Goal: Information Seeking & Learning: Learn about a topic

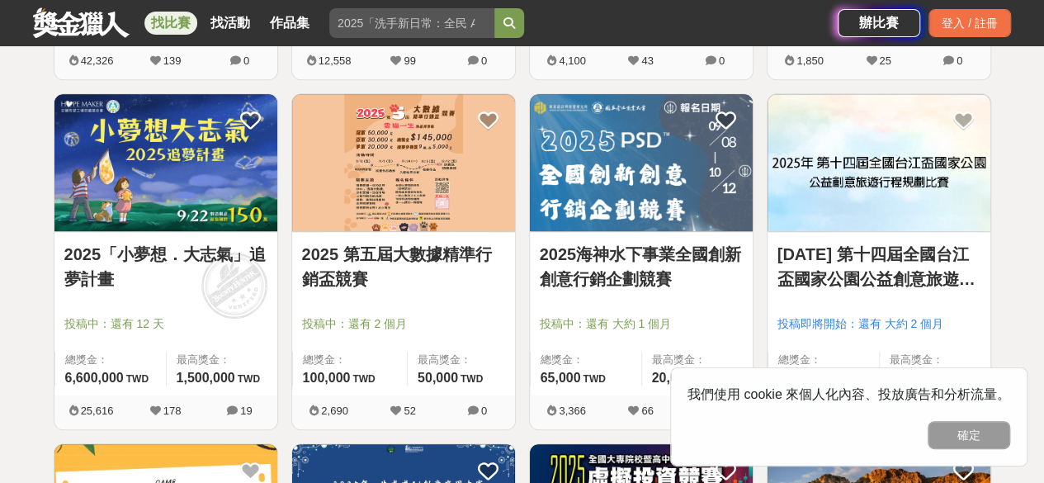
scroll to position [669, 0]
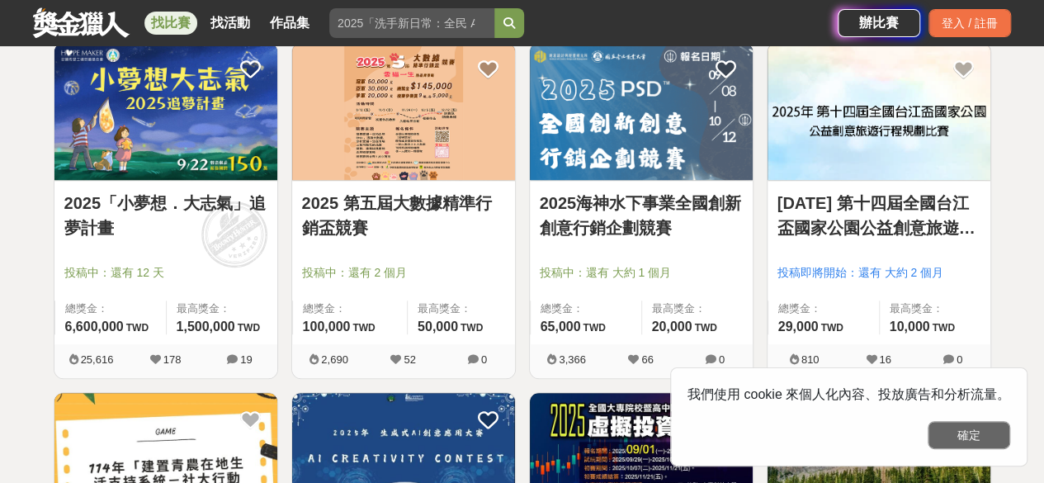
click at [987, 431] on button "確定" at bounding box center [968, 435] width 83 height 28
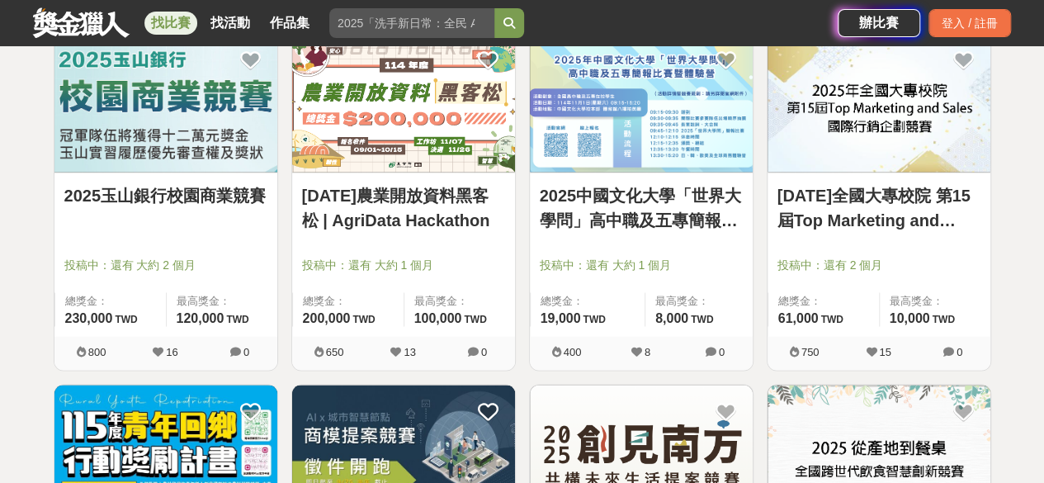
scroll to position [1382, 0]
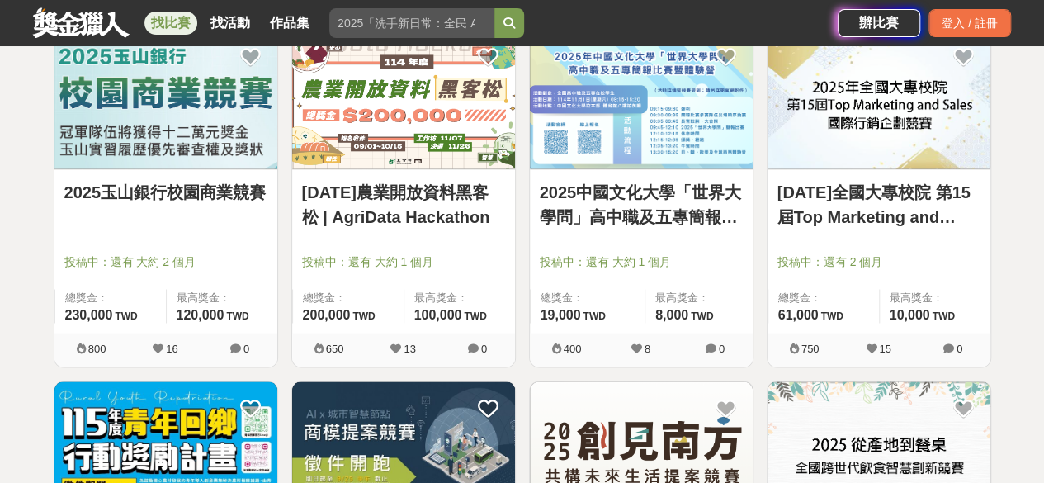
click at [889, 130] on img at bounding box center [878, 100] width 223 height 138
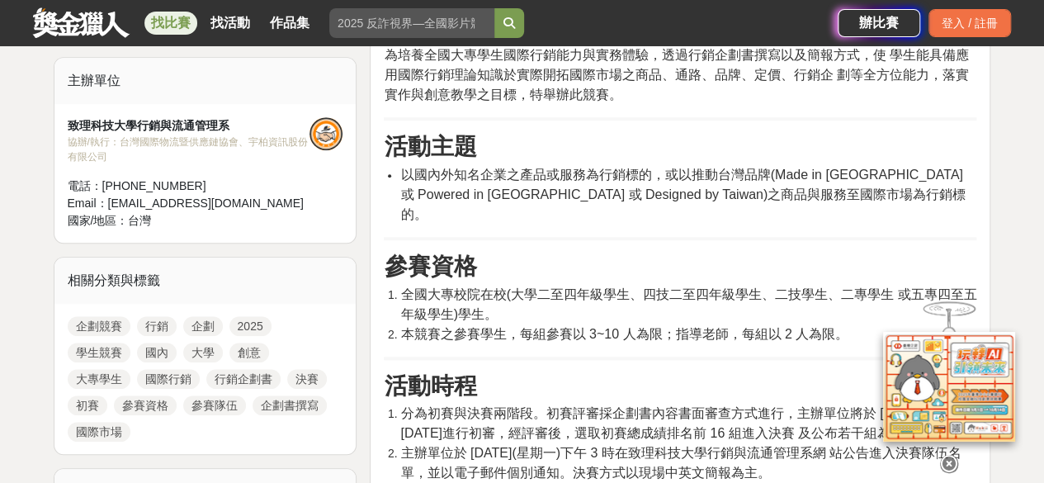
scroll to position [645, 0]
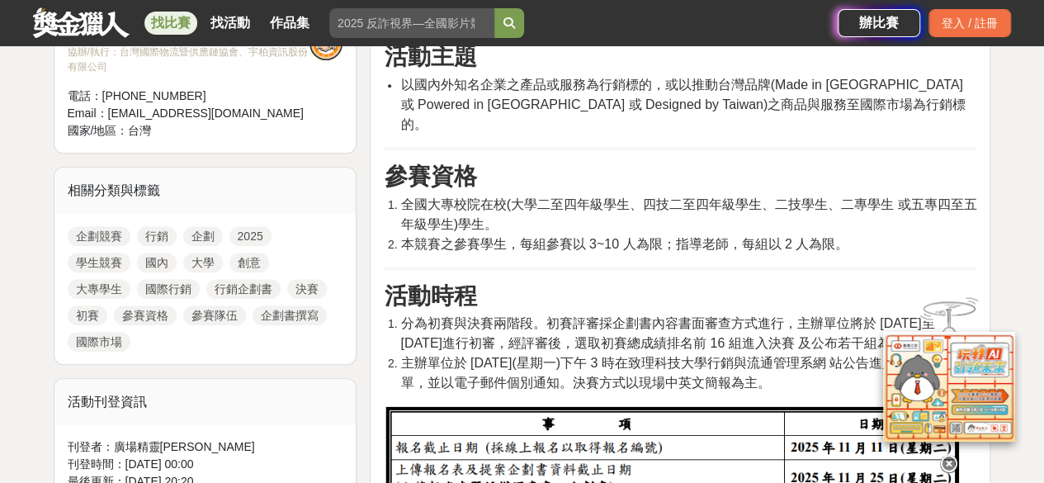
click at [950, 455] on icon at bounding box center [949, 464] width 18 height 18
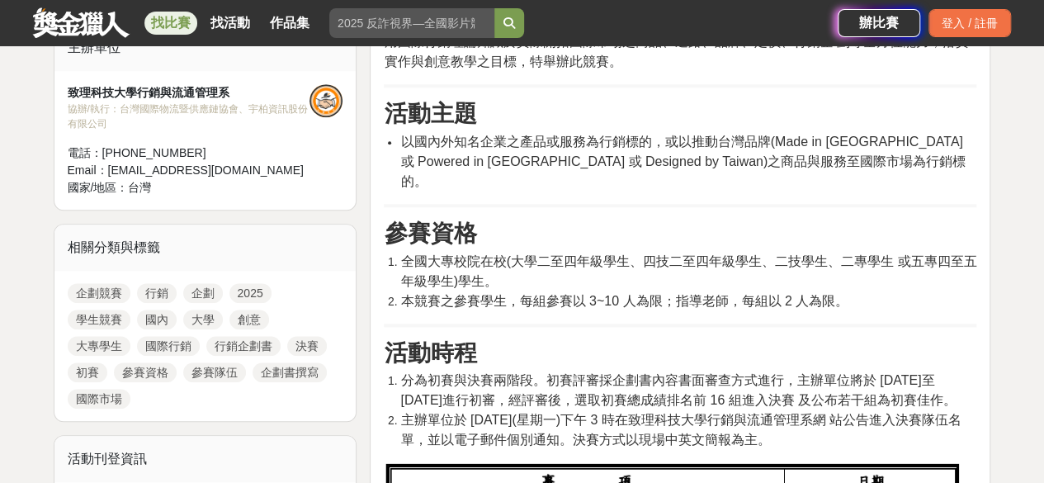
scroll to position [587, 0]
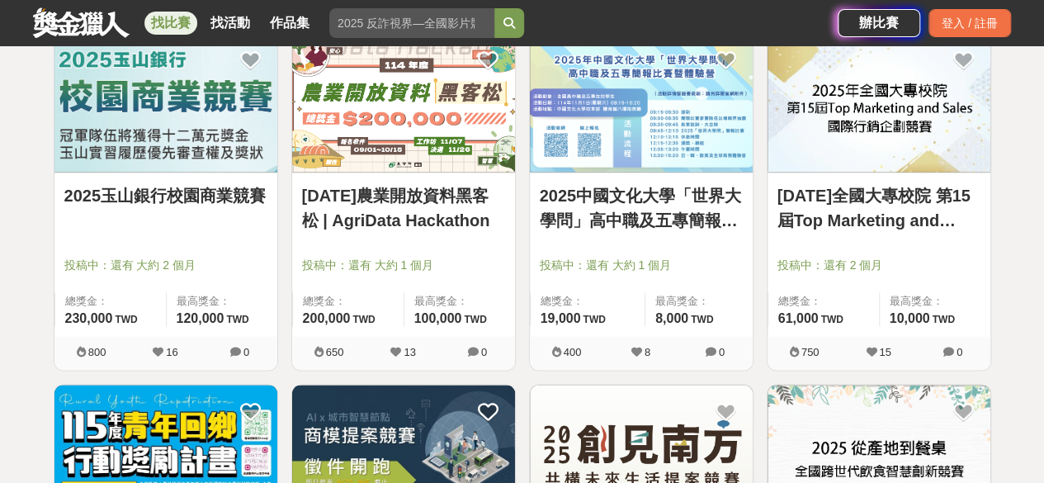
scroll to position [1382, 0]
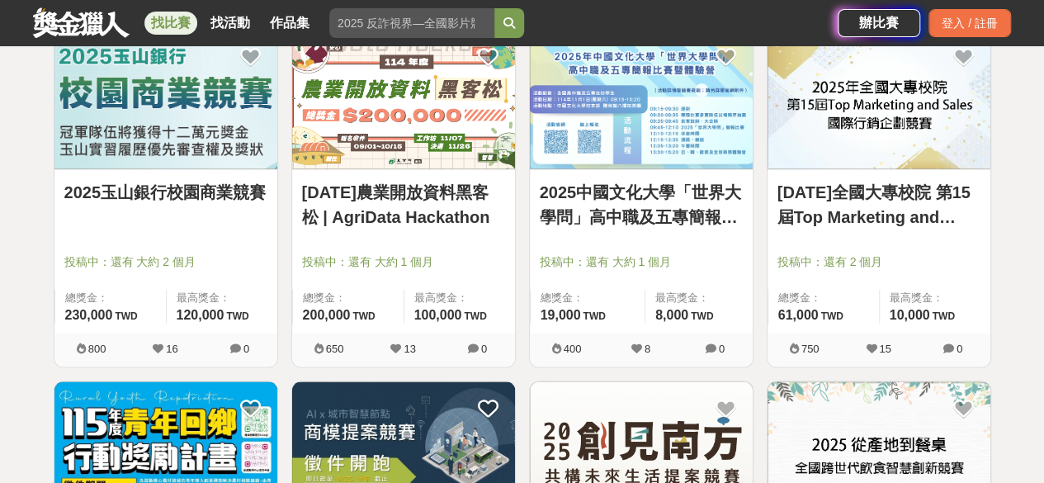
click at [865, 182] on link "[DATE]全國大專校院 第15屆Top Marketing and Sales國際行銷企劃競賽" at bounding box center [878, 204] width 203 height 50
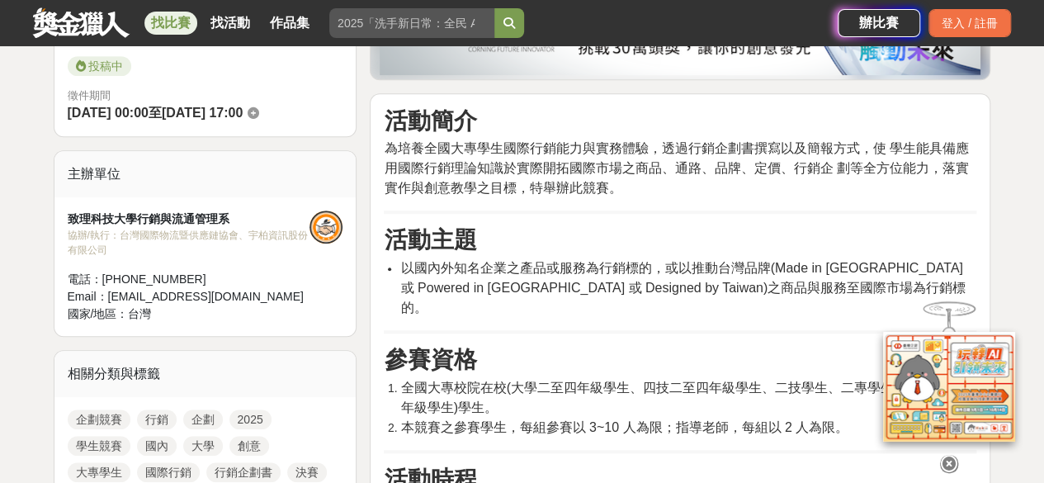
scroll to position [472, 0]
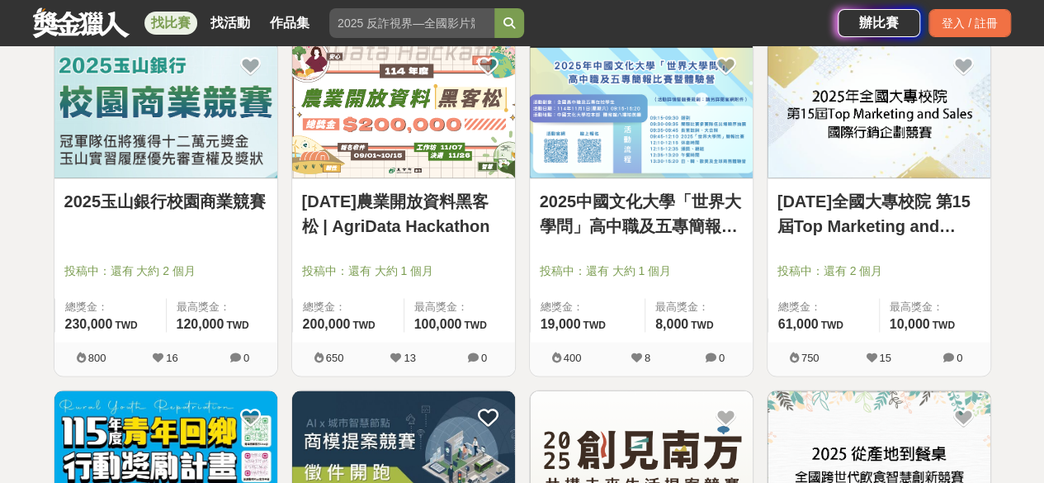
scroll to position [1382, 0]
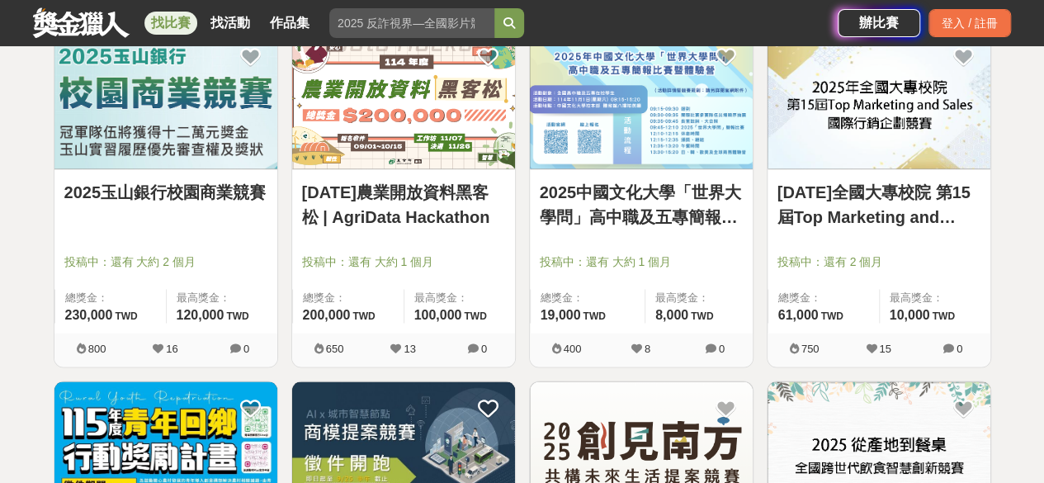
click at [183, 182] on link "2025玉山銀行校園商業競賽" at bounding box center [165, 191] width 203 height 25
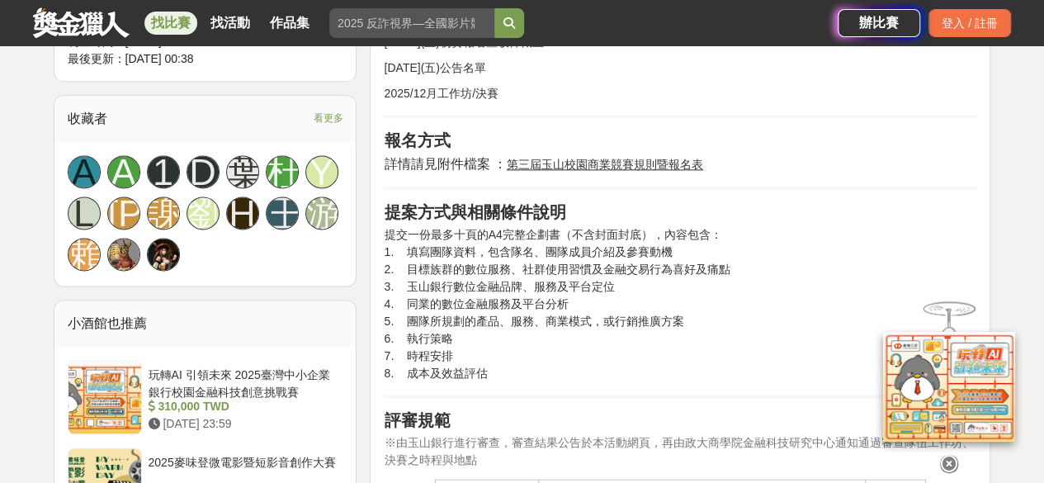
scroll to position [1054, 0]
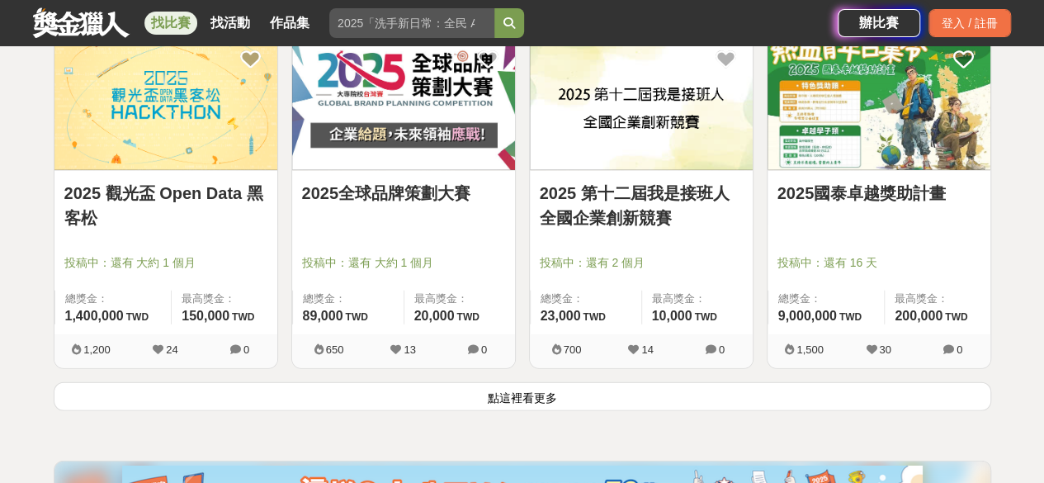
scroll to position [2082, 0]
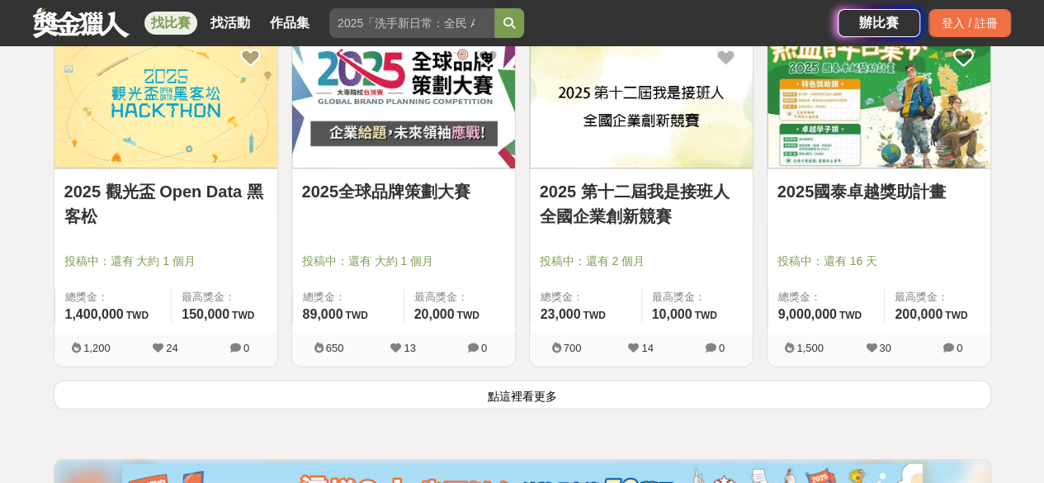
click at [663, 199] on link "2025 第十二屆我是接班人全國企業創新競賽" at bounding box center [641, 204] width 203 height 50
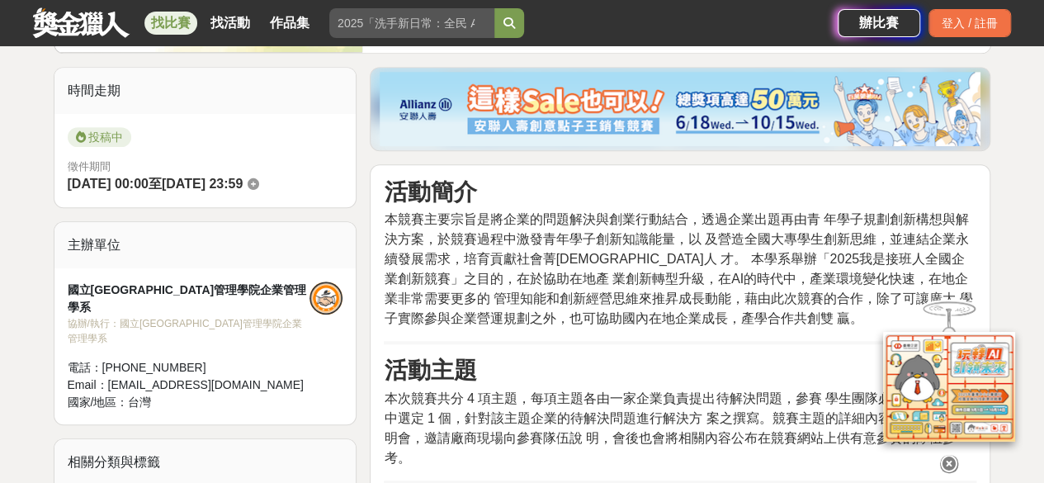
scroll to position [398, 0]
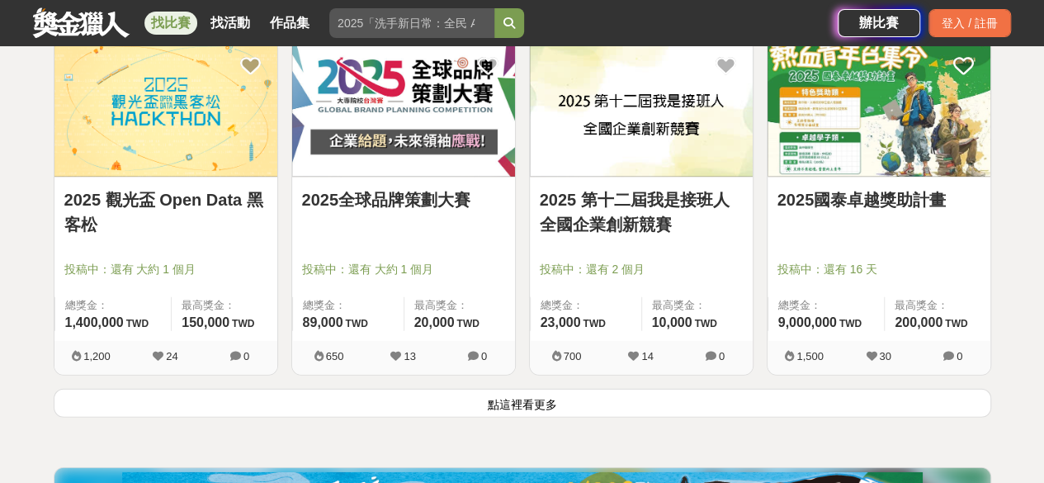
scroll to position [2082, 0]
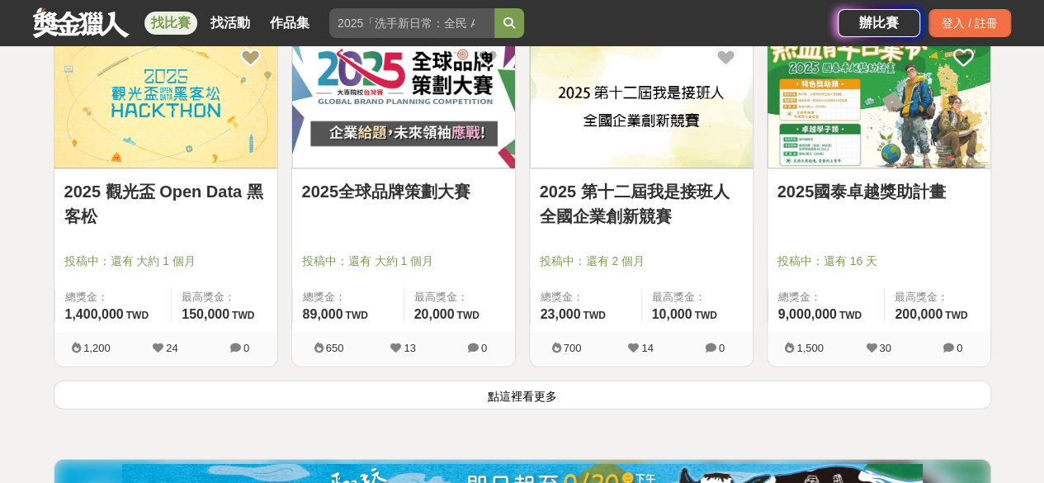
click at [531, 384] on button "點這裡看更多" at bounding box center [522, 394] width 937 height 29
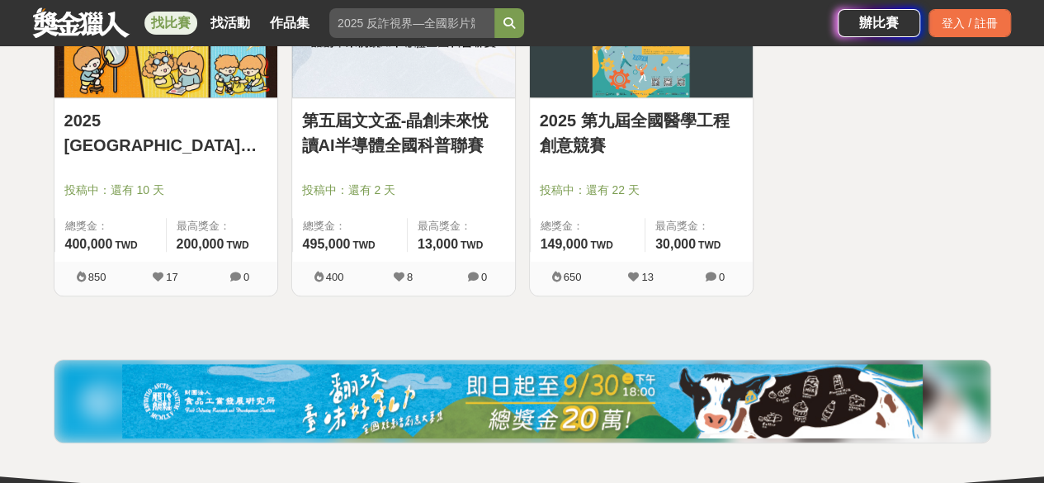
scroll to position [3556, 0]
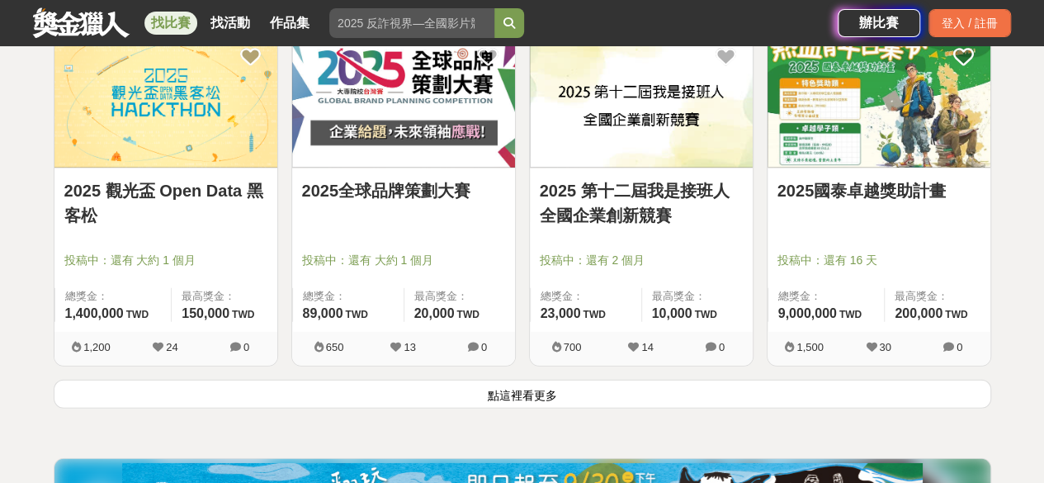
scroll to position [2082, 0]
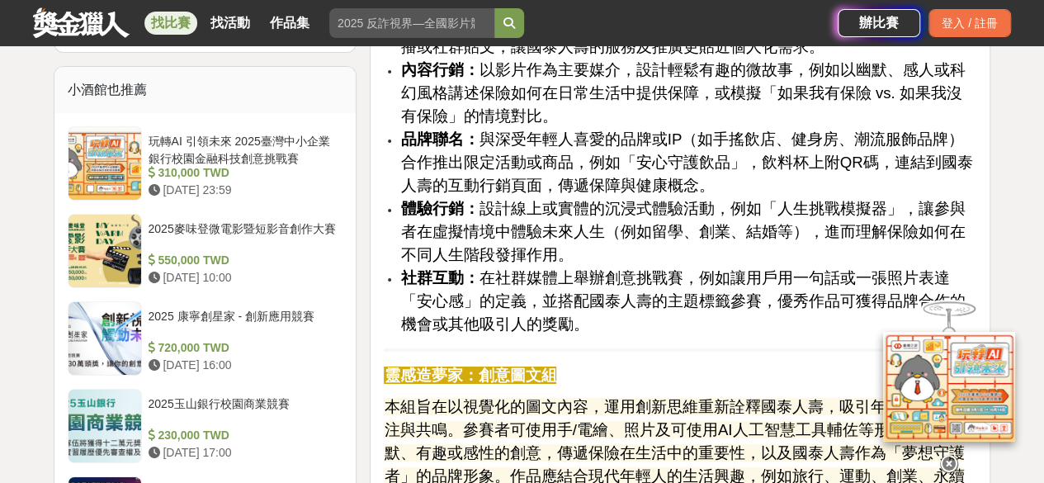
scroll to position [3314, 0]
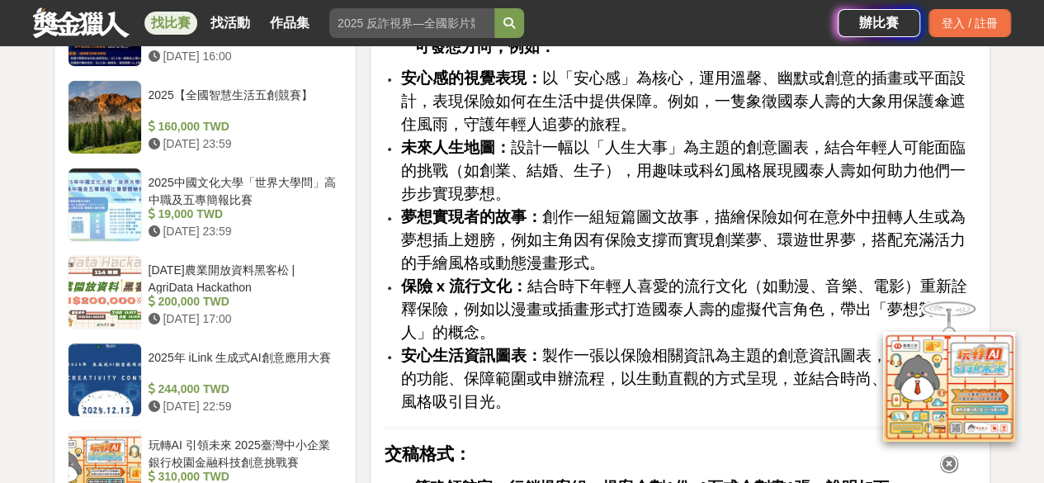
click at [68, 25] on link at bounding box center [81, 22] width 100 height 31
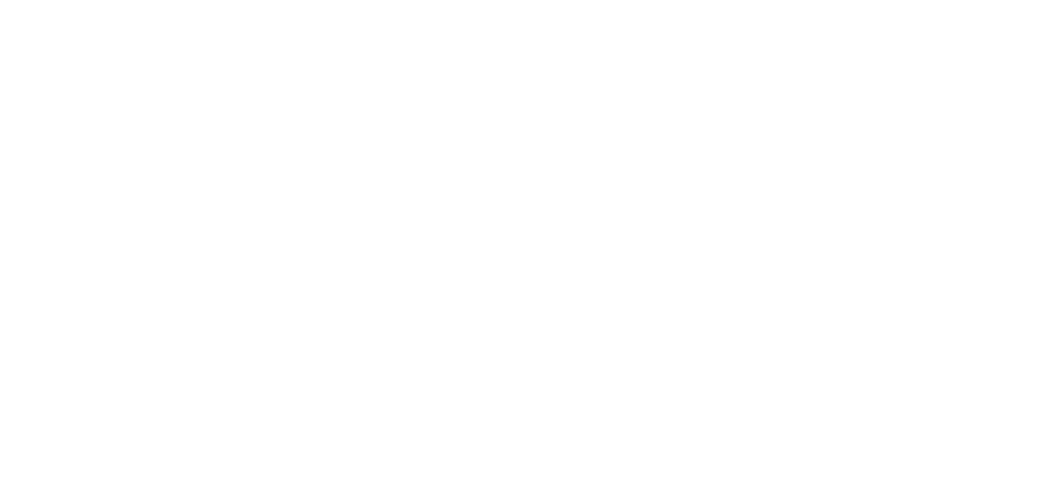
click at [68, 0] on html "獎金獵人 試用獵人 Dream & Hunter 主辦專區 服務介紹 找比賽 找活動 作品集 德國雙人 競爭組別 國小高年級 比賽活動 決賽 漫畫 辦比賽 登…" at bounding box center [522, 0] width 1044 height 0
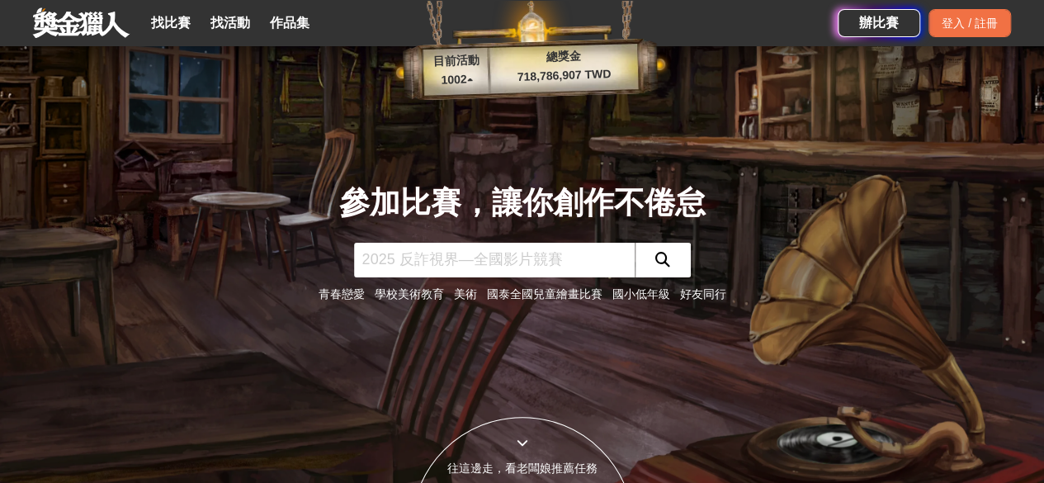
click at [406, 262] on input "text" at bounding box center [494, 260] width 281 height 35
type input "行銷"
click button "submit" at bounding box center [662, 260] width 56 height 35
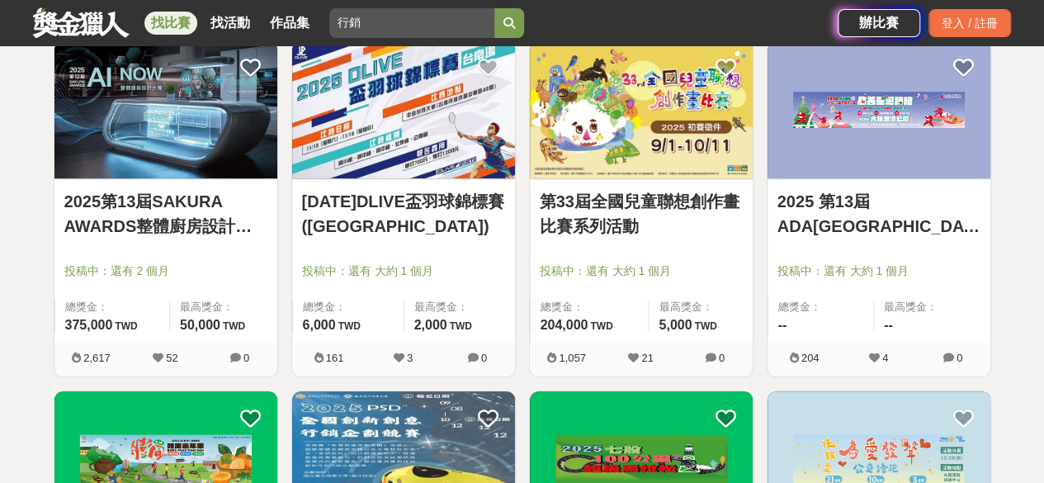
scroll to position [667, 0]
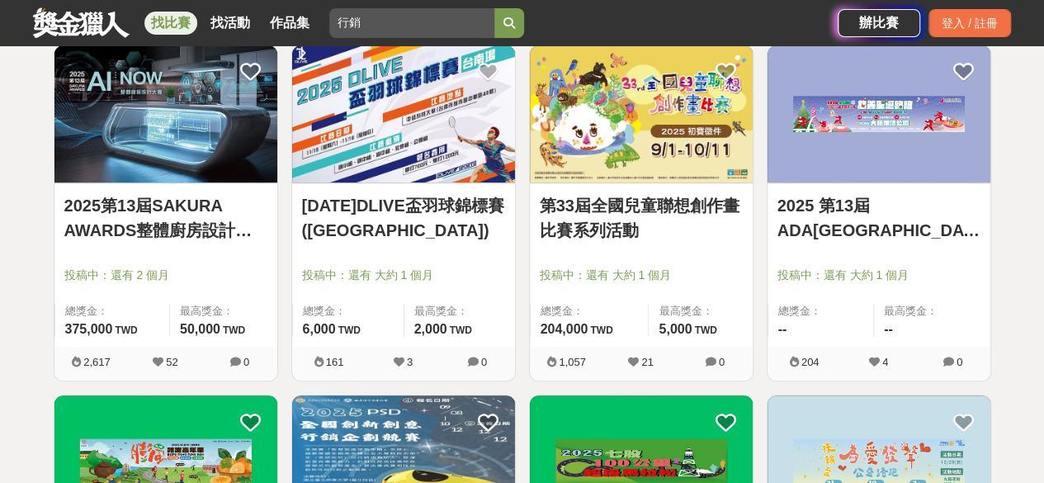
click at [152, 176] on img at bounding box center [165, 114] width 223 height 138
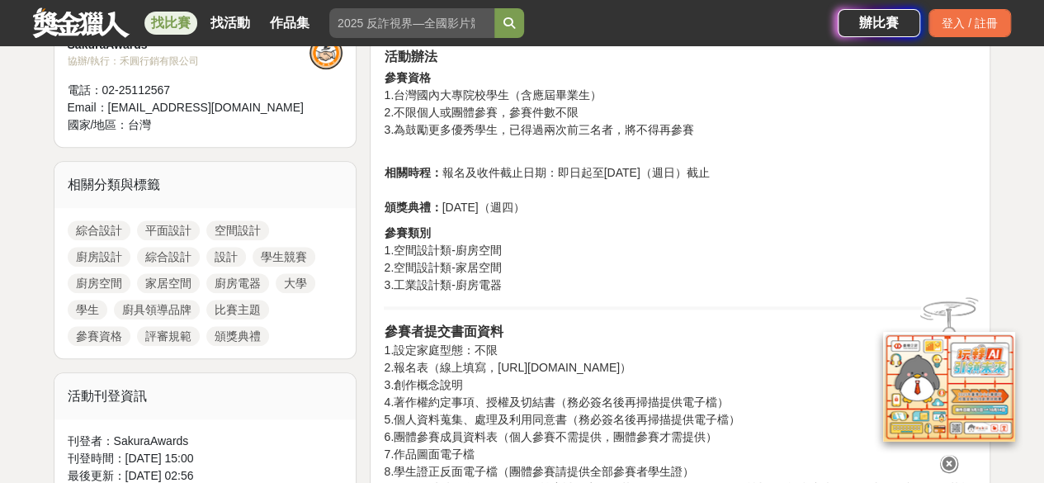
scroll to position [682, 0]
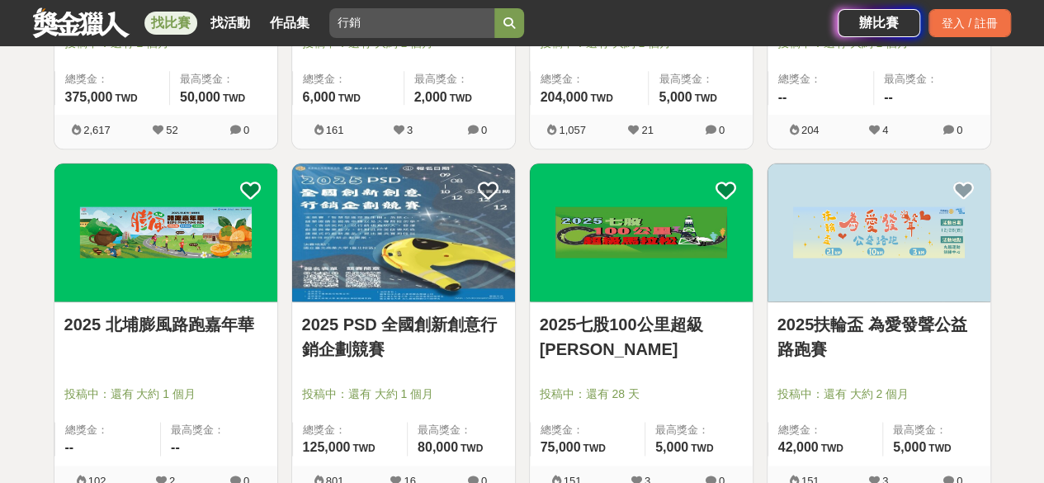
scroll to position [898, 0]
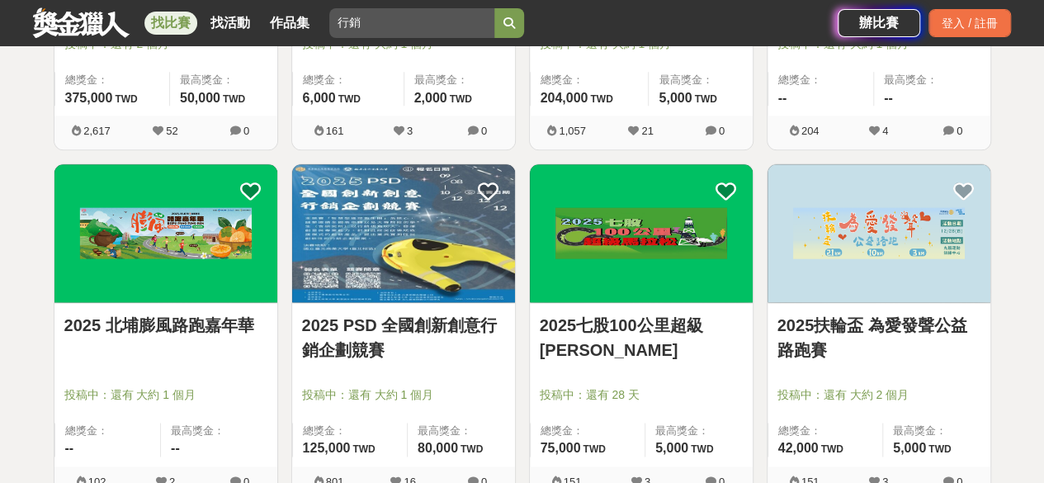
click at [353, 241] on img at bounding box center [403, 233] width 223 height 138
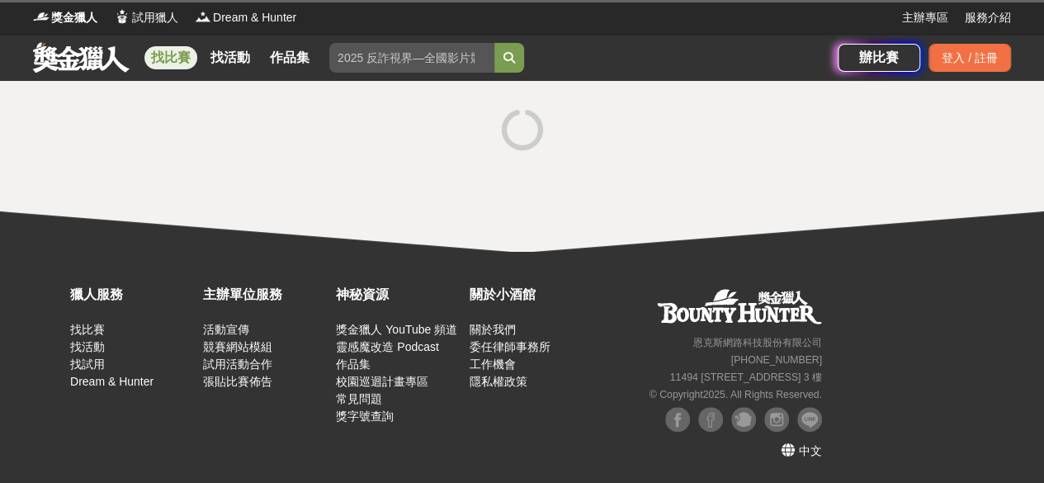
click at [353, 241] on div at bounding box center [522, 166] width 1044 height 171
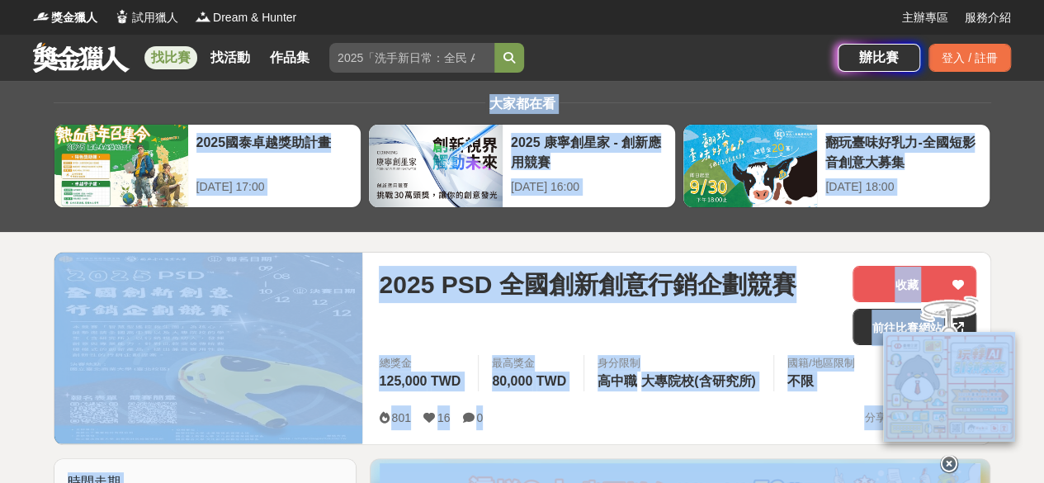
click at [474, 303] on div "2025 PSD 全國創新創意行銷企劃競賽" at bounding box center [609, 305] width 460 height 79
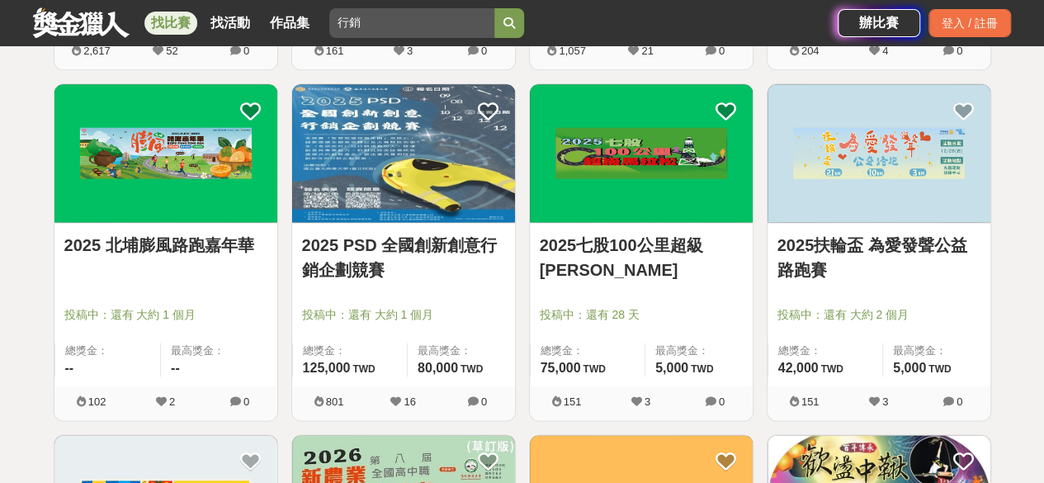
scroll to position [979, 0]
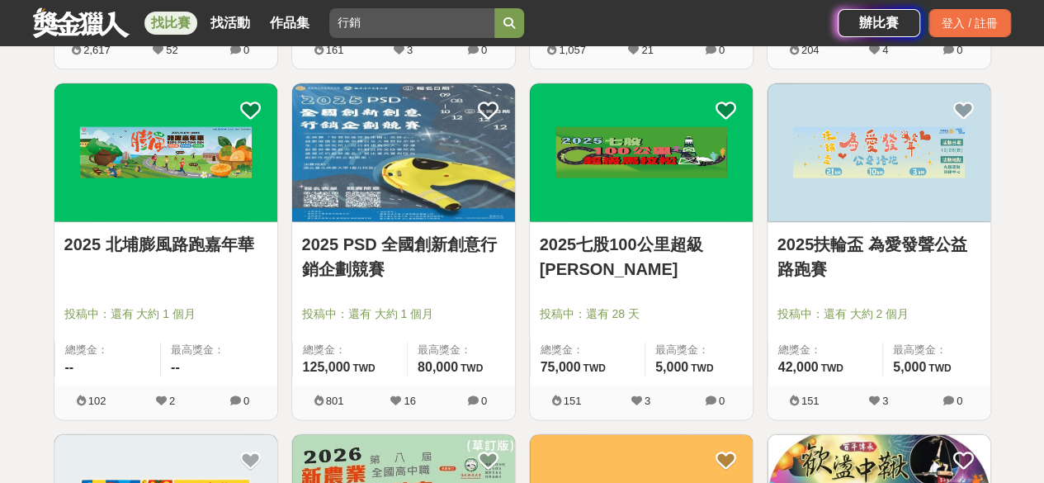
click at [807, 253] on link "2025扶輪盃 為愛發聲公益路跑賽" at bounding box center [878, 257] width 203 height 50
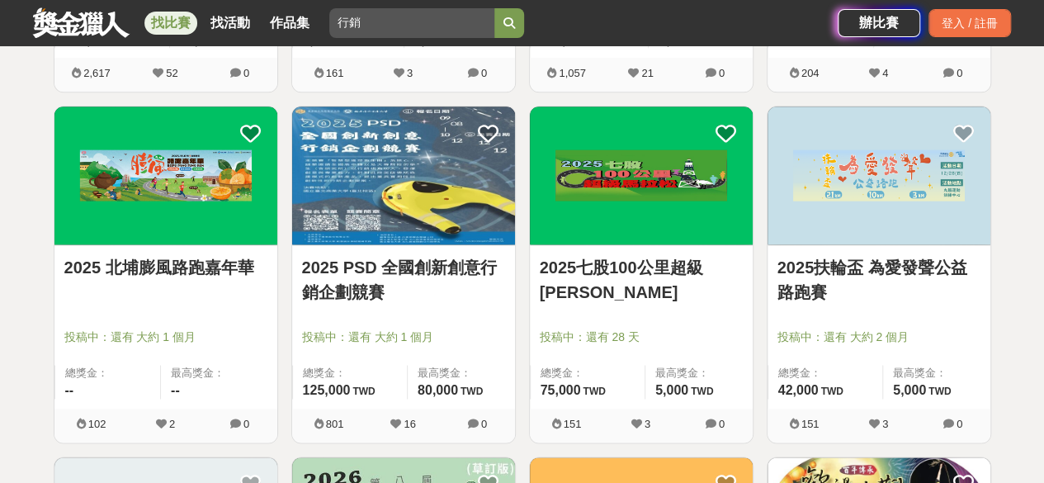
scroll to position [979, 0]
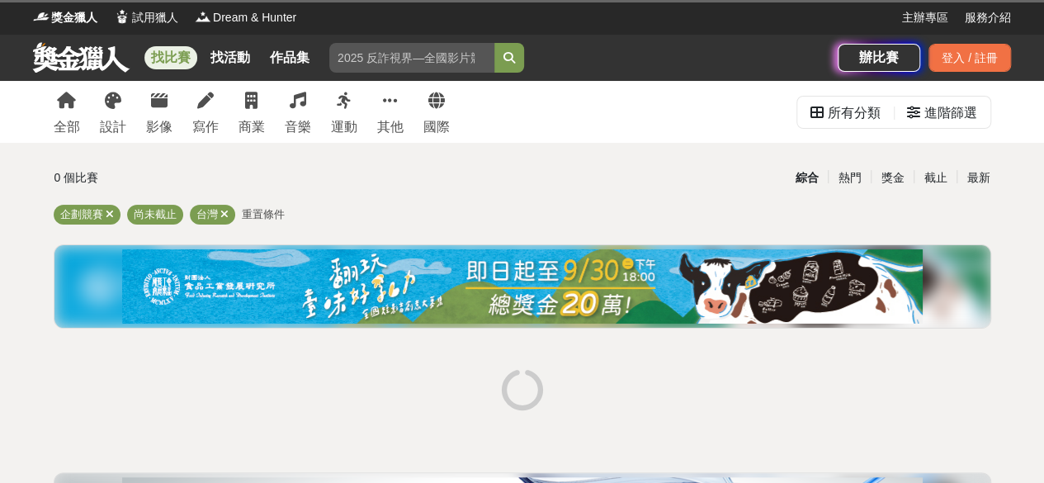
click at [118, 201] on div "0 個比賽 綜合 熱門 獎金 截止 最新 企劃競賽 尚未截止 台灣 重置條件" at bounding box center [522, 366] width 964 height 406
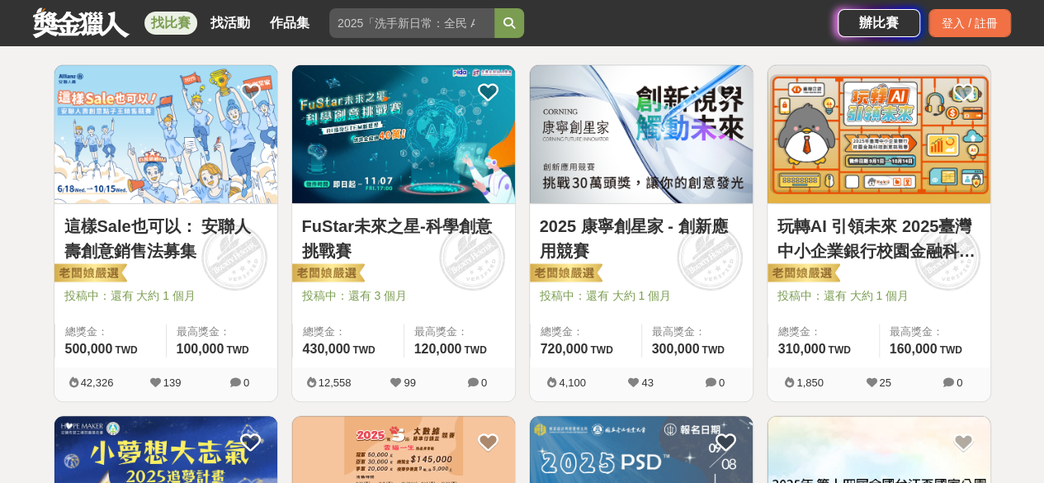
scroll to position [307, 0]
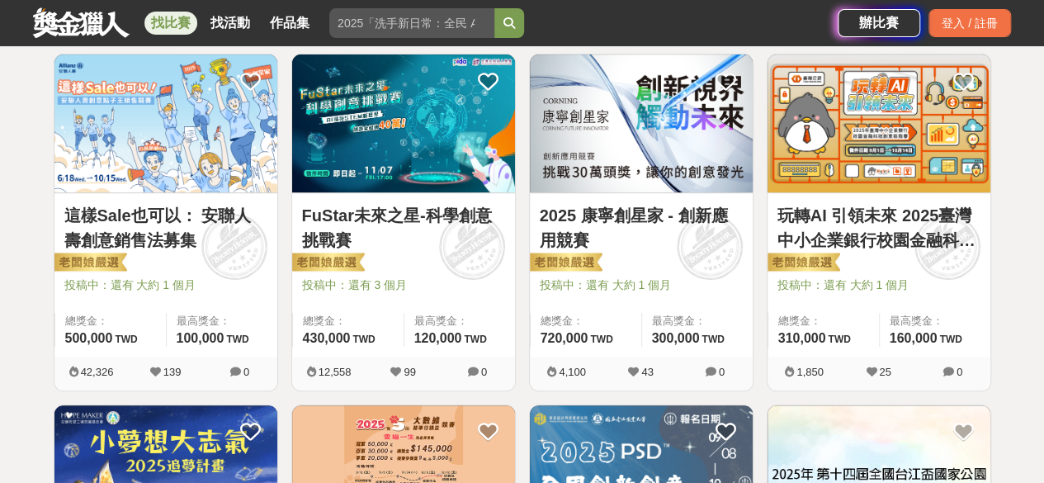
click at [391, 215] on link "FuStar未來之星-科學創意挑戰賽" at bounding box center [403, 228] width 203 height 50
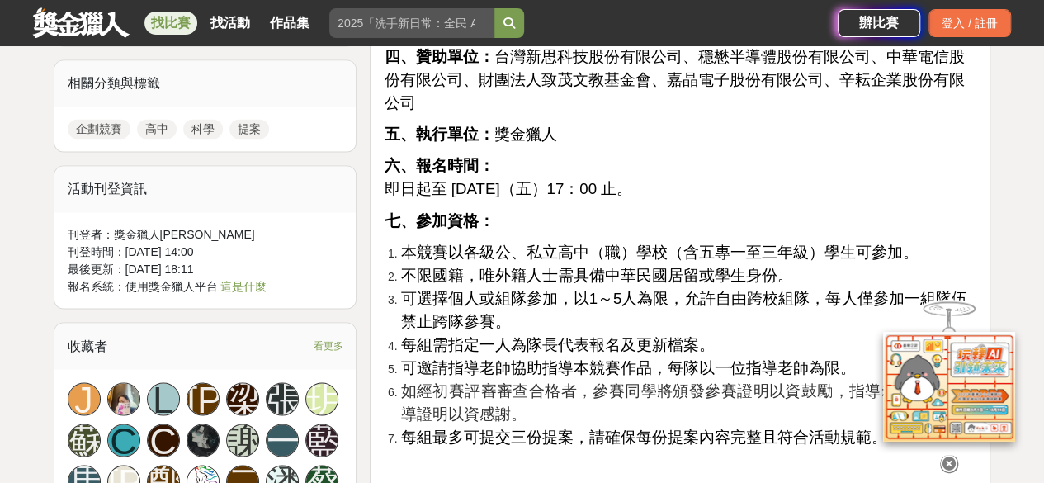
scroll to position [1351, 0]
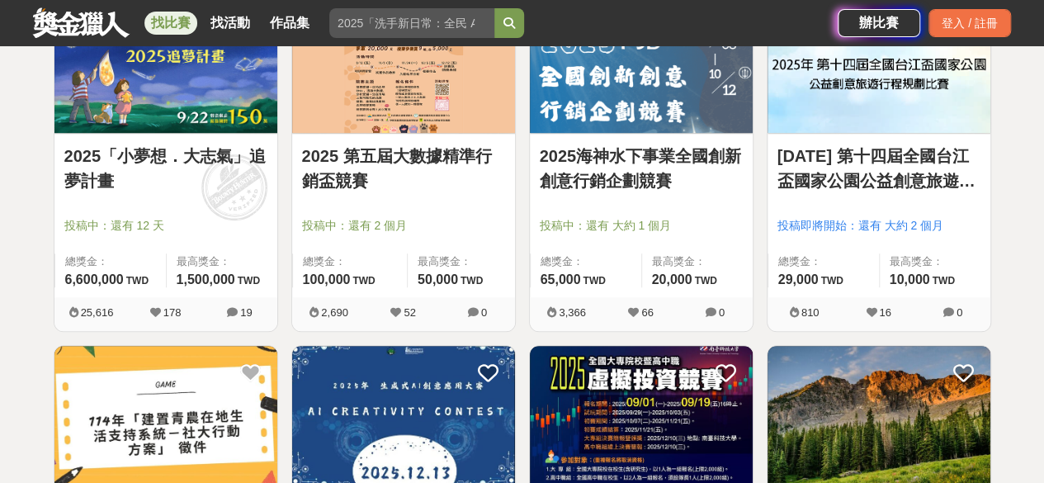
scroll to position [701, 0]
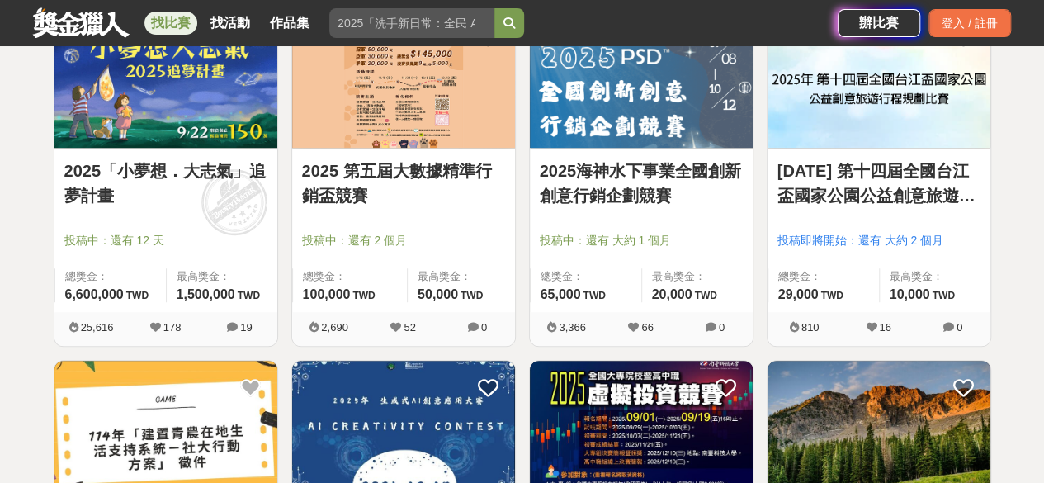
click at [885, 204] on link "2025年 第十四屆全國台江盃國家公園公益創意旅遊行程規劃比賽" at bounding box center [878, 183] width 203 height 50
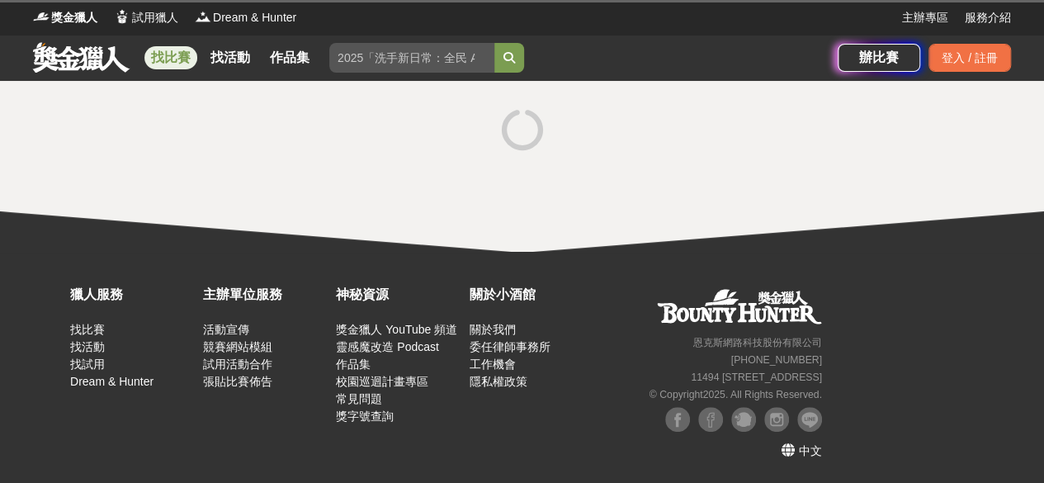
click at [885, 204] on div at bounding box center [522, 166] width 1044 height 171
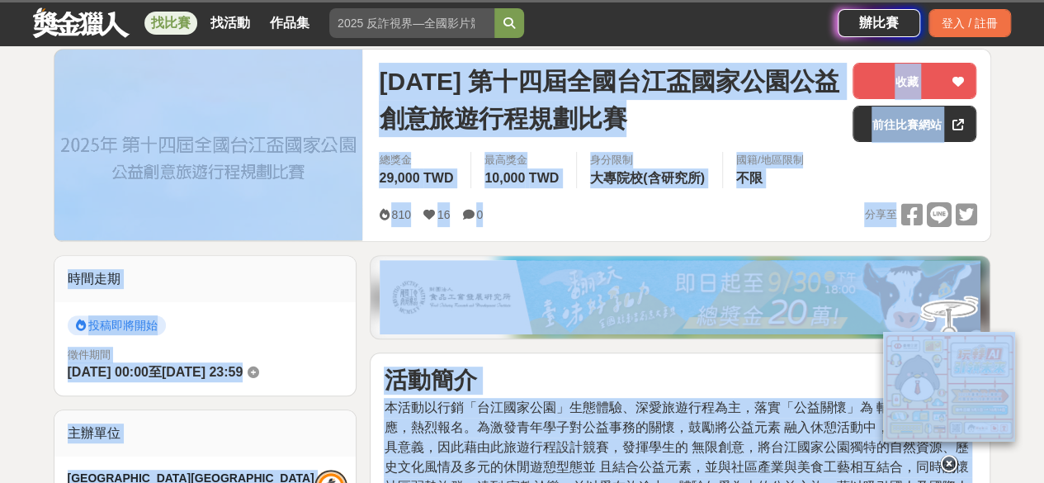
scroll to position [205, 0]
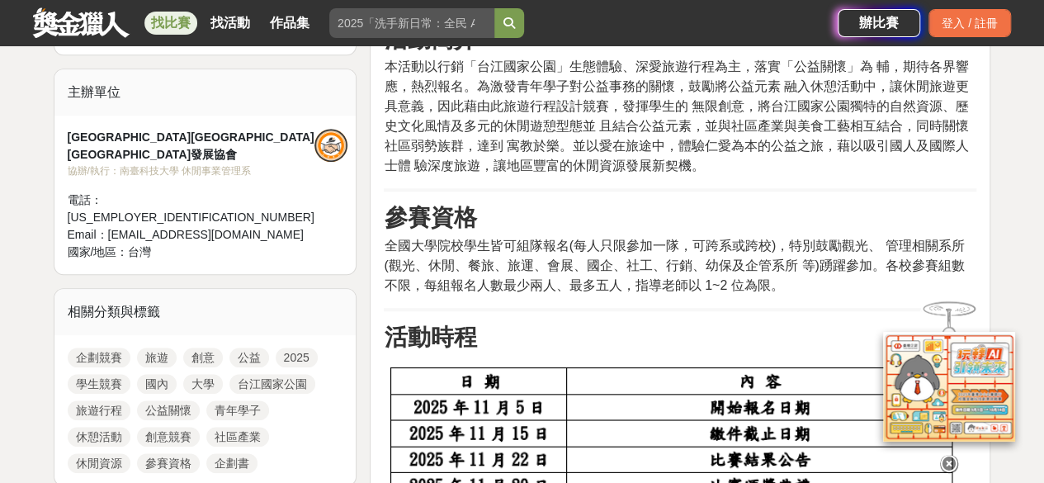
scroll to position [550, 0]
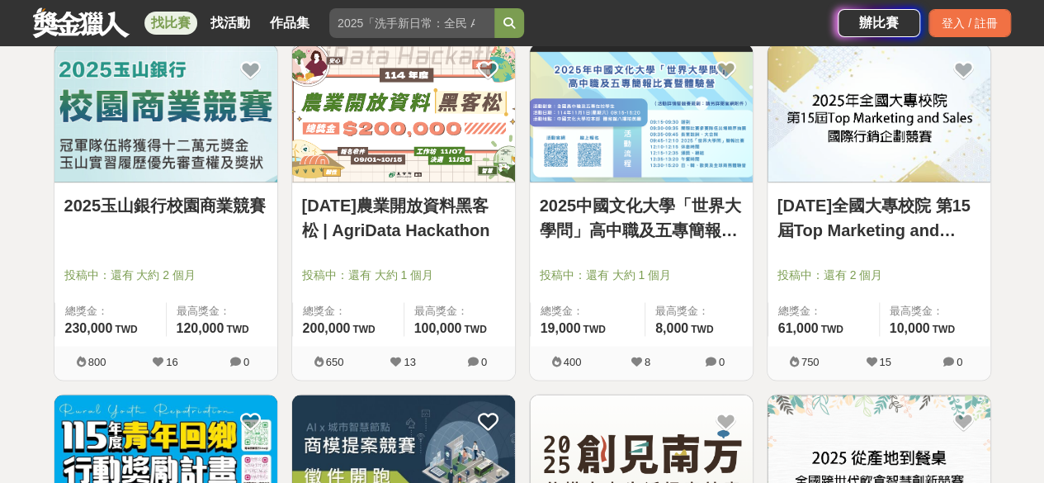
scroll to position [1365, 0]
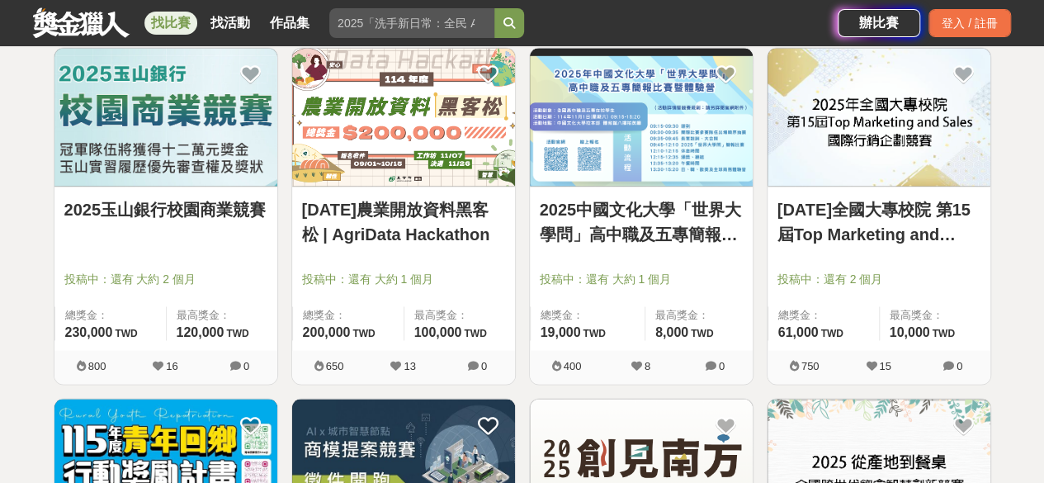
click at [847, 214] on link "[DATE]全國大專校院 第15屆Top Marketing and Sales國際行銷企劃競賽" at bounding box center [878, 221] width 203 height 50
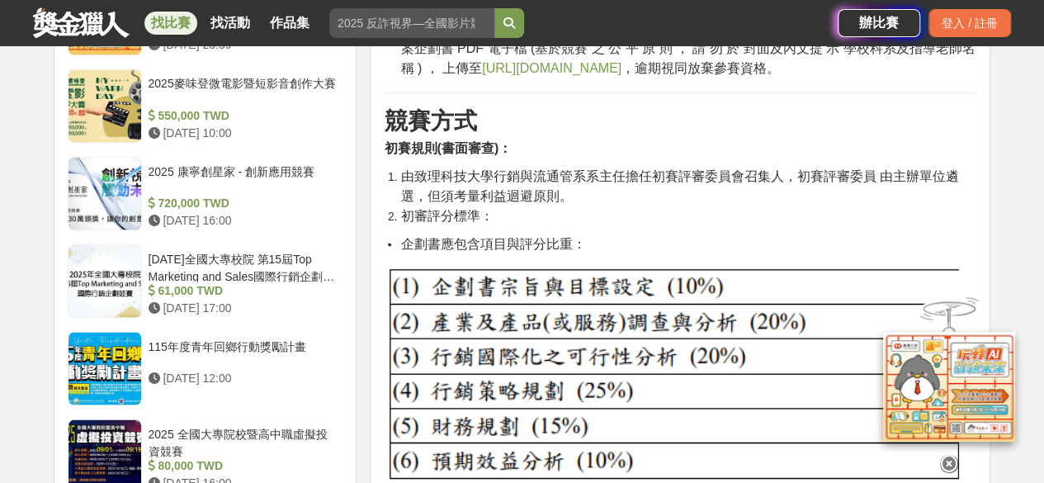
scroll to position [1465, 0]
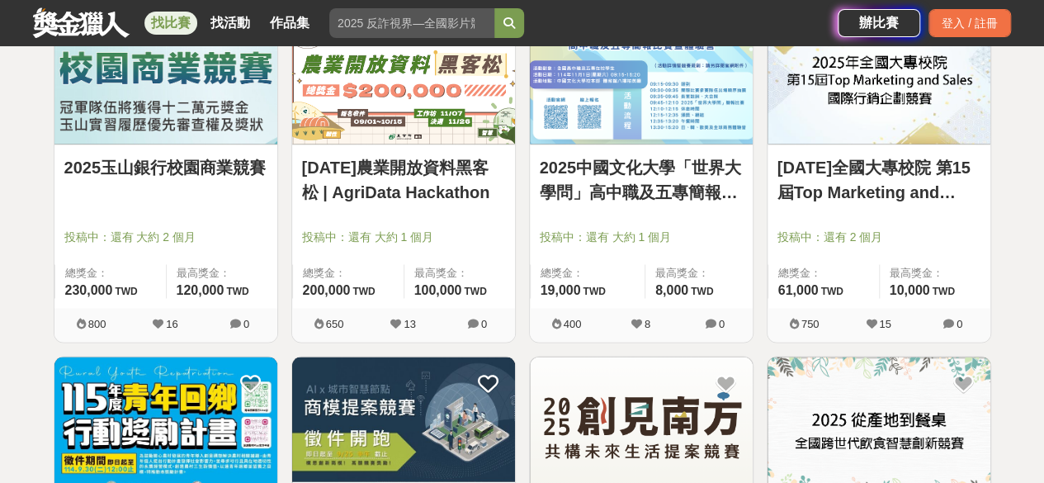
scroll to position [1406, 0]
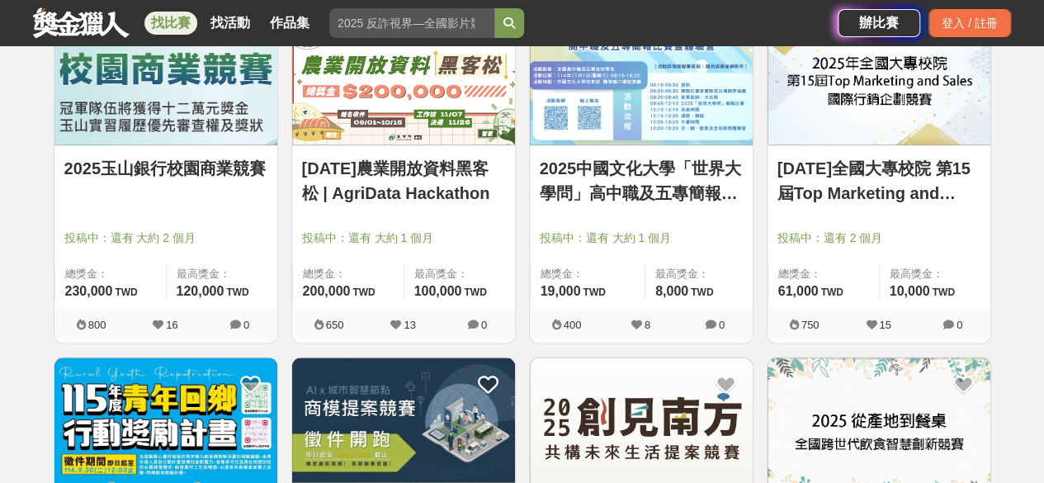
click at [148, 172] on link "2025玉山銀行校園商業競賽" at bounding box center [165, 167] width 203 height 25
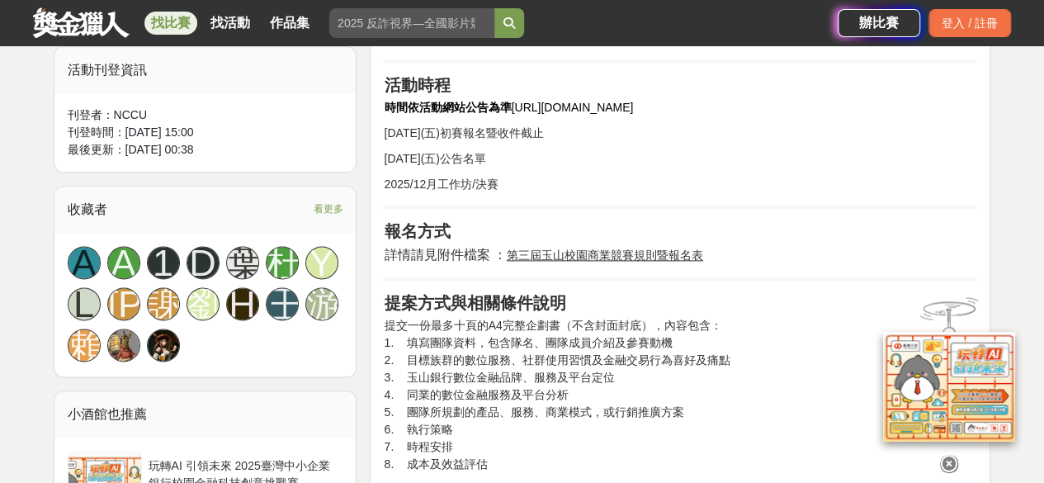
scroll to position [960, 0]
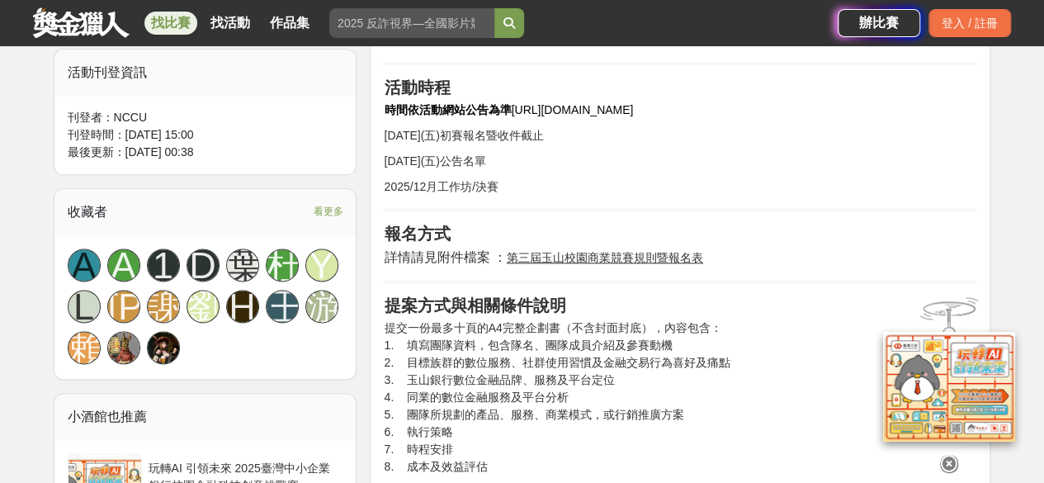
click at [570, 260] on u "第三屆玉山校園商業競賽規則暨報名表" at bounding box center [605, 257] width 196 height 13
click at [512, 262] on u "第三屆玉山校園商業競賽規則暨報名表" at bounding box center [605, 257] width 196 height 13
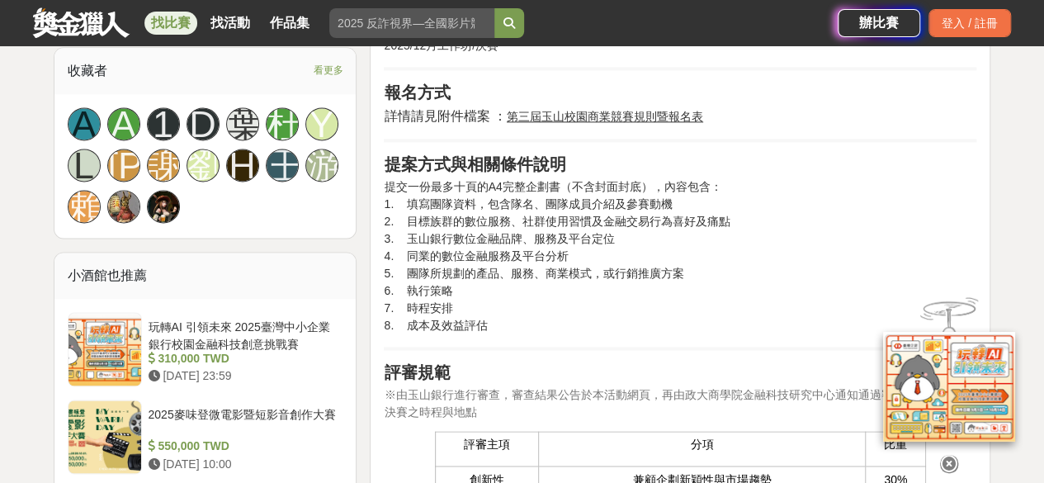
scroll to position [1101, 0]
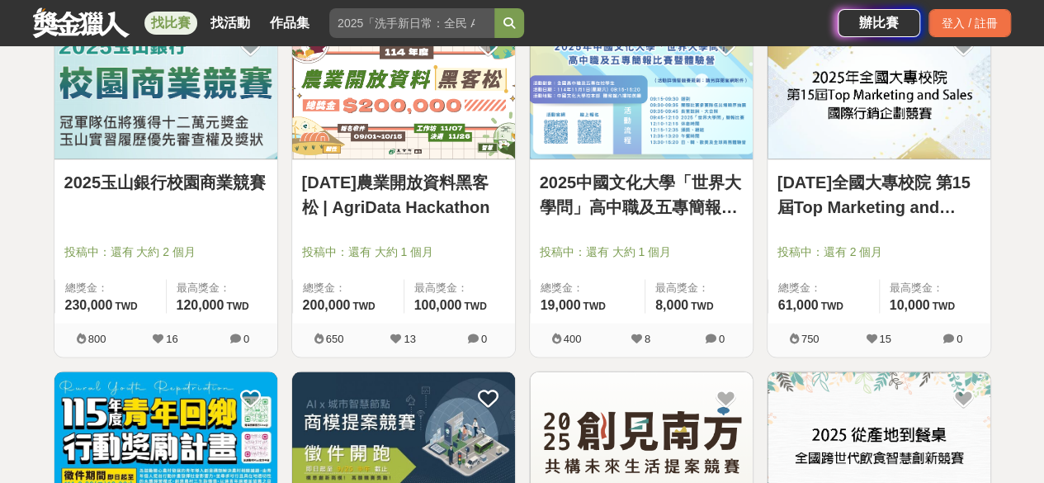
scroll to position [1406, 0]
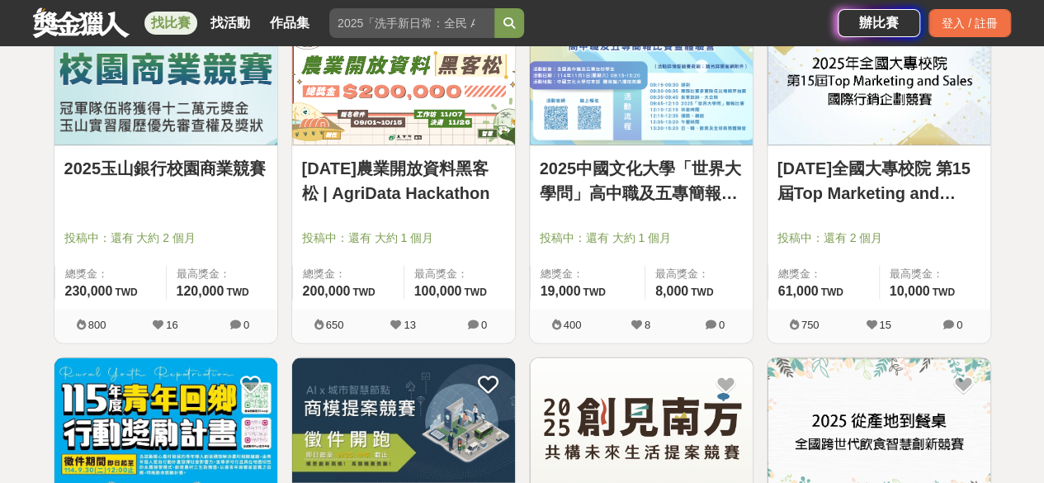
click at [815, 177] on link "2025年全國大專校院 第15屆Top Marketing and Sales國際行銷企劃競賽" at bounding box center [878, 180] width 203 height 50
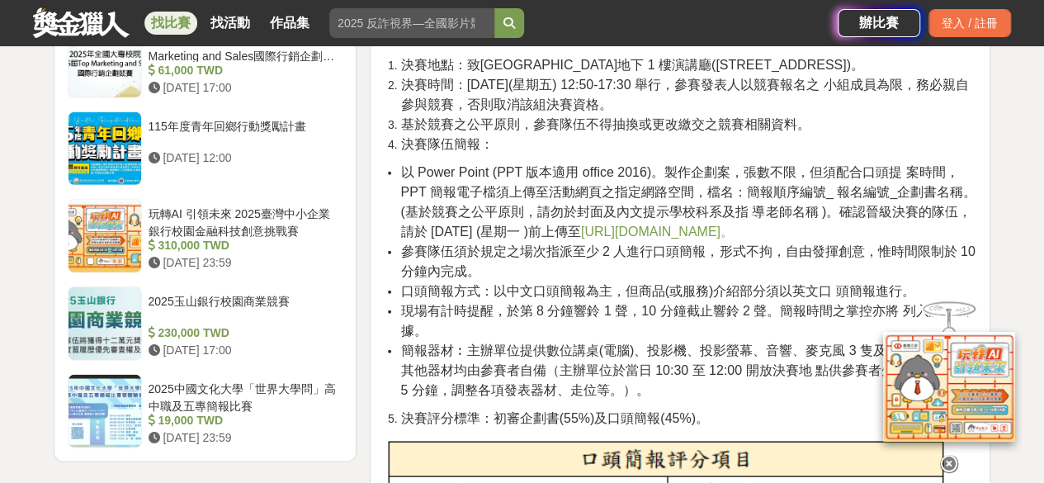
scroll to position [2006, 0]
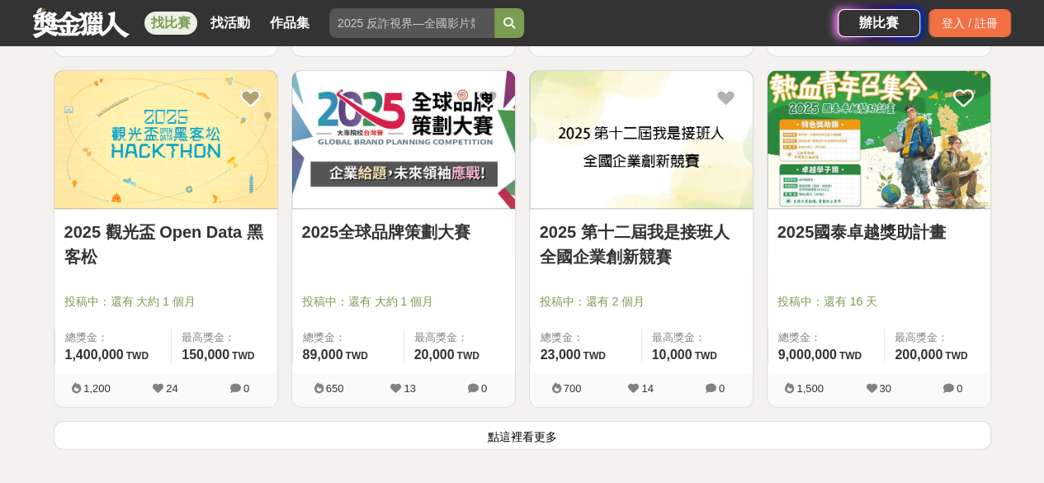
scroll to position [2076, 0]
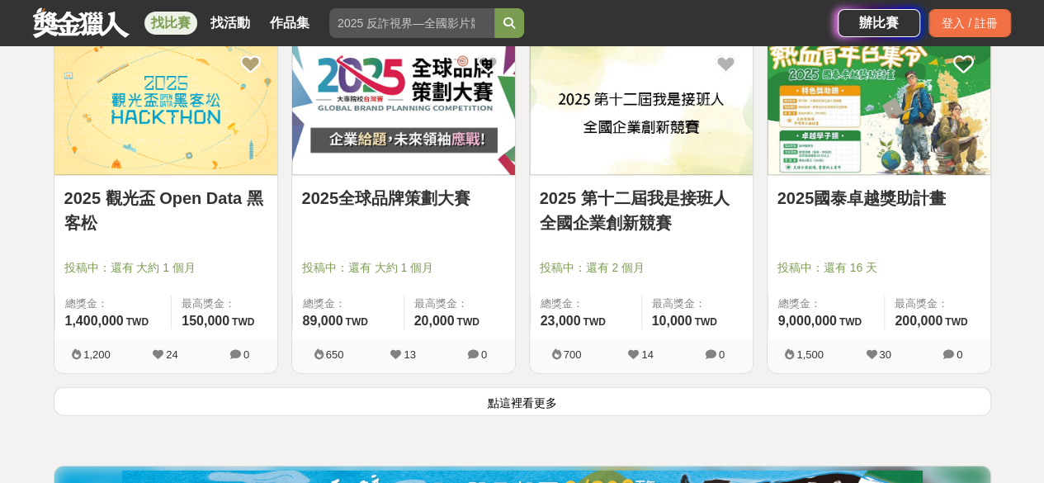
click at [639, 412] on button "點這裡看更多" at bounding box center [522, 401] width 937 height 29
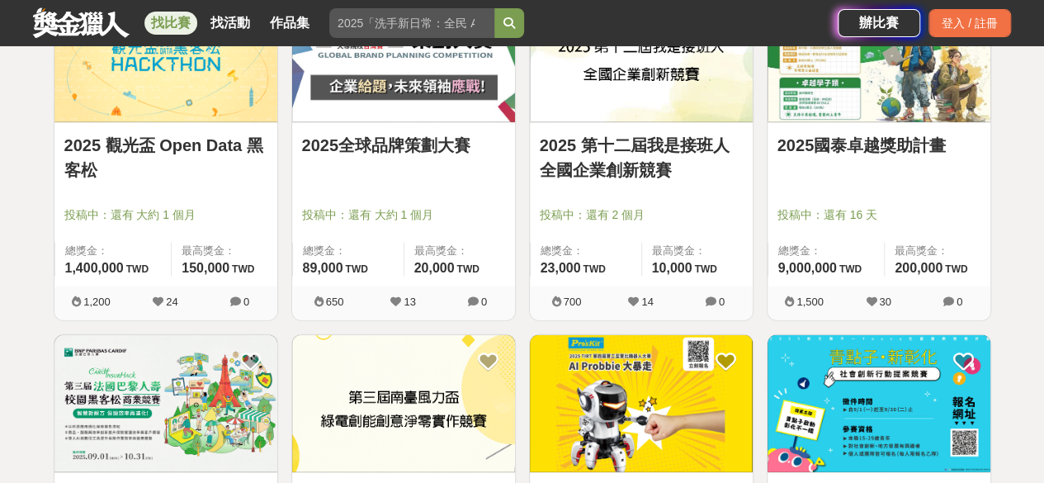
scroll to position [2115, 0]
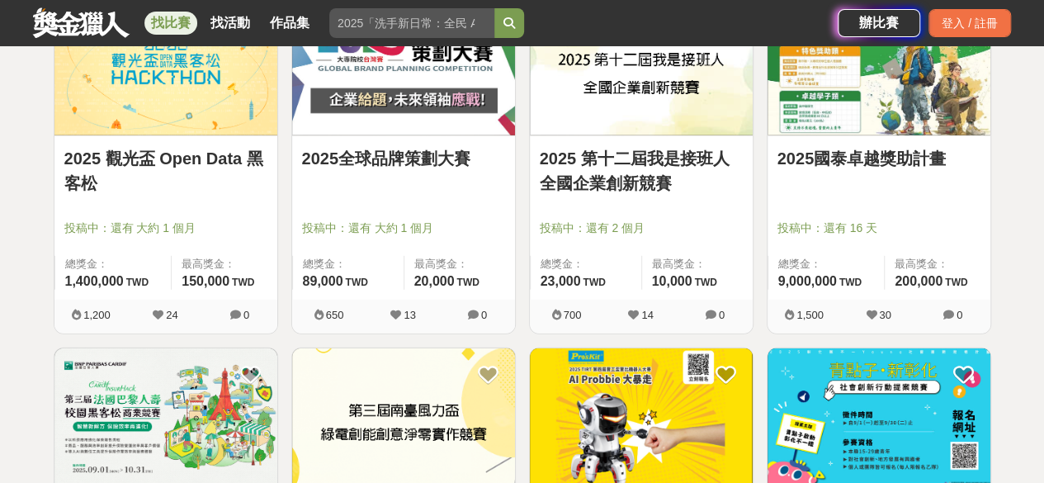
click at [586, 151] on link "2025 第十二屆我是接班人全國企業創新競賽" at bounding box center [641, 171] width 203 height 50
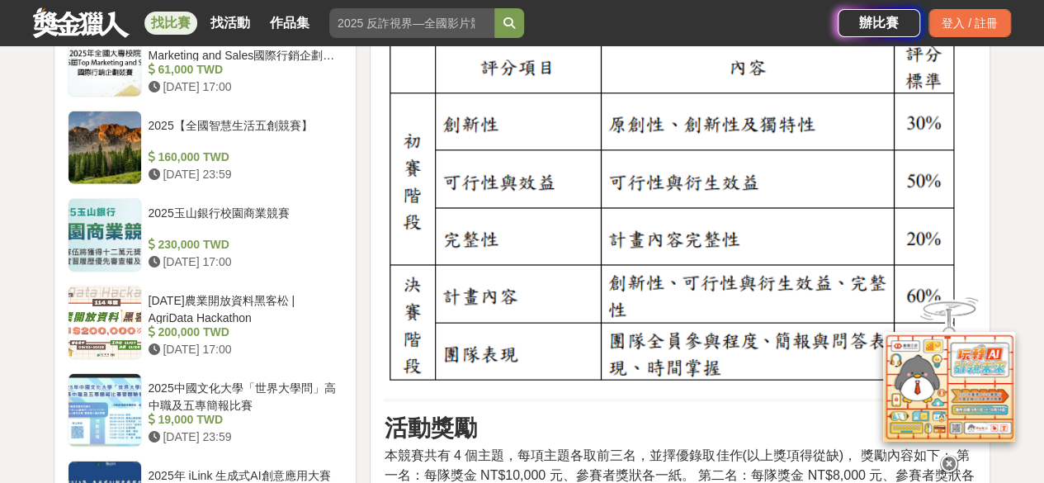
scroll to position [1906, 0]
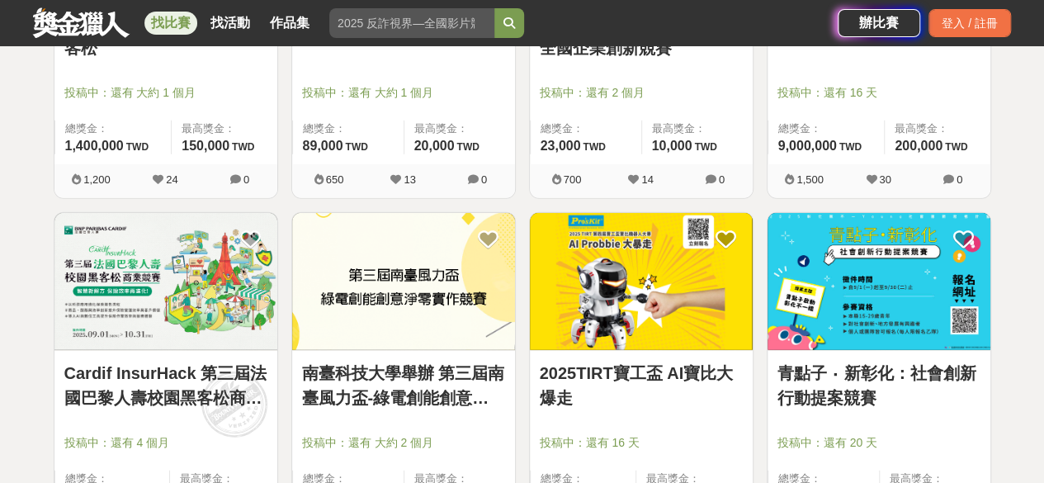
scroll to position [2252, 0]
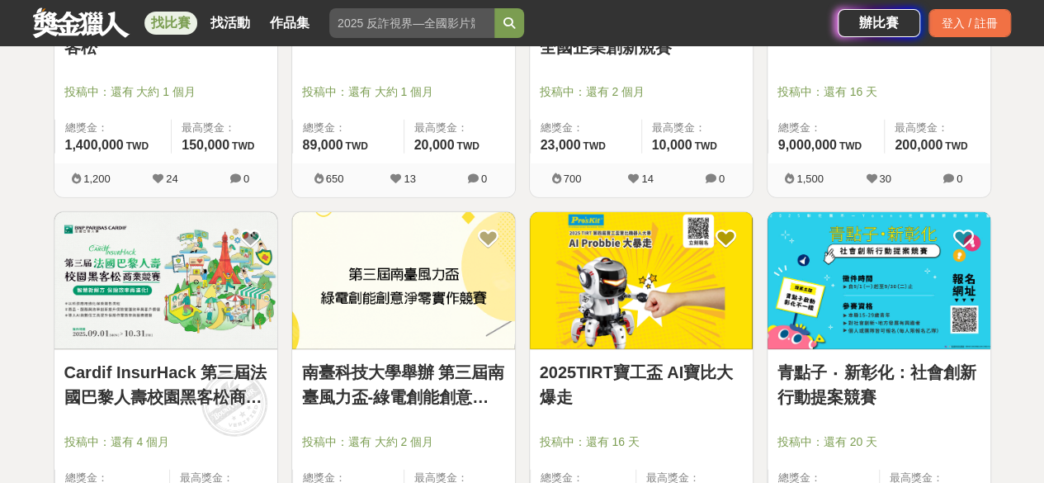
click at [223, 354] on div "Cardif InsurHack 第三屆法國巴黎人壽校園黑客松商業競賽 投稿中：還有 4 個月 總獎金： 150,000 150,000 TWD 最高獎金： …" at bounding box center [165, 431] width 223 height 163
click at [195, 399] on link "Cardif InsurHack 第三屆法國巴黎人壽校園黑客松商業競賽" at bounding box center [165, 385] width 203 height 50
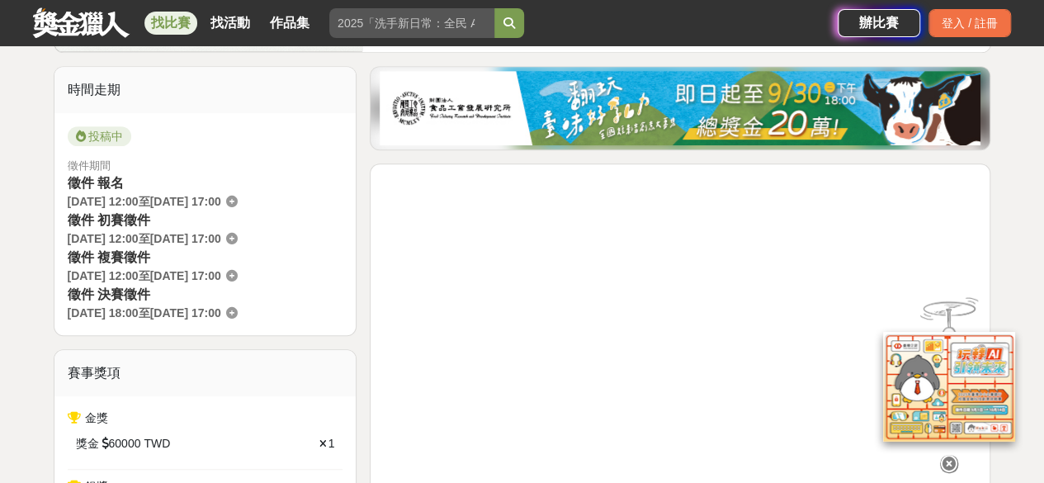
scroll to position [394, 0]
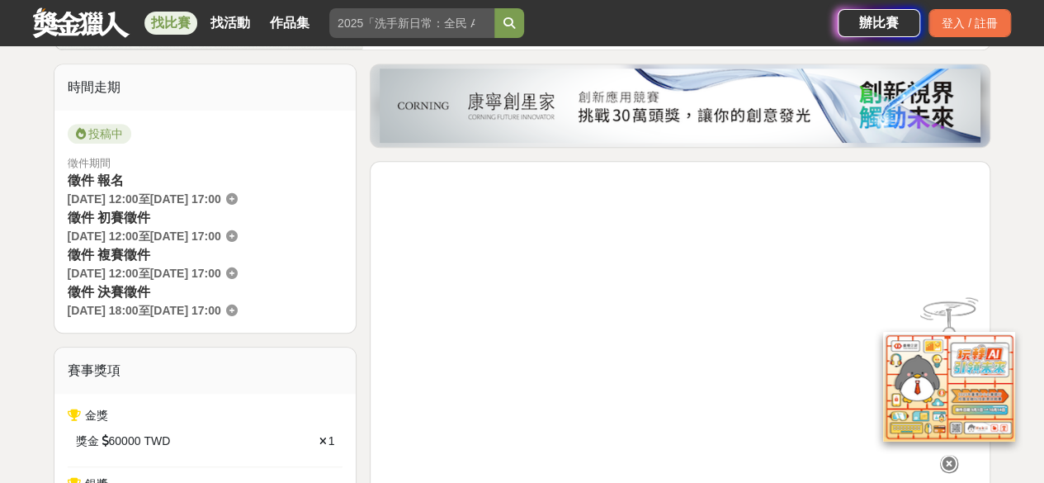
click at [238, 229] on link at bounding box center [232, 235] width 12 height 13
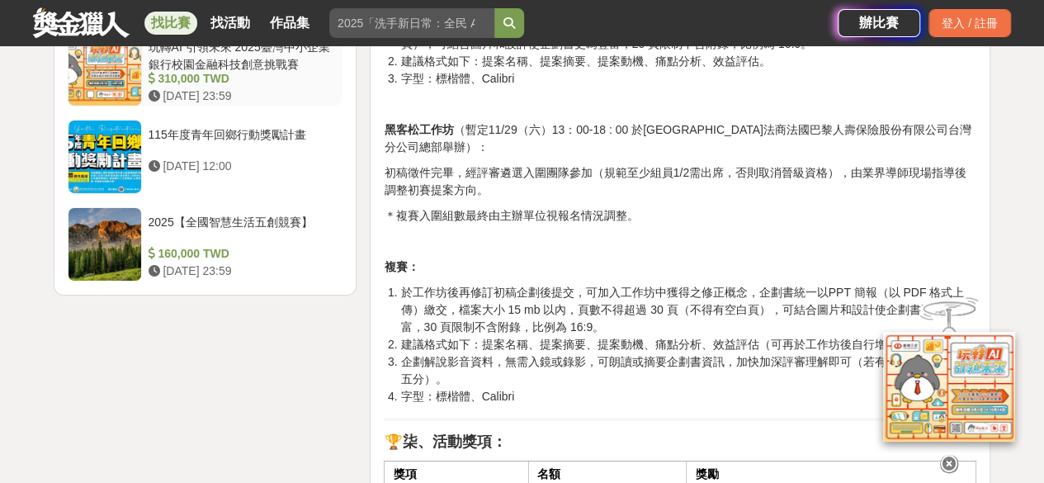
scroll to position [2629, 0]
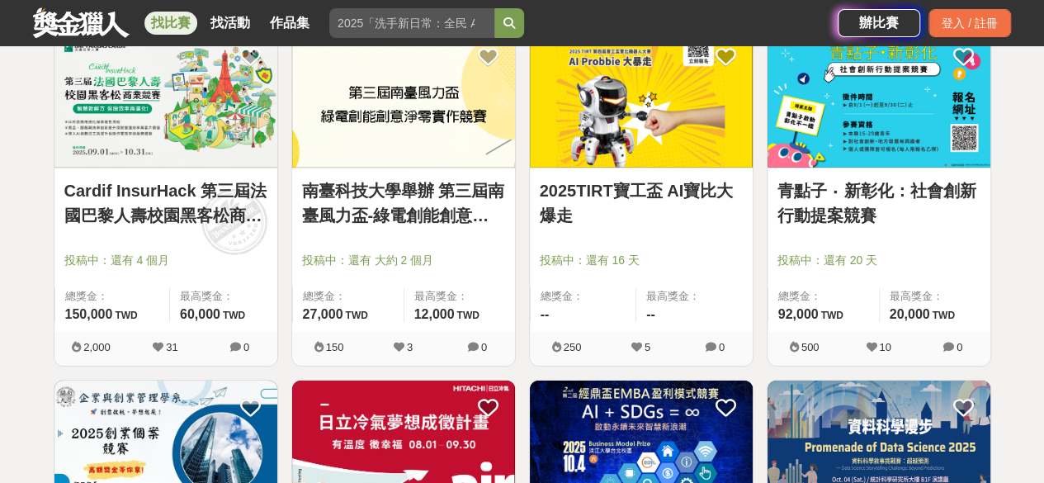
scroll to position [2706, 0]
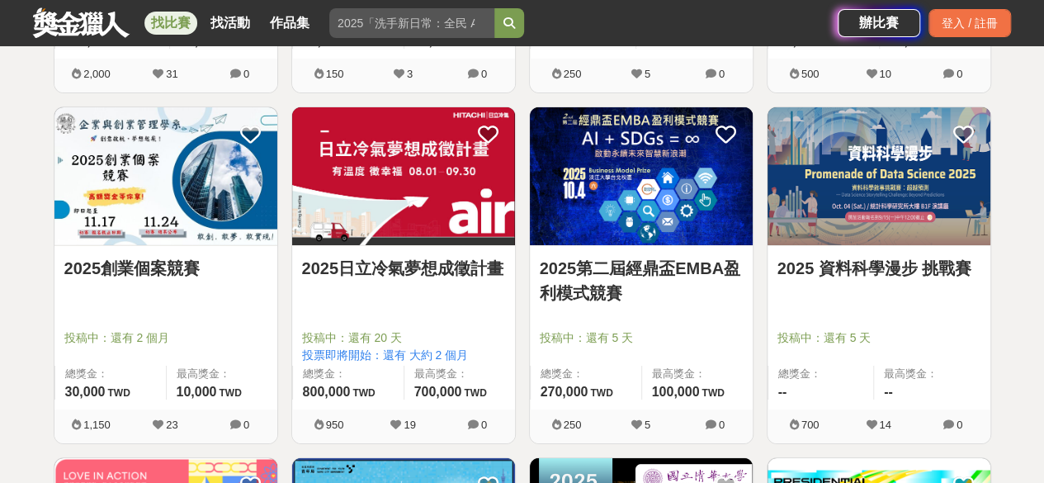
click at [256, 212] on img at bounding box center [165, 176] width 223 height 138
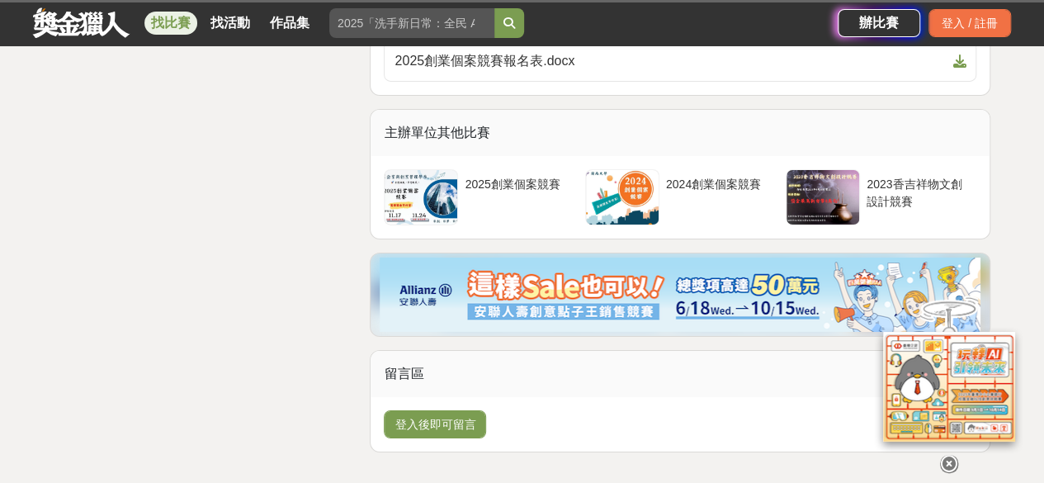
scroll to position [2741, 0]
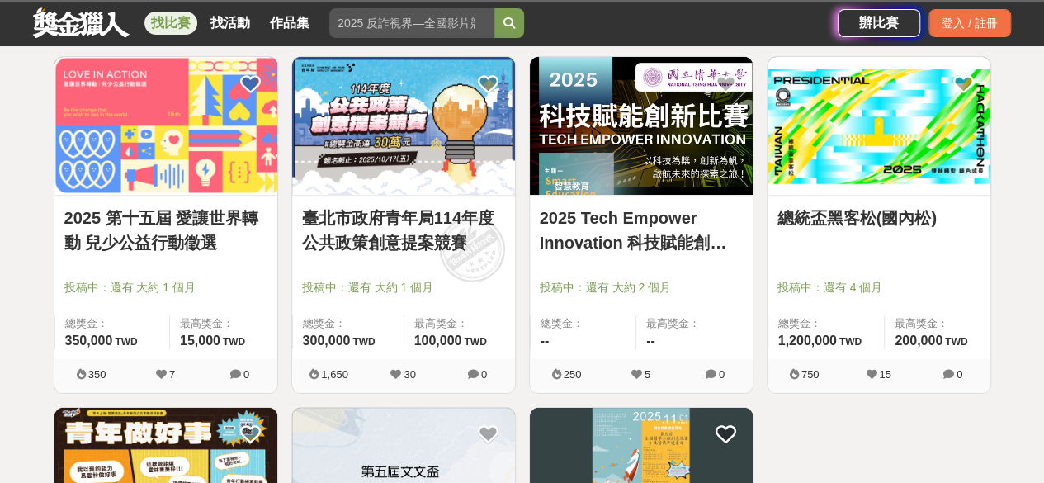
scroll to position [3109, 0]
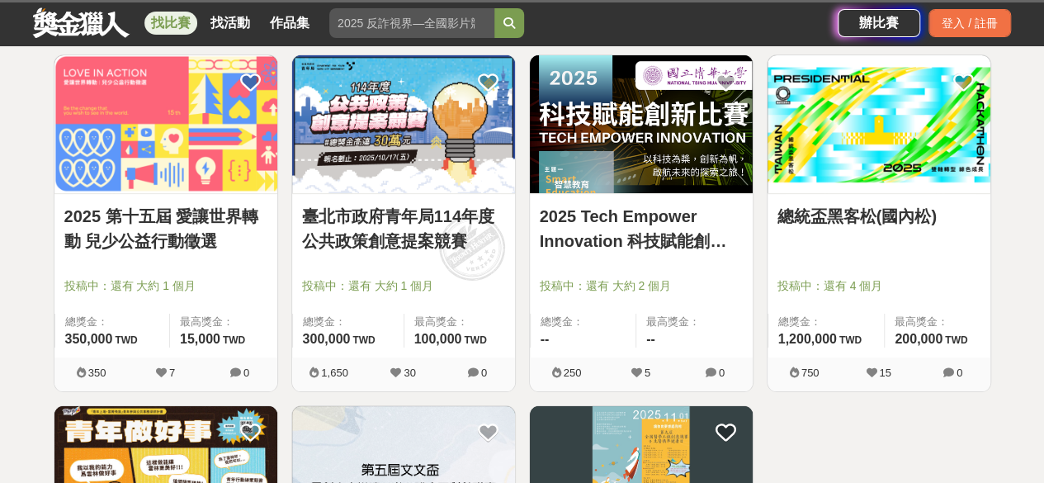
click at [922, 205] on link "總統盃黑客松(國內松)" at bounding box center [878, 216] width 203 height 25
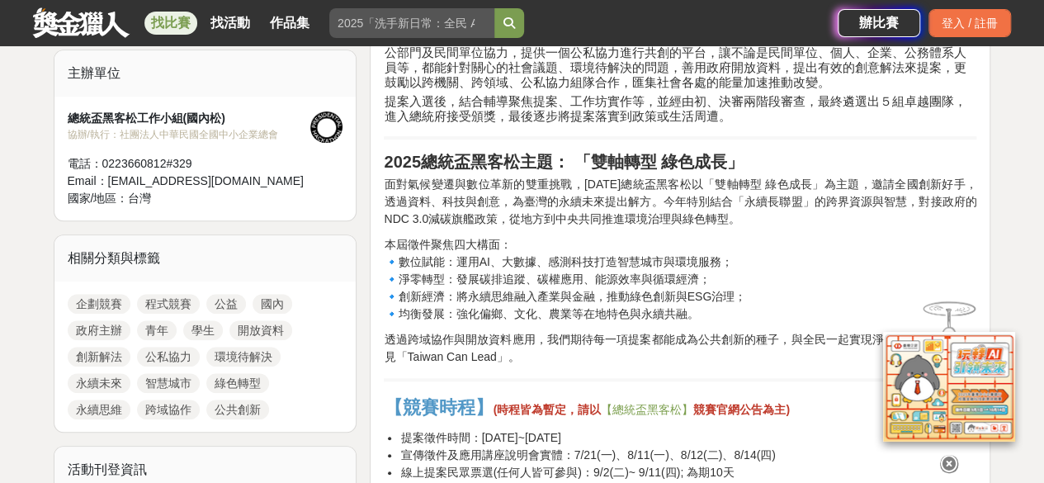
scroll to position [567, 0]
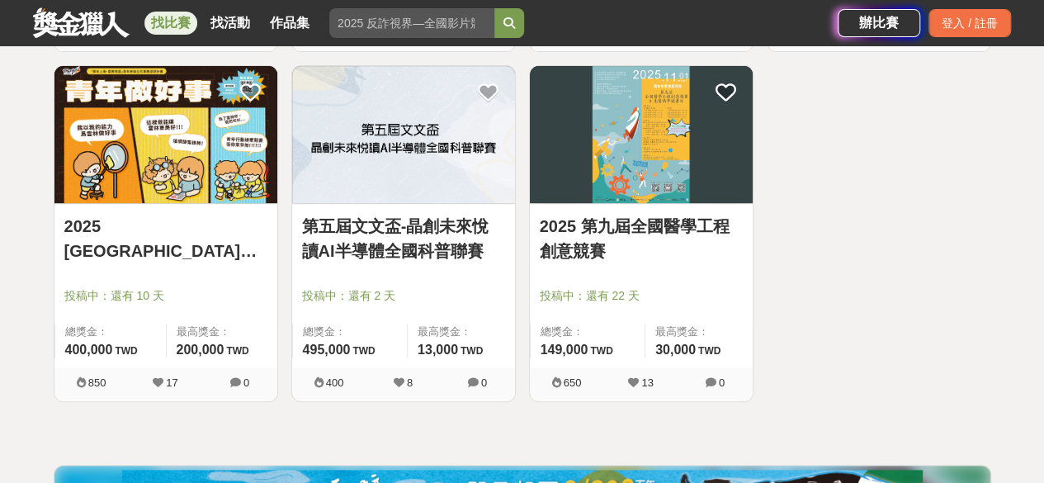
scroll to position [3450, 0]
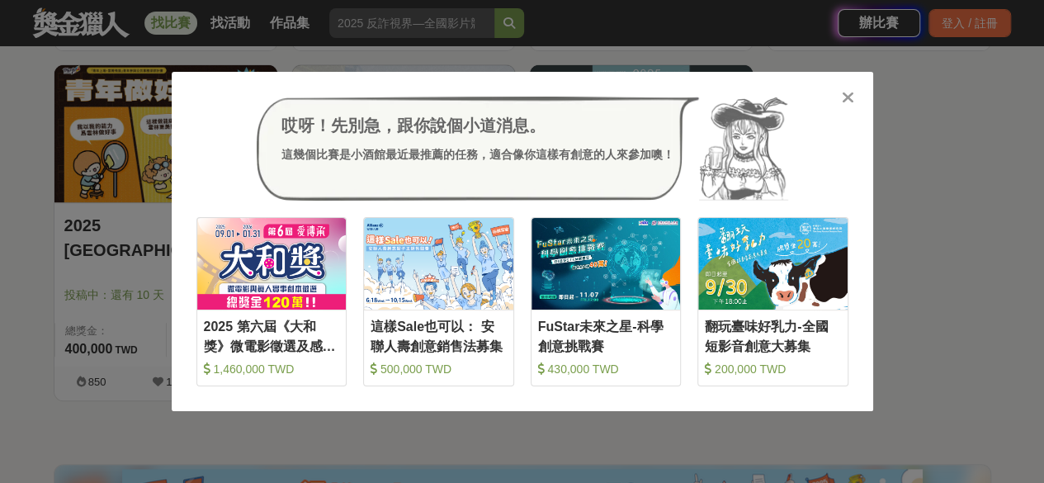
click at [856, 101] on div "哎呀！先別急，跟你說個小道消息。 這幾個比賽是小酒館最近最推薦的任務，適合像你這樣有創意的人來參加噢！ 收藏 2025 第六屆《大和獎》微電影徵選及感人實事分…" at bounding box center [522, 241] width 701 height 339
click at [837, 98] on div "哎呀！先別急，跟你說個小道消息。 這幾個比賽是小酒館最近最推薦的任務，適合像你這樣有創意的人來參加噢！" at bounding box center [522, 149] width 652 height 104
click at [842, 98] on icon at bounding box center [848, 97] width 12 height 17
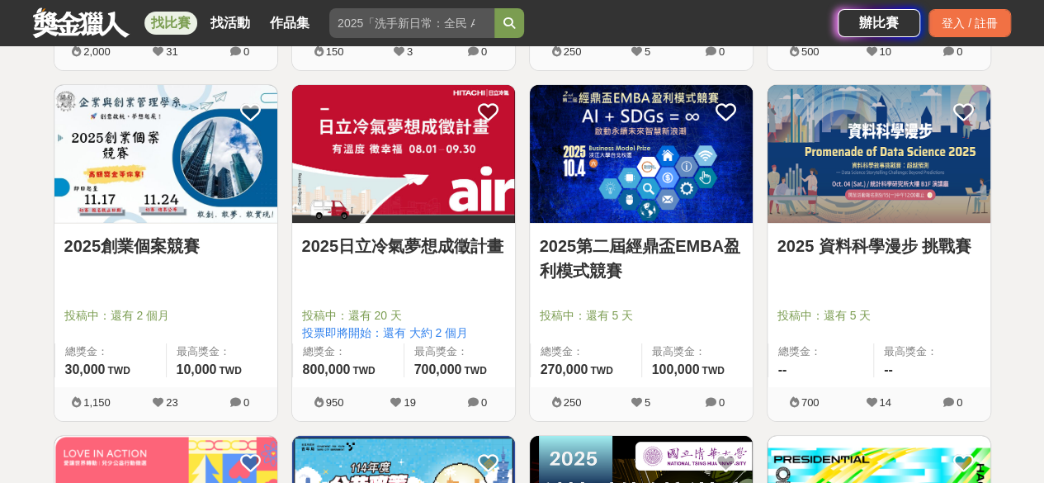
scroll to position [2717, 0]
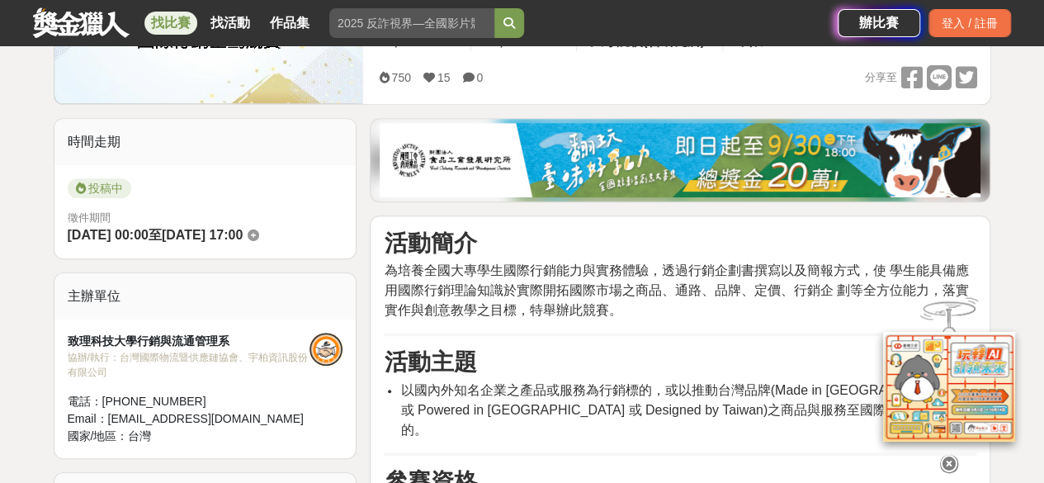
scroll to position [342, 0]
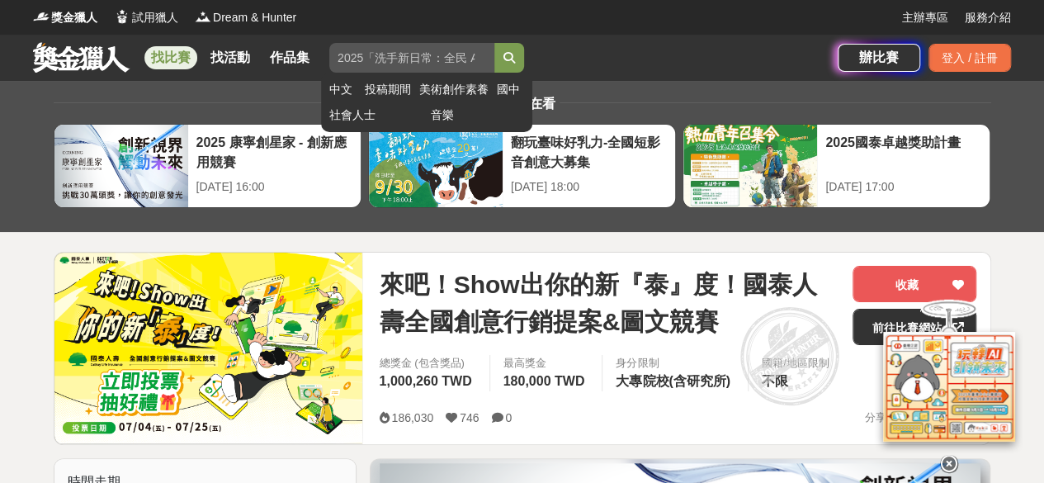
click at [408, 50] on input "search" at bounding box center [411, 58] width 165 height 30
type input "行銷"
click at [494, 43] on button "submit" at bounding box center [509, 58] width 30 height 30
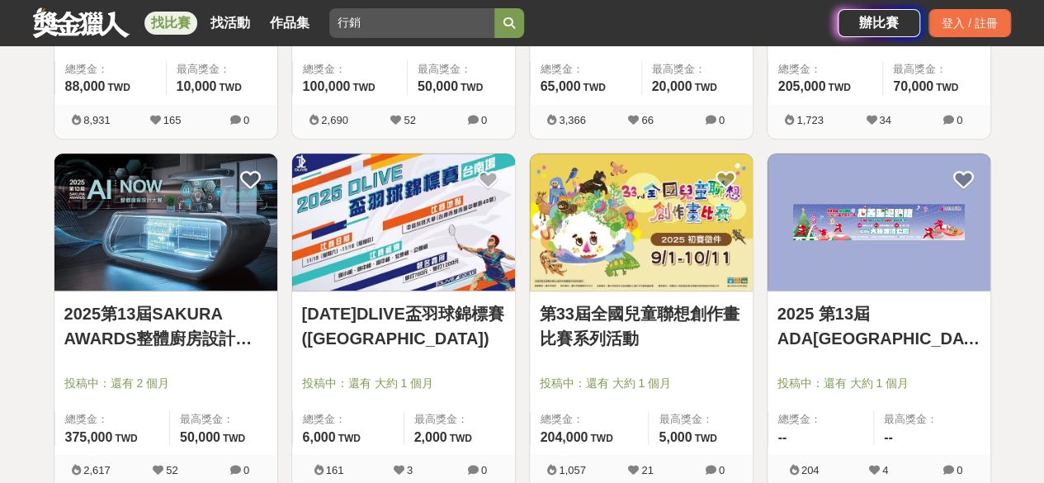
scroll to position [931, 0]
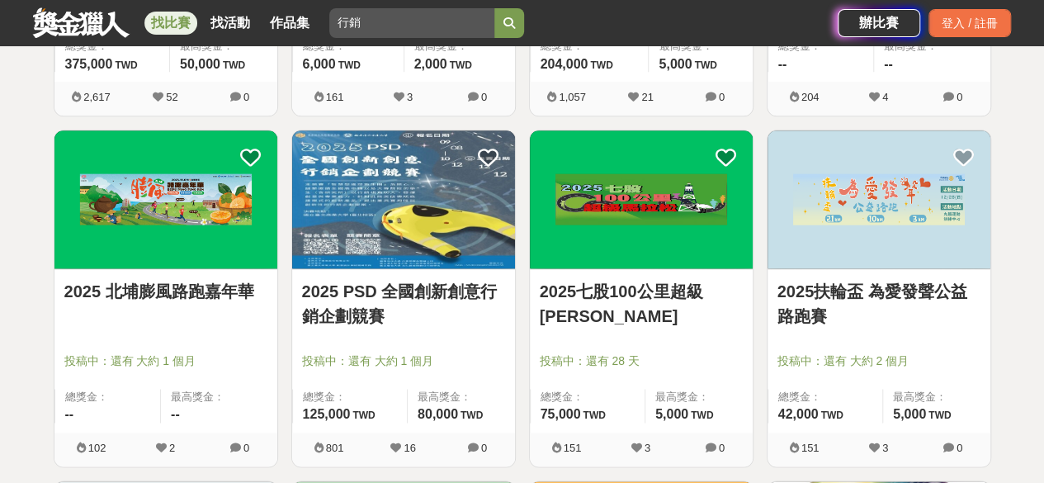
click at [421, 301] on link "2025 PSD 全國創新創意行銷企劃競賽" at bounding box center [403, 304] width 203 height 50
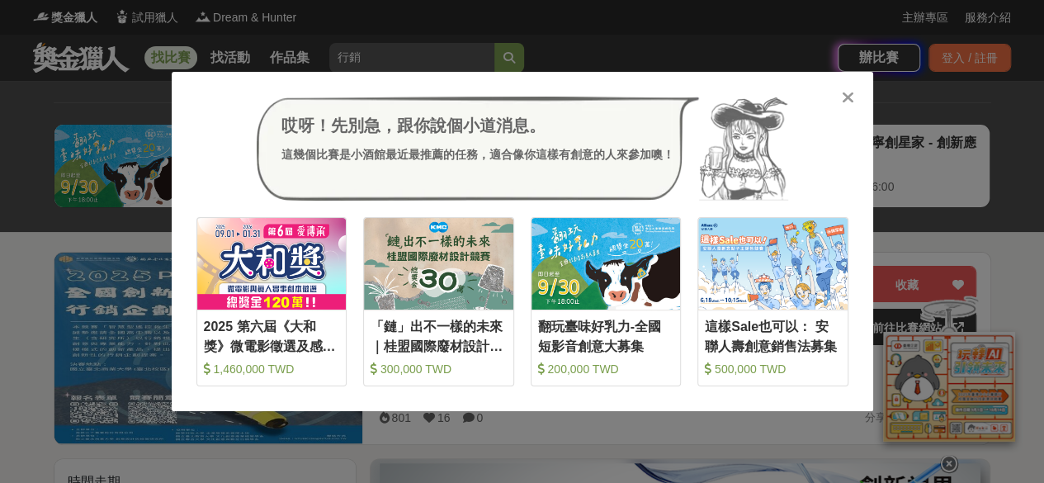
click at [848, 107] on div "哎呀！先別急，跟你說個小道消息。 這幾個比賽是小酒館最近最推薦的任務，適合像你這樣有創意的人來參加噢！ 收藏 2025 第六屆《大和獎》微電影徵選及感人實事分…" at bounding box center [522, 241] width 701 height 339
click at [844, 93] on icon at bounding box center [848, 97] width 12 height 17
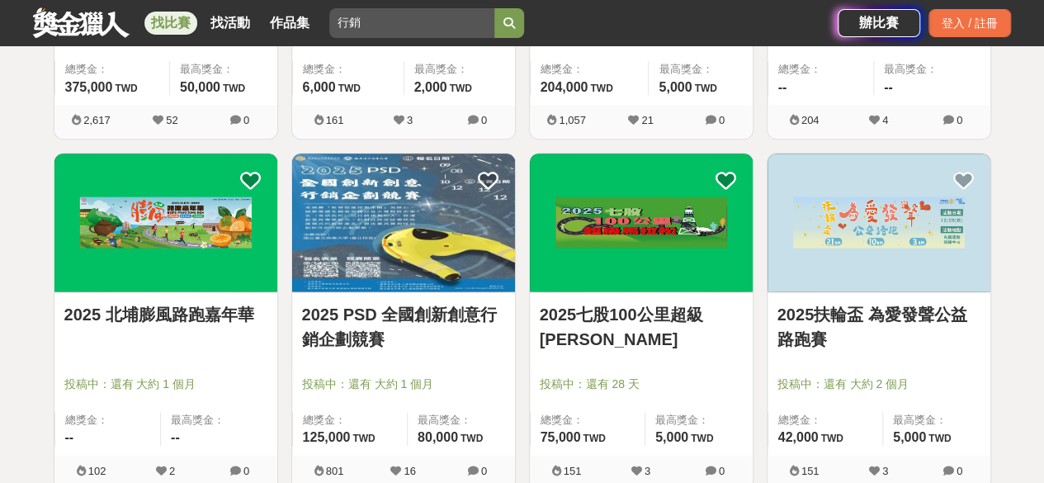
scroll to position [931, 0]
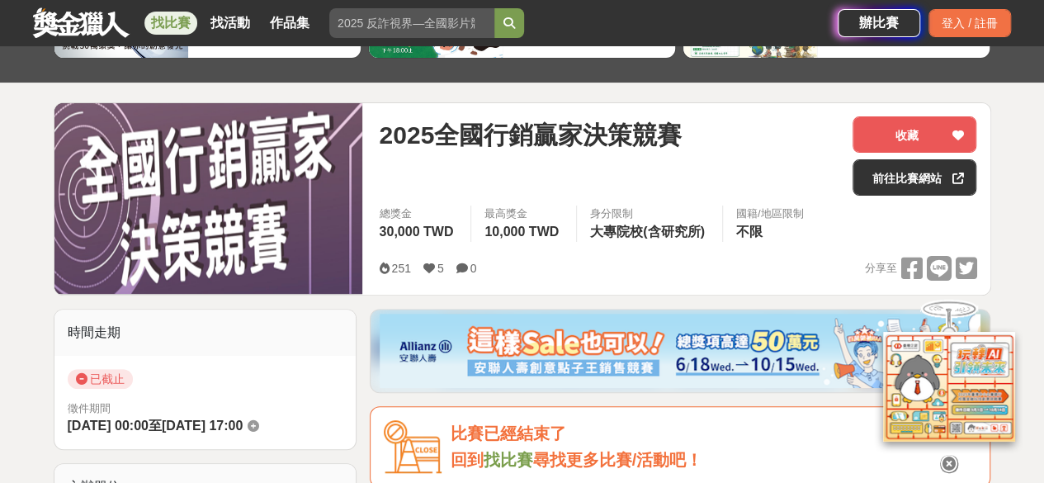
scroll to position [150, 0]
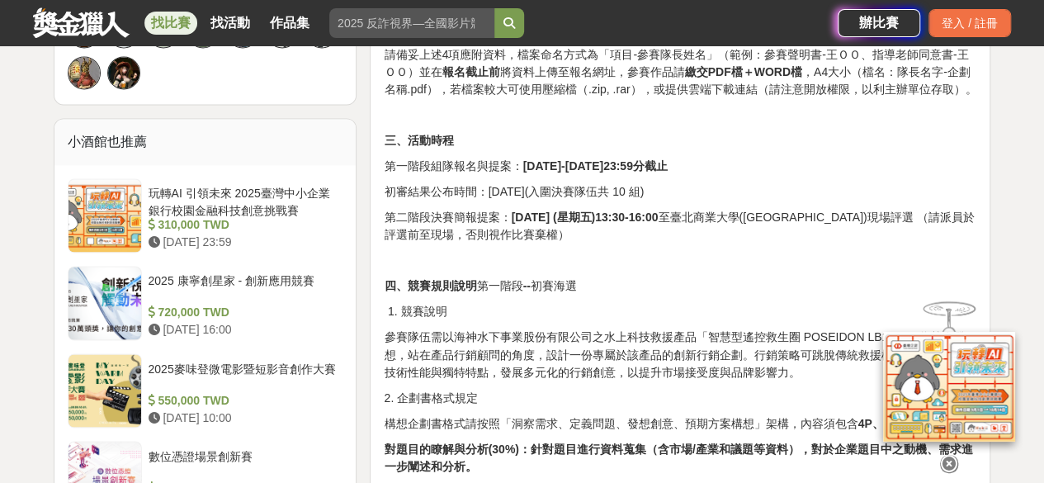
scroll to position [1214, 0]
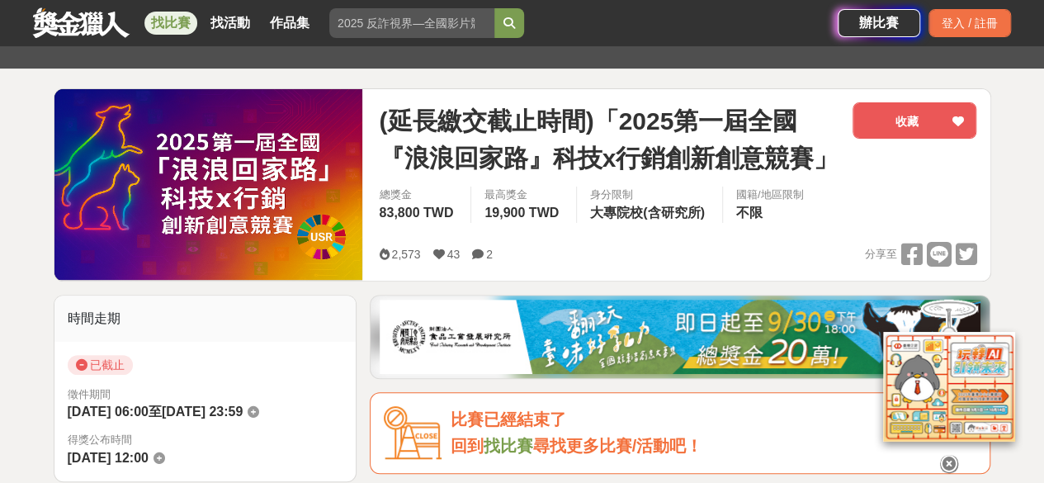
scroll to position [164, 0]
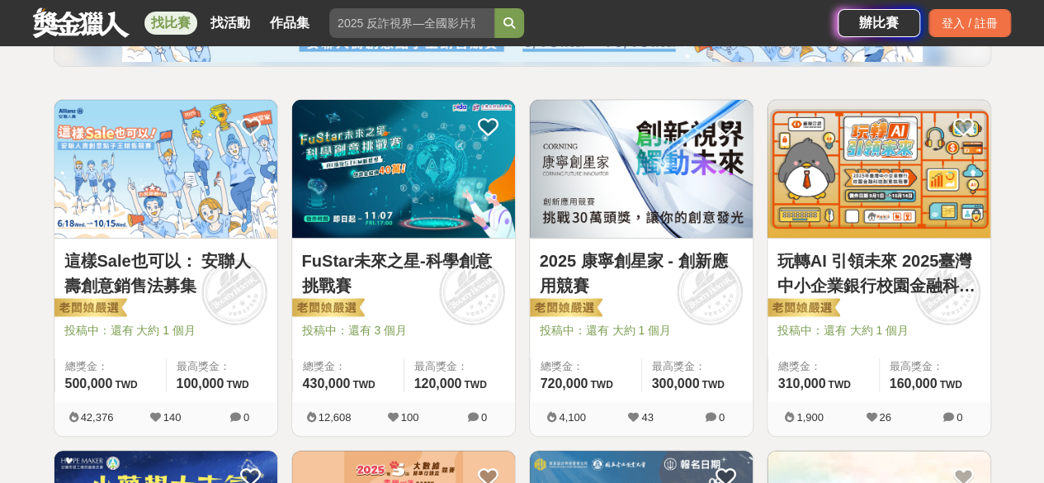
scroll to position [262, 0]
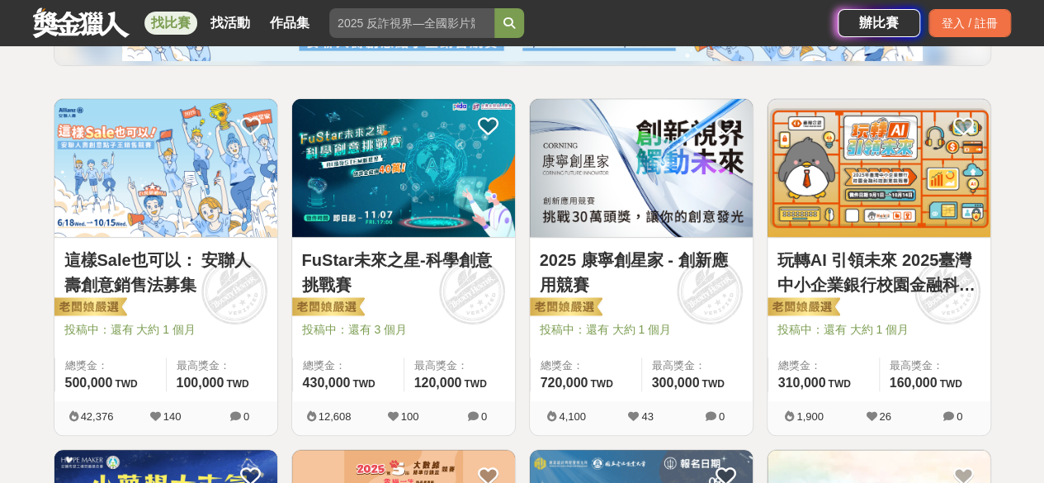
click at [178, 252] on link "這樣Sale也可以： 安聯人壽創意銷售法募集" at bounding box center [165, 273] width 203 height 50
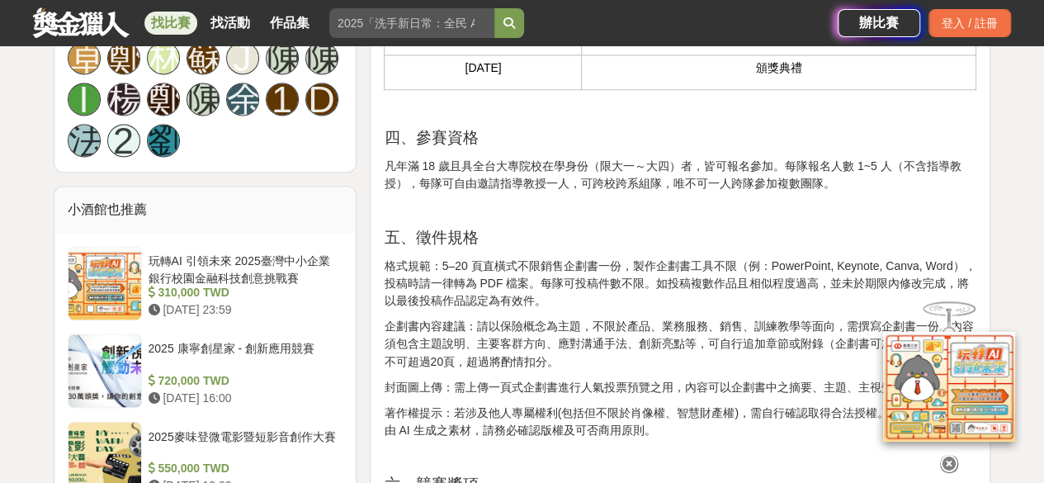
scroll to position [1201, 0]
click at [124, 279] on div at bounding box center [104, 282] width 73 height 73
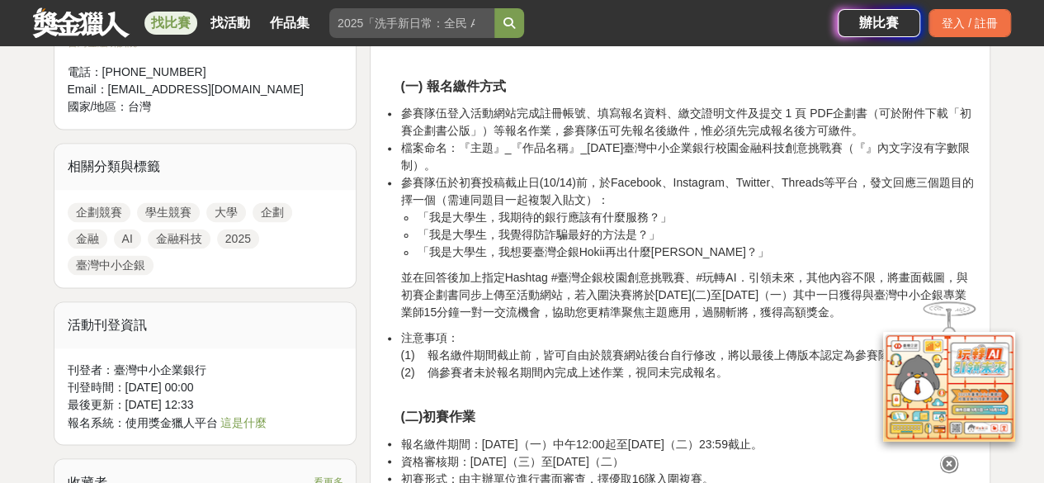
scroll to position [1143, 0]
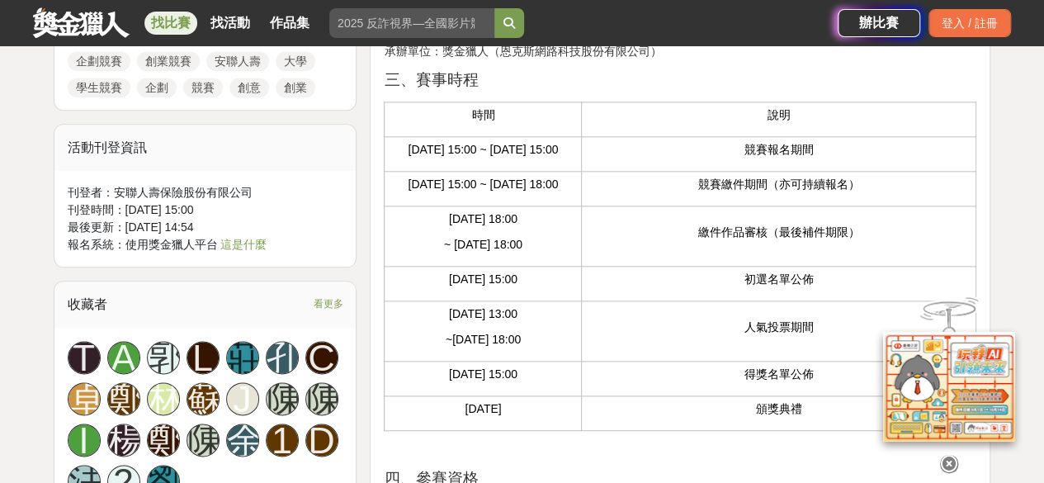
scroll to position [850, 0]
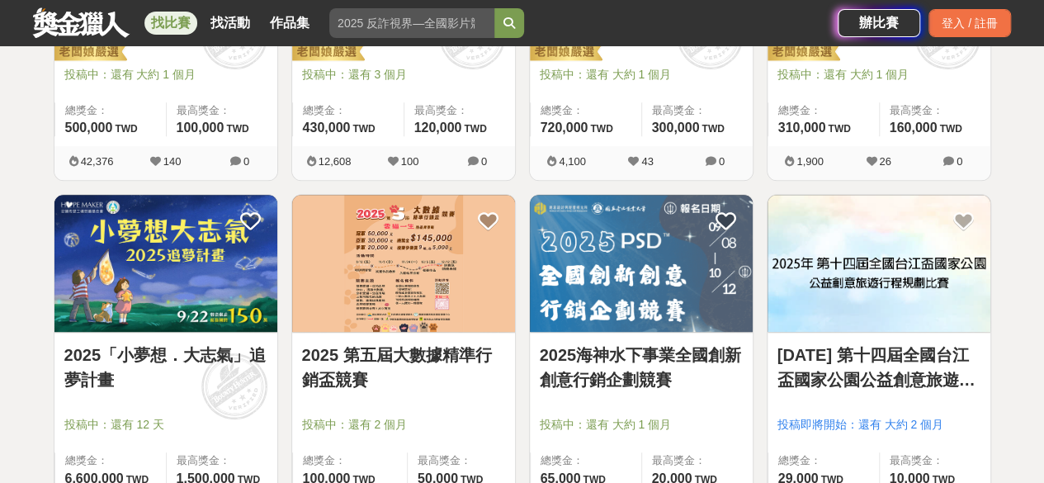
scroll to position [523, 0]
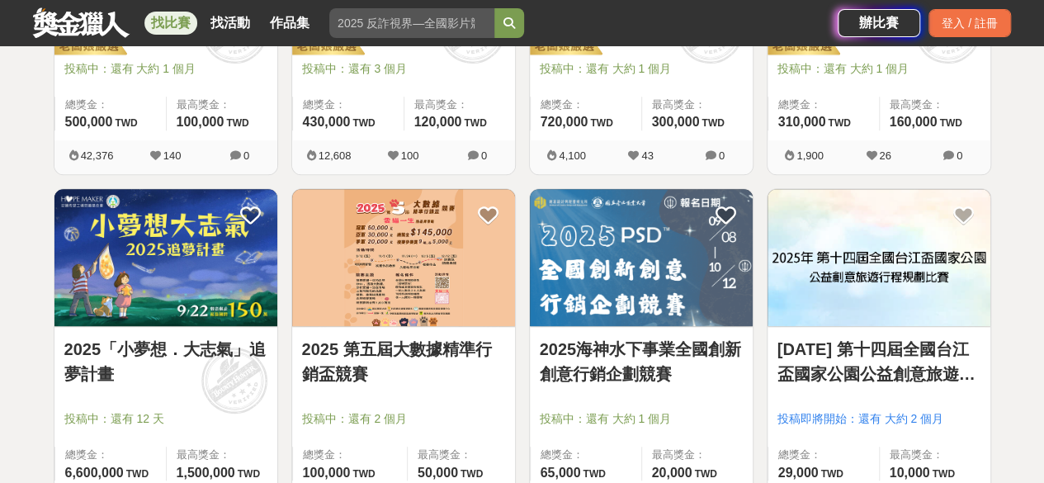
click at [441, 290] on img at bounding box center [403, 258] width 223 height 138
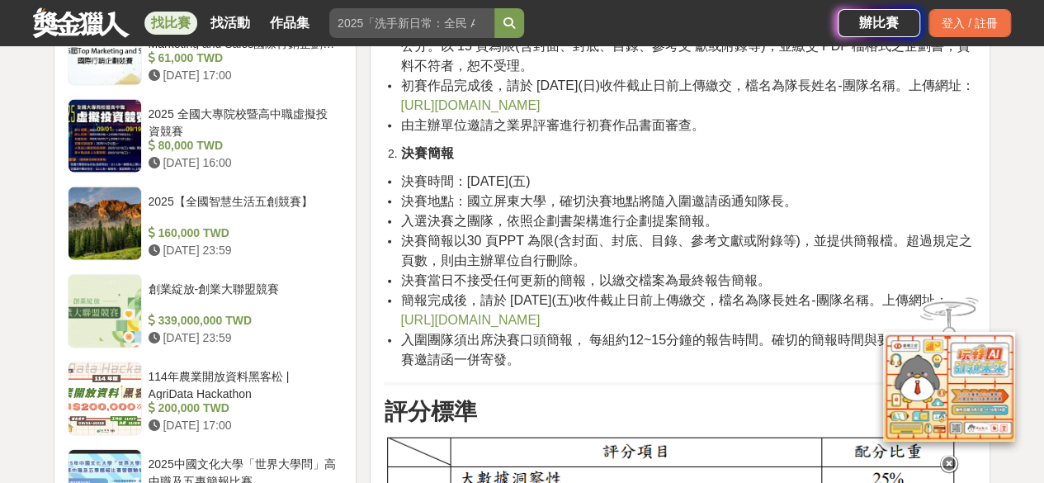
scroll to position [1746, 0]
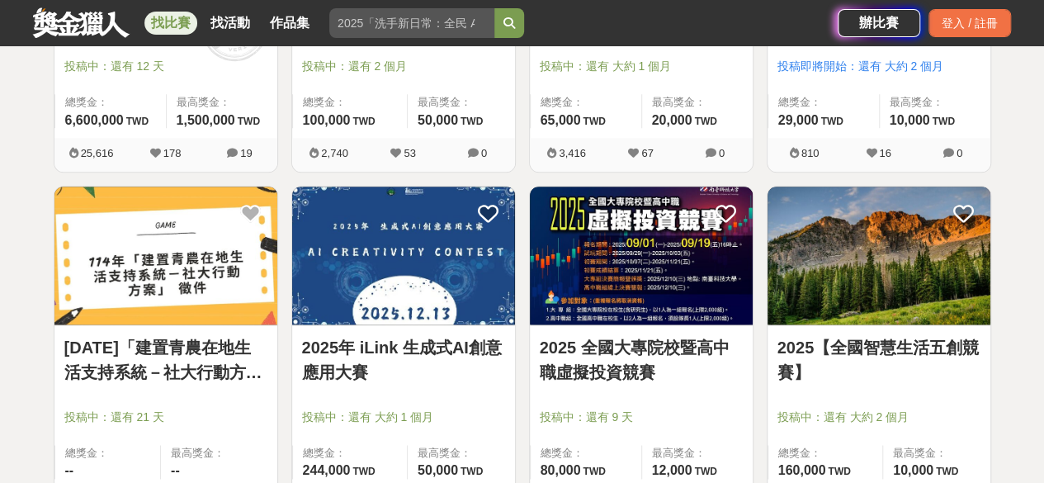
scroll to position [876, 0]
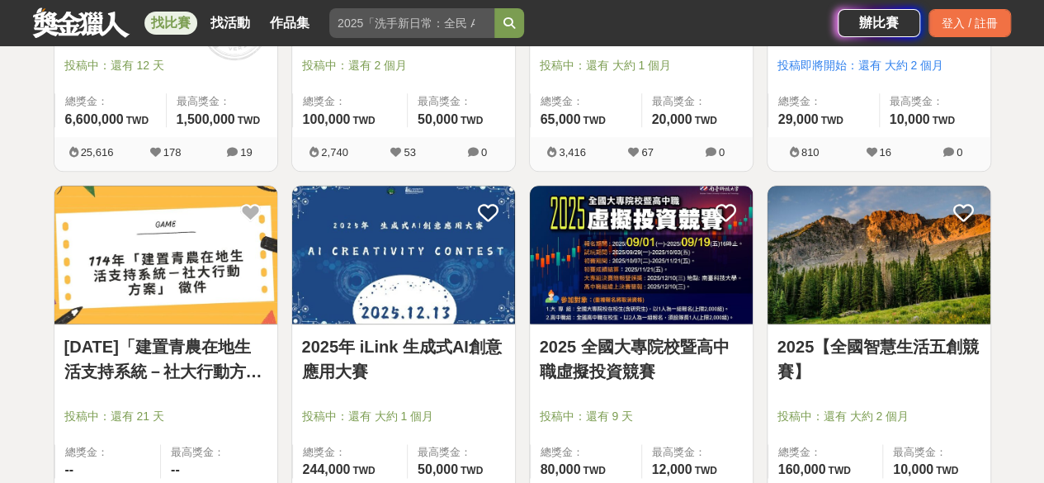
click at [414, 350] on link "2025年 iLink 生成式AI創意應用大賽" at bounding box center [403, 359] width 203 height 50
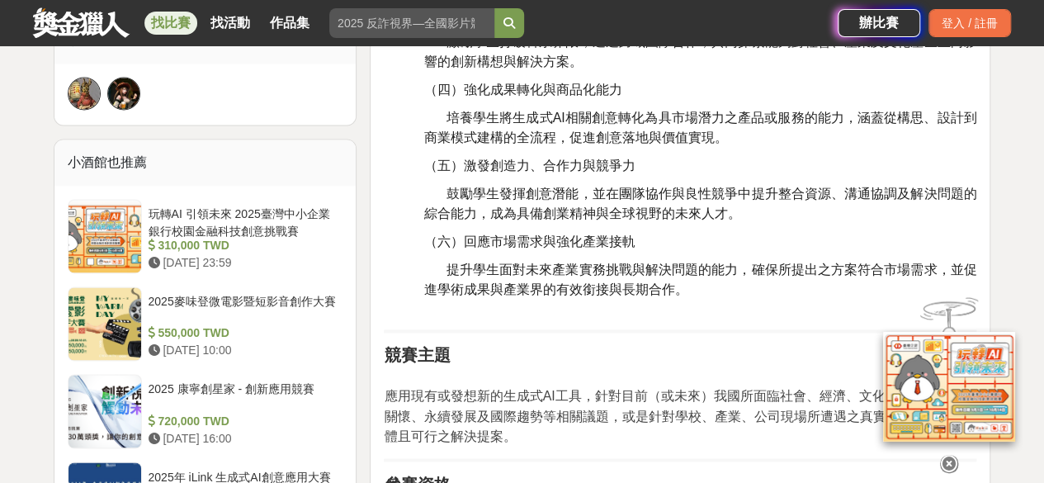
scroll to position [1150, 0]
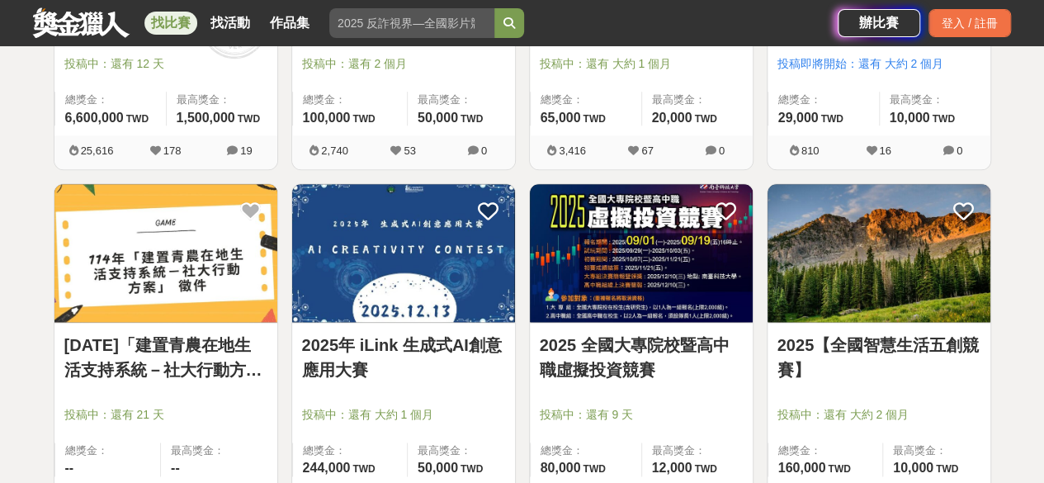
scroll to position [876, 0]
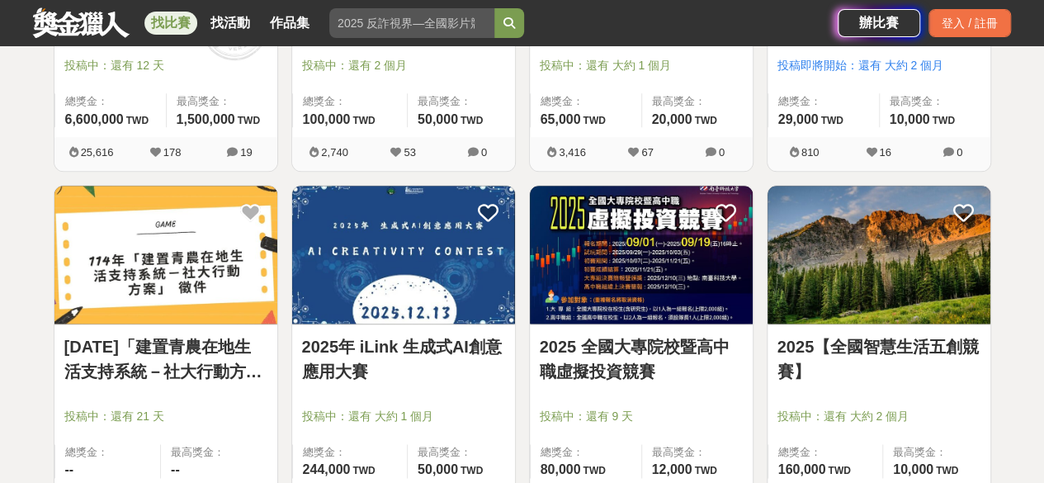
click at [899, 367] on link "2025【全國智慧生活五創競賽】" at bounding box center [878, 359] width 203 height 50
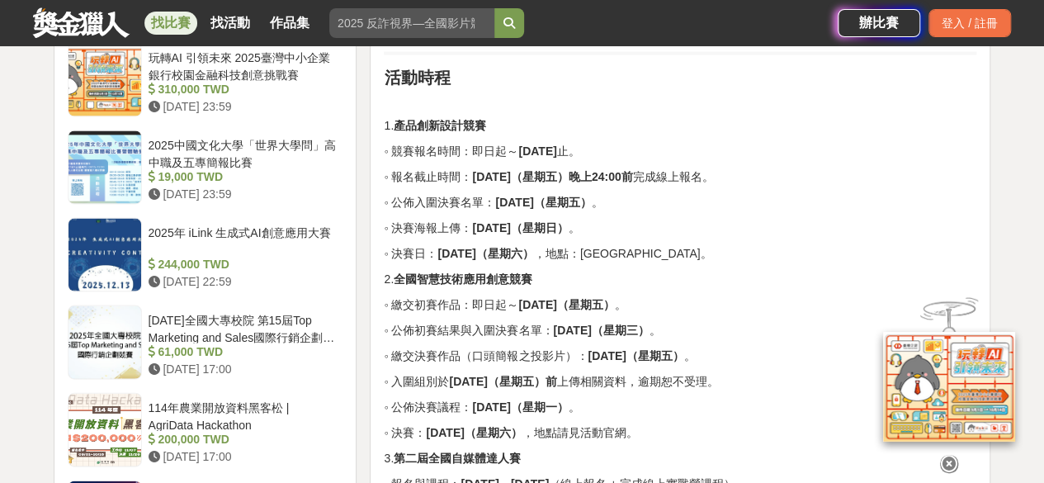
scroll to position [1590, 0]
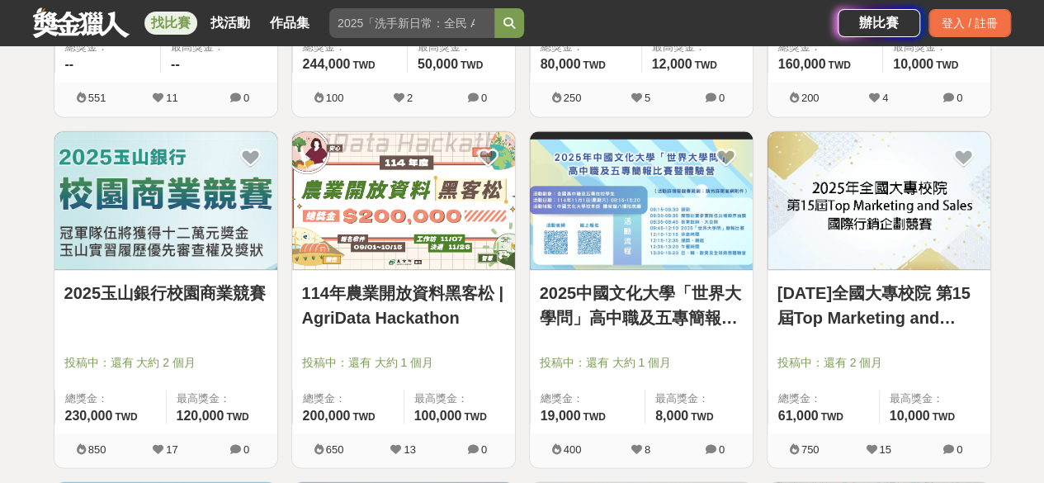
scroll to position [1280, 0]
click at [351, 321] on link "114年農業開放資料黑客松 | AgriData Hackathon" at bounding box center [403, 306] width 203 height 50
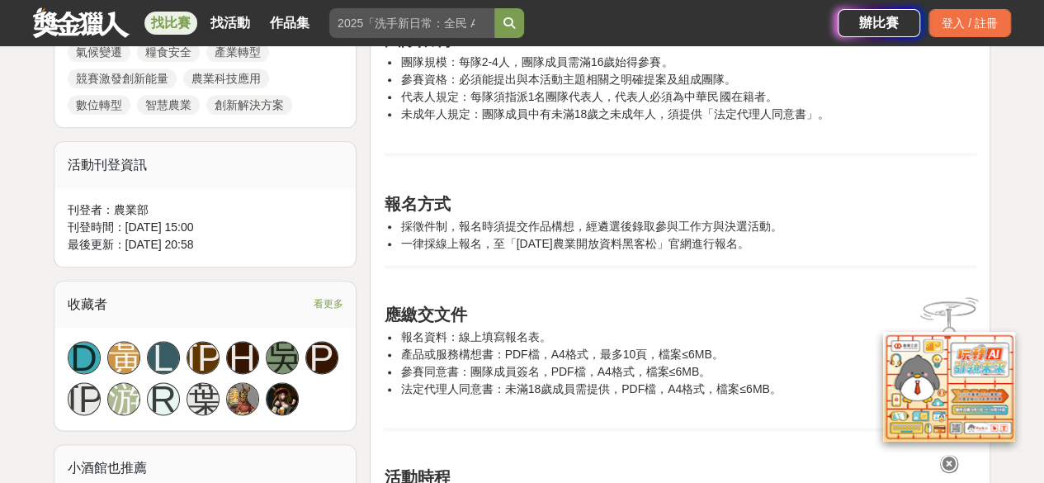
scroll to position [866, 0]
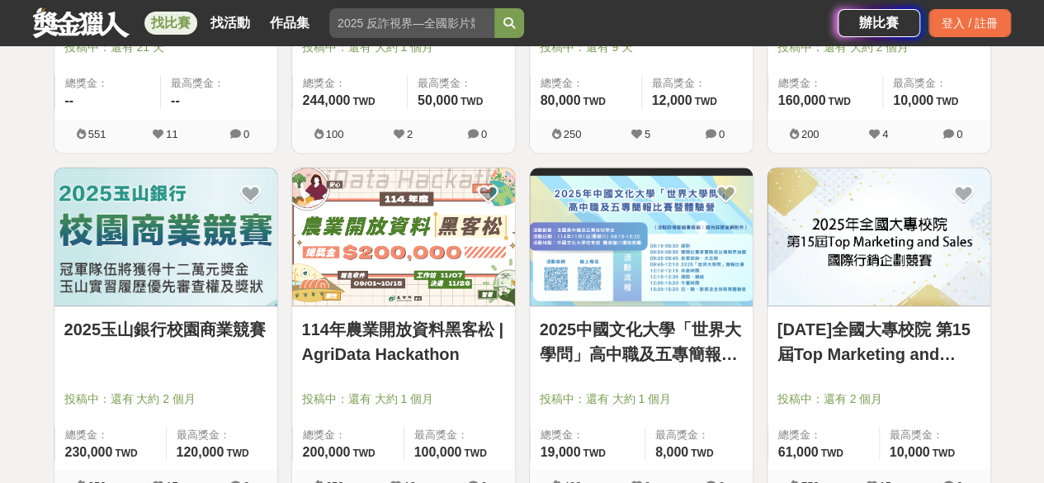
scroll to position [1280, 0]
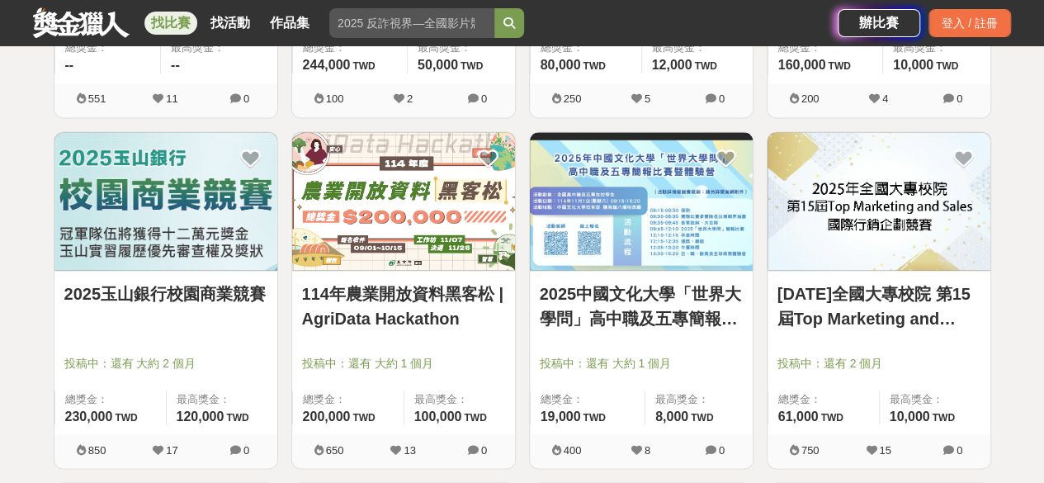
click at [606, 283] on link "2025中國文化大學「世界大學問」高中職及五專簡報比賽" at bounding box center [641, 306] width 203 height 50
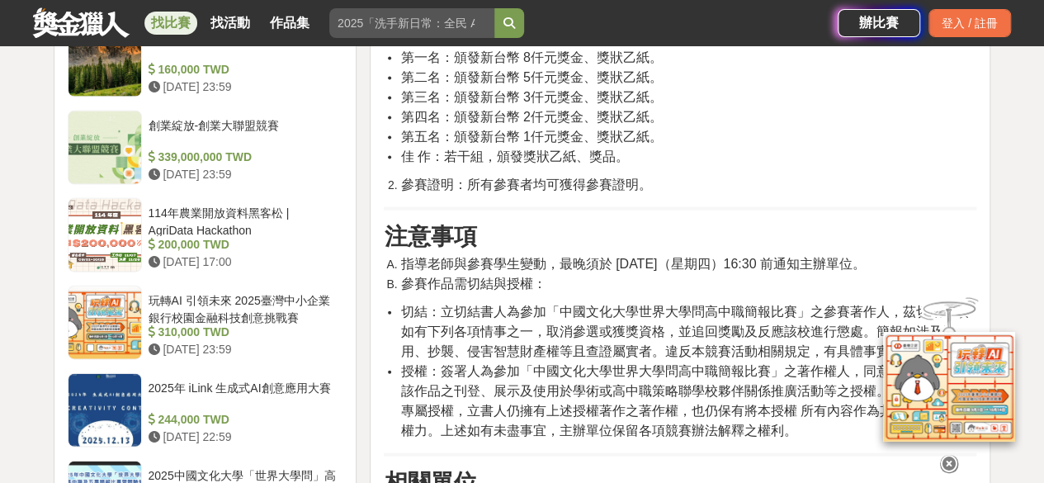
scroll to position [1742, 0]
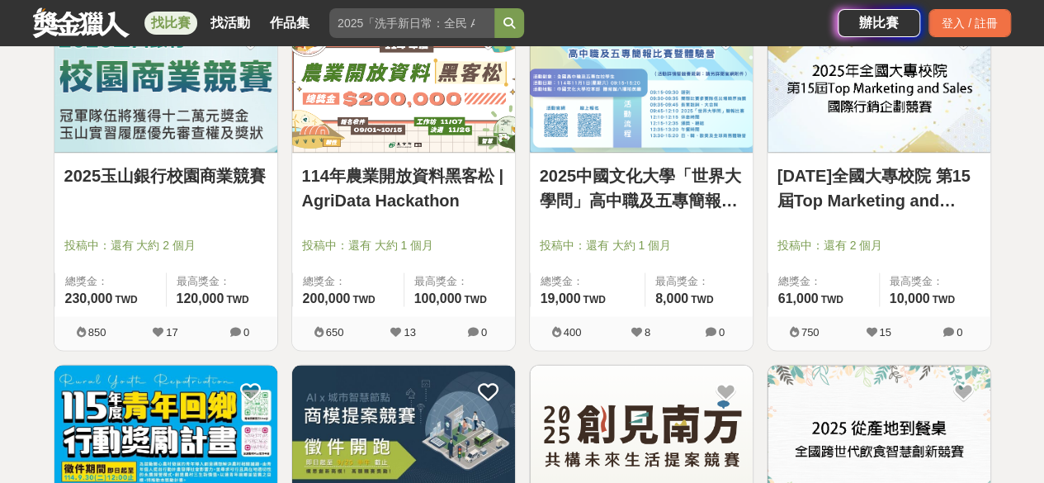
scroll to position [1399, 0]
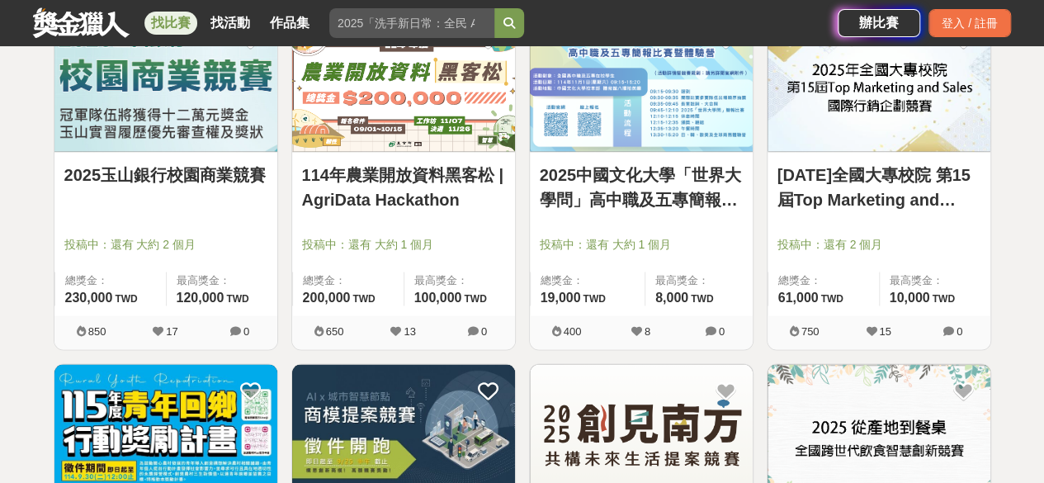
click at [794, 175] on link "2025年全國大專校院 第15屆Top Marketing and Sales國際行銷企劃競賽" at bounding box center [878, 187] width 203 height 50
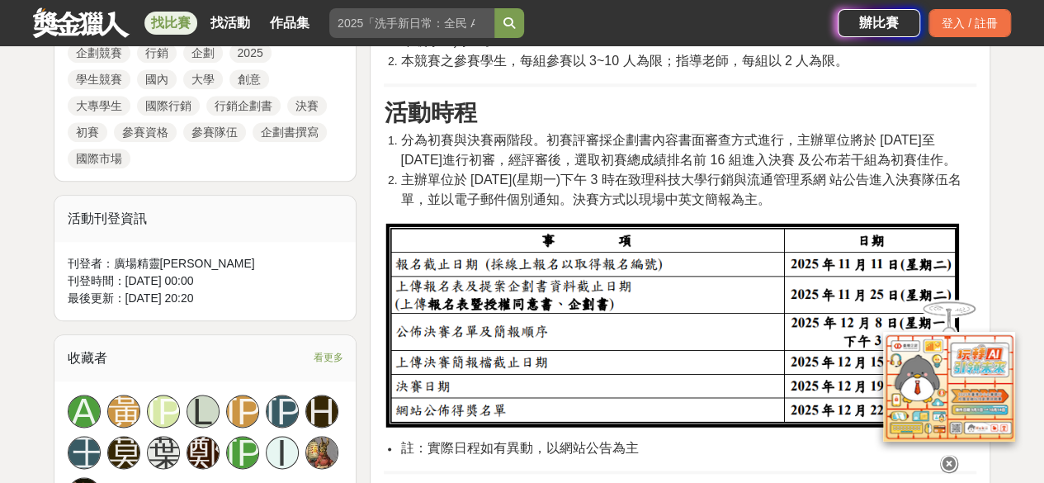
scroll to position [847, 0]
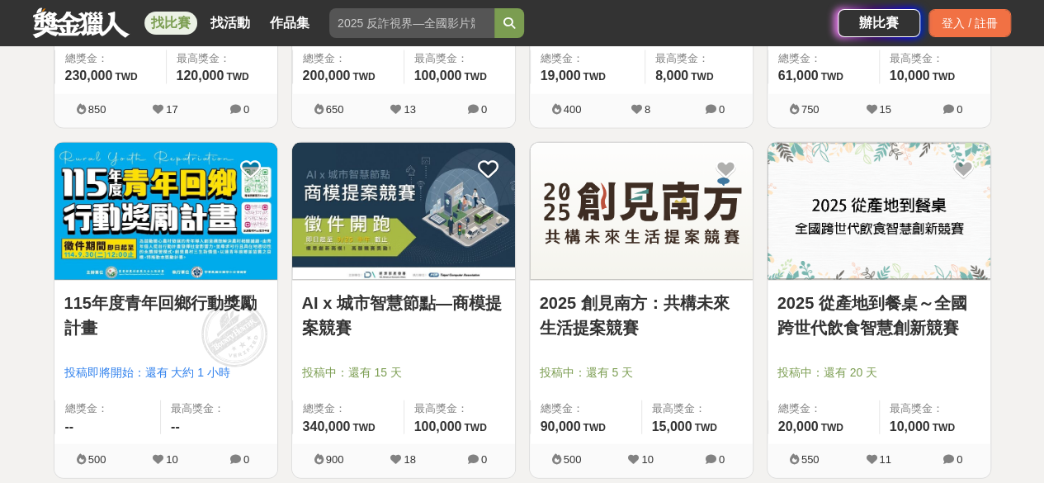
scroll to position [1681, 0]
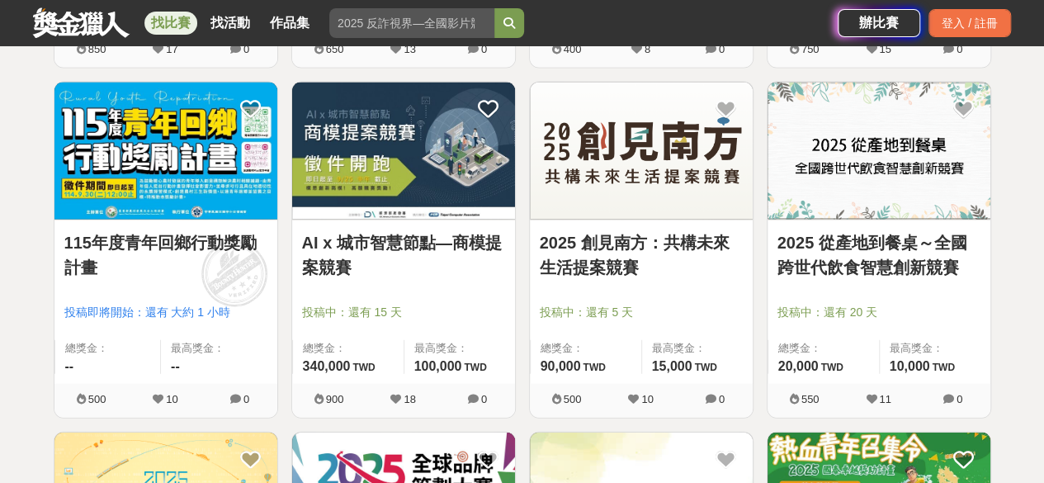
click at [596, 210] on img at bounding box center [641, 152] width 223 height 138
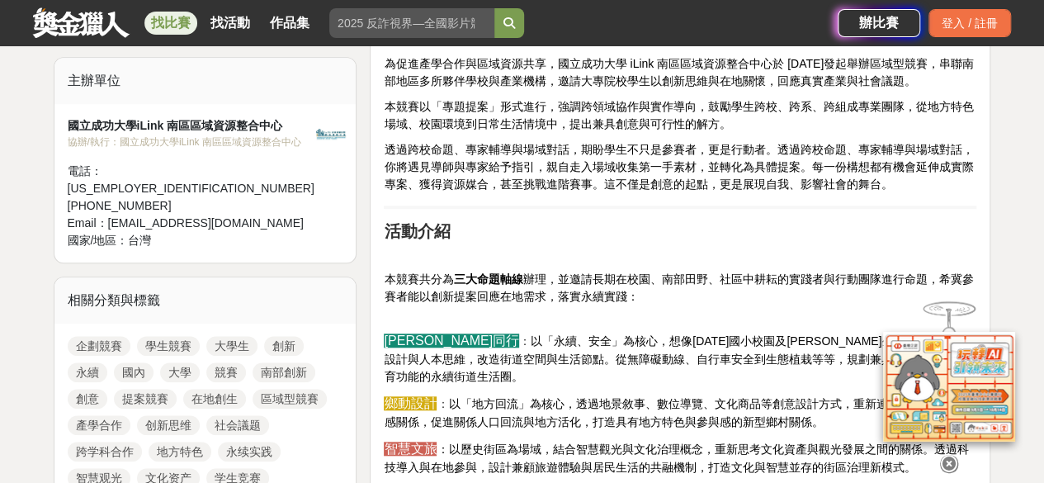
scroll to position [556, 0]
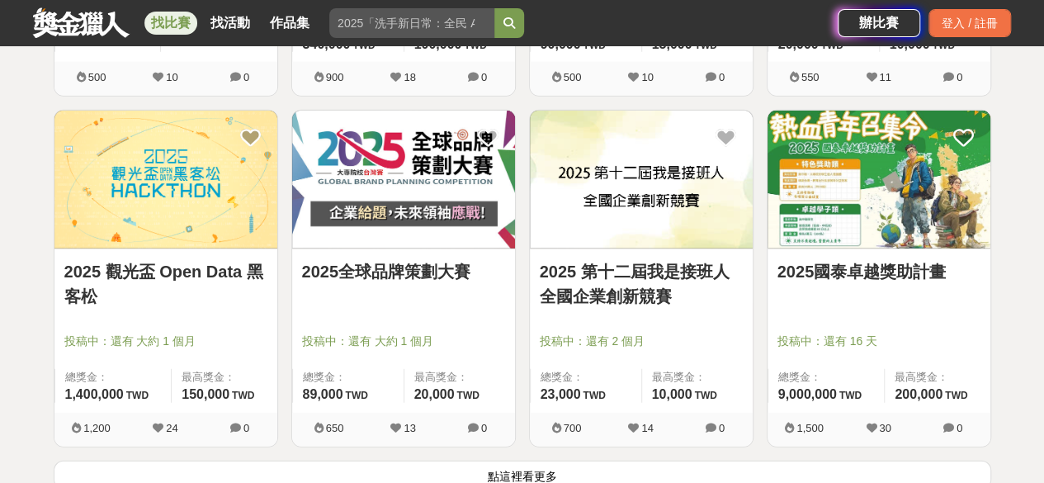
scroll to position [2003, 0]
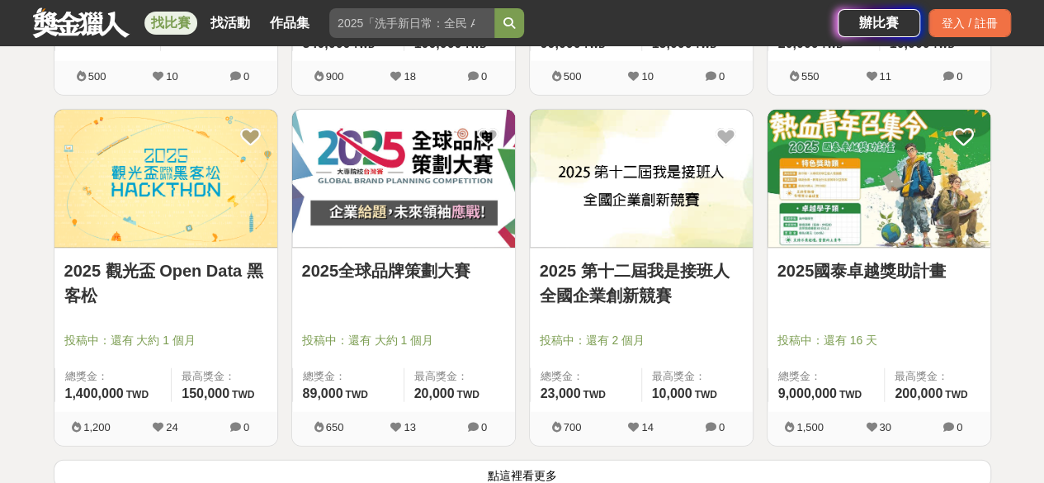
click at [459, 242] on img at bounding box center [403, 179] width 223 height 138
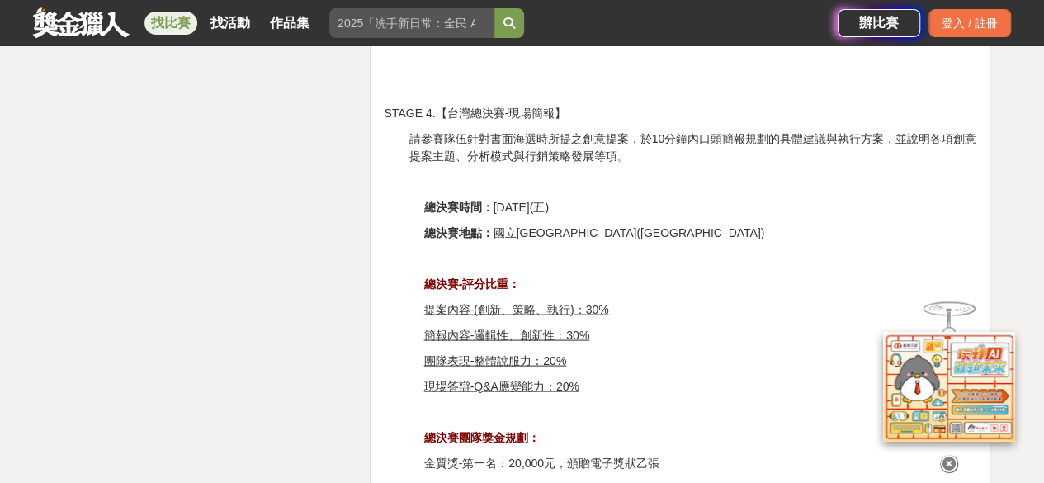
scroll to position [4624, 0]
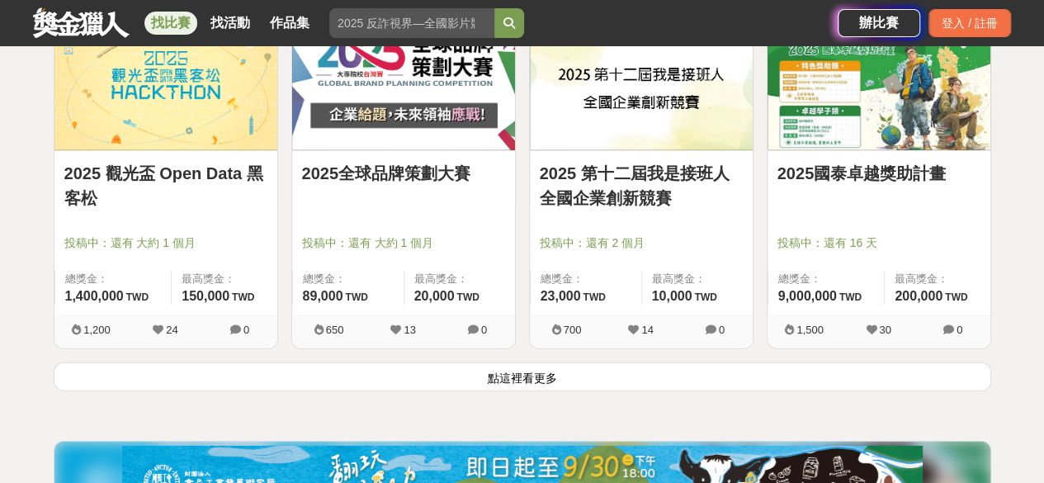
scroll to position [2101, 0]
click at [545, 385] on button "點這裡看更多" at bounding box center [522, 376] width 937 height 29
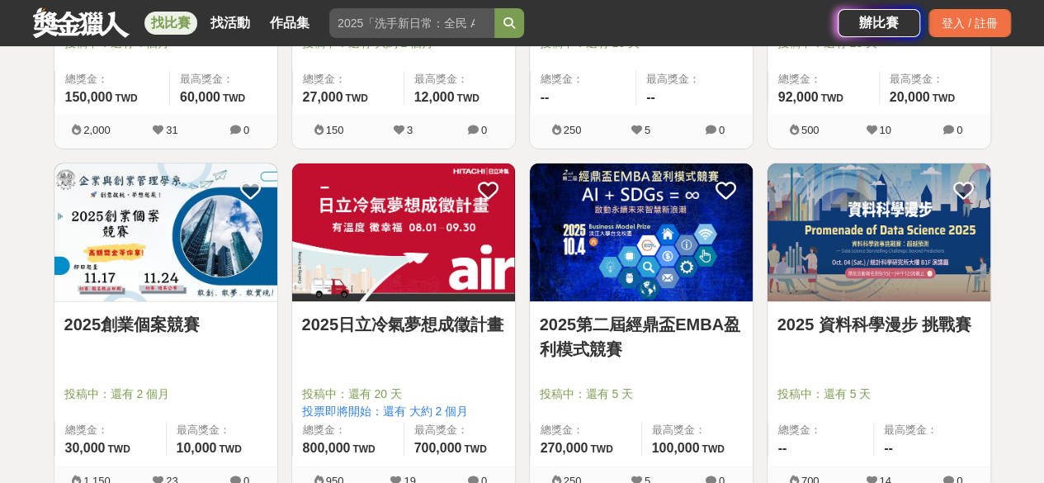
scroll to position [2653, 0]
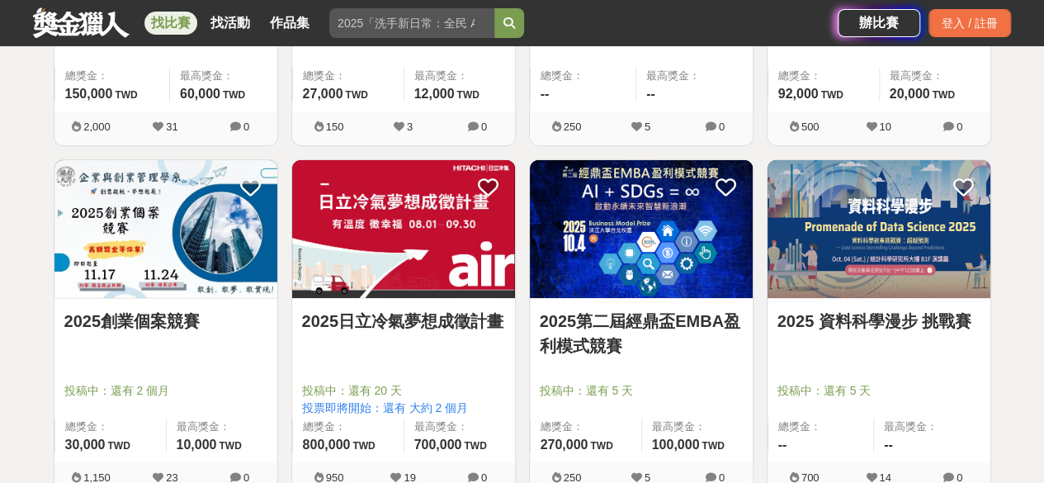
click at [180, 278] on img at bounding box center [165, 229] width 223 height 138
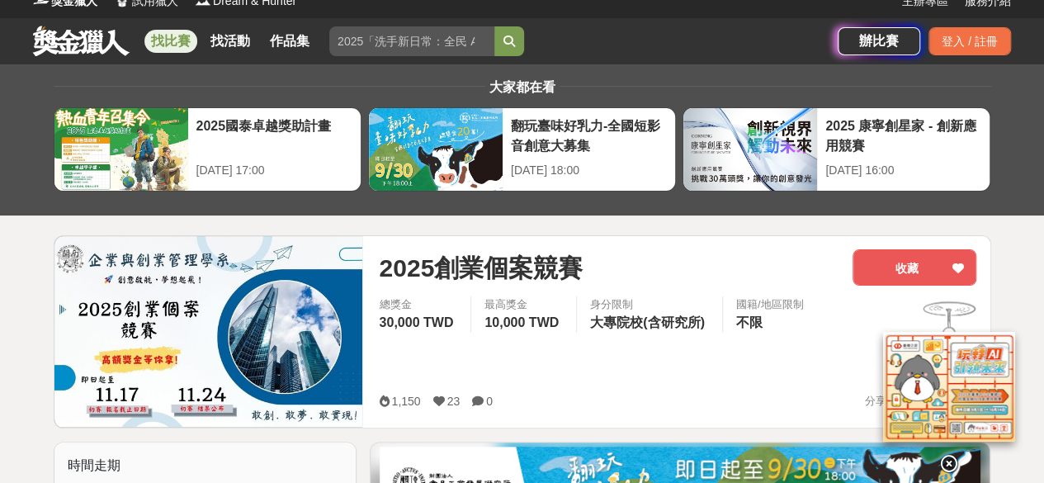
scroll to position [15, 0]
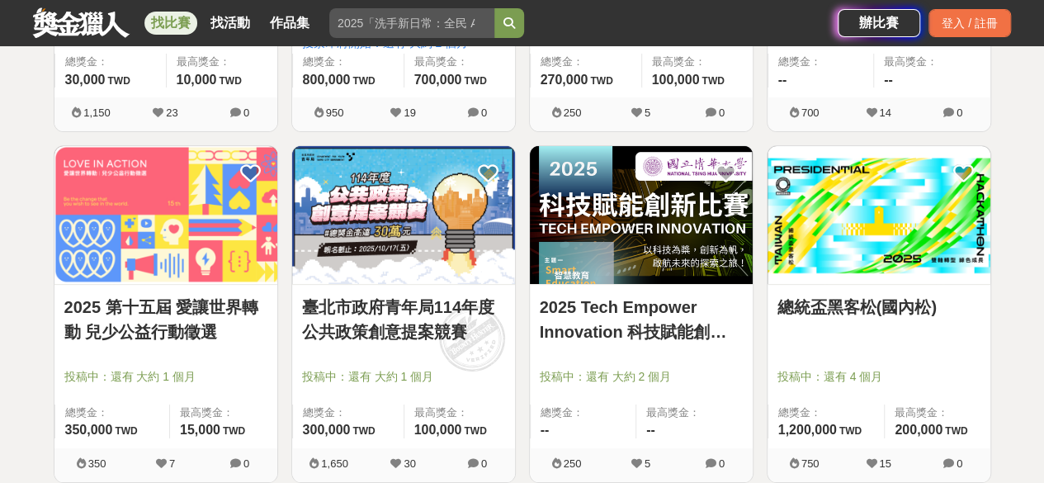
scroll to position [3025, 0]
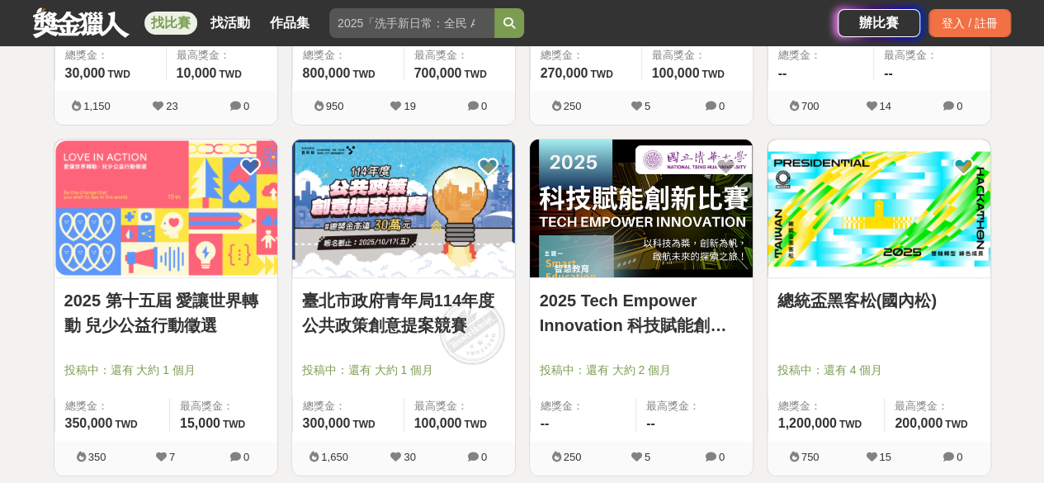
click at [429, 312] on link "臺北市政府青年局114年度公共政策創意提案競賽" at bounding box center [403, 313] width 203 height 50
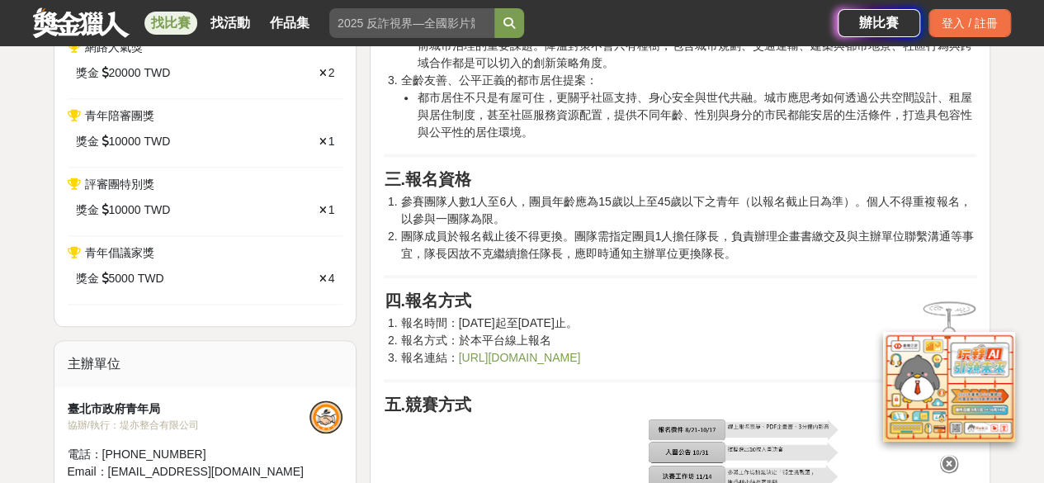
scroll to position [895, 0]
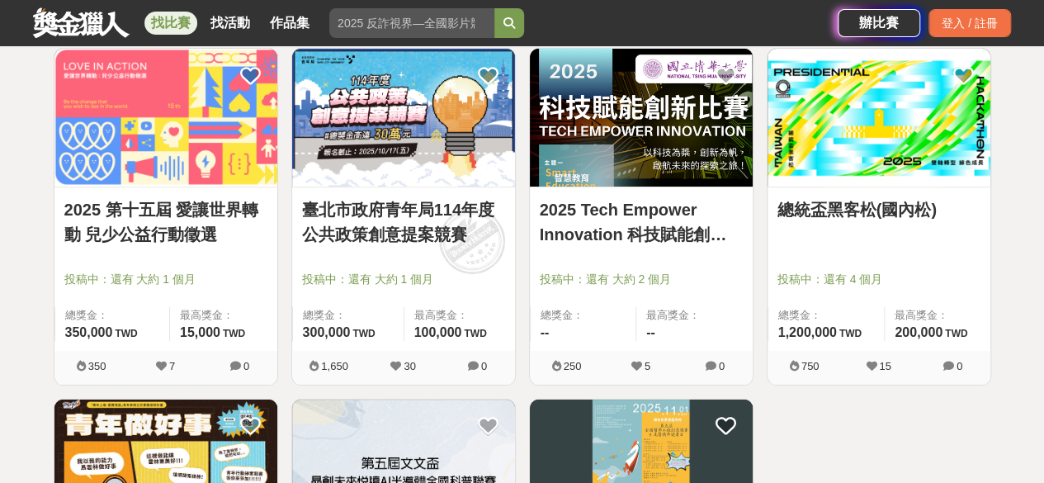
scroll to position [3115, 0]
click at [796, 120] on img at bounding box center [878, 118] width 223 height 138
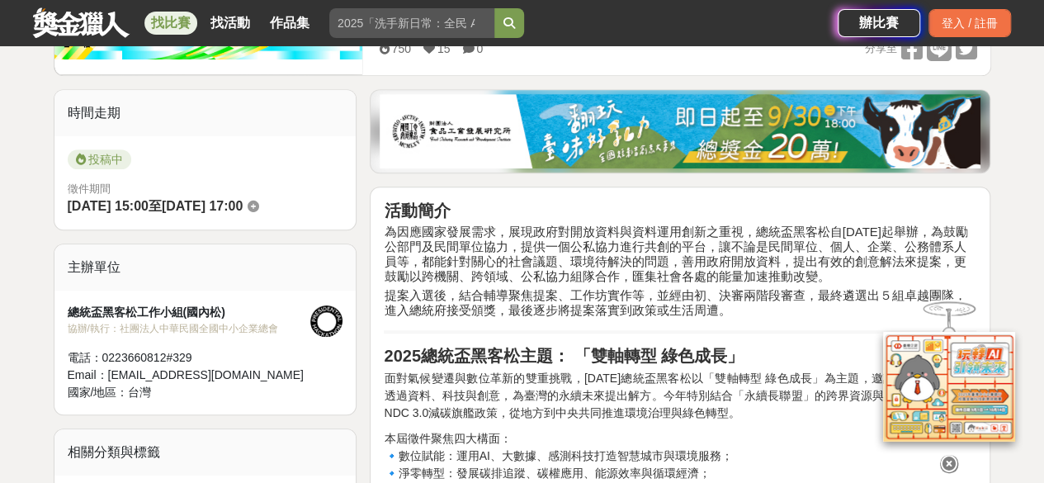
scroll to position [374, 0]
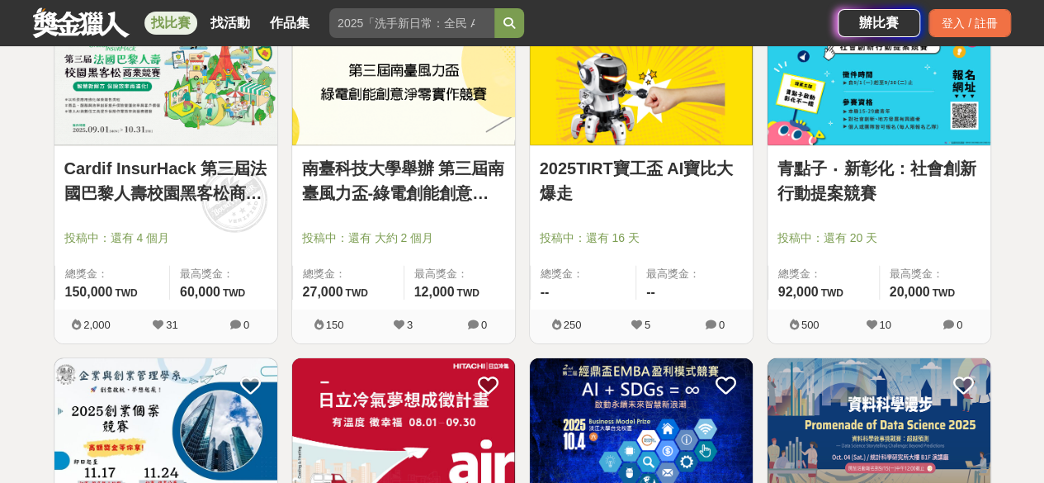
scroll to position [2400, 0]
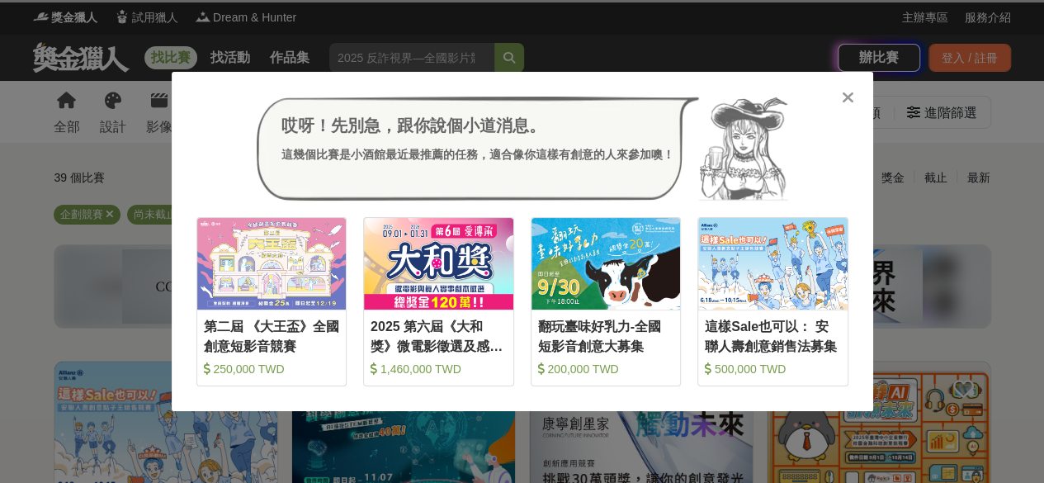
scroll to position [378, 0]
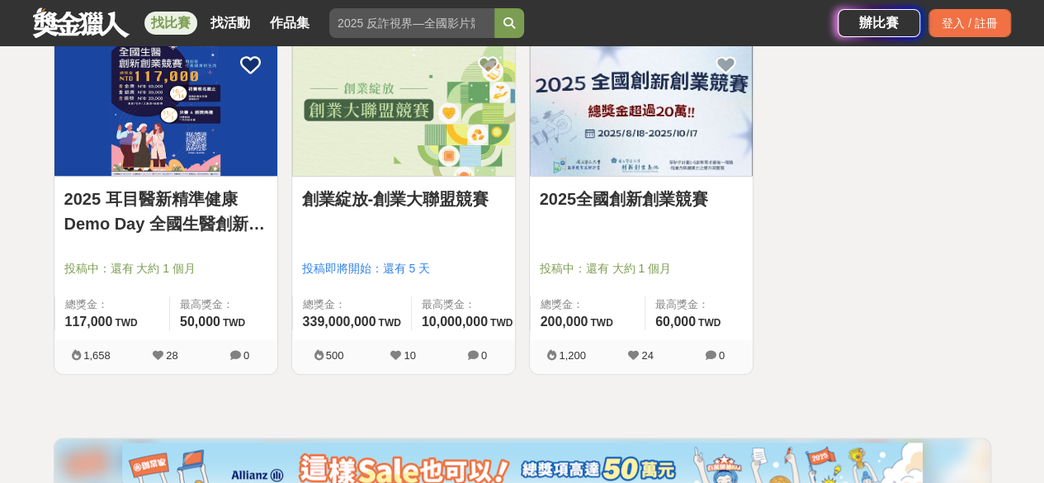
scroll to position [313, 0]
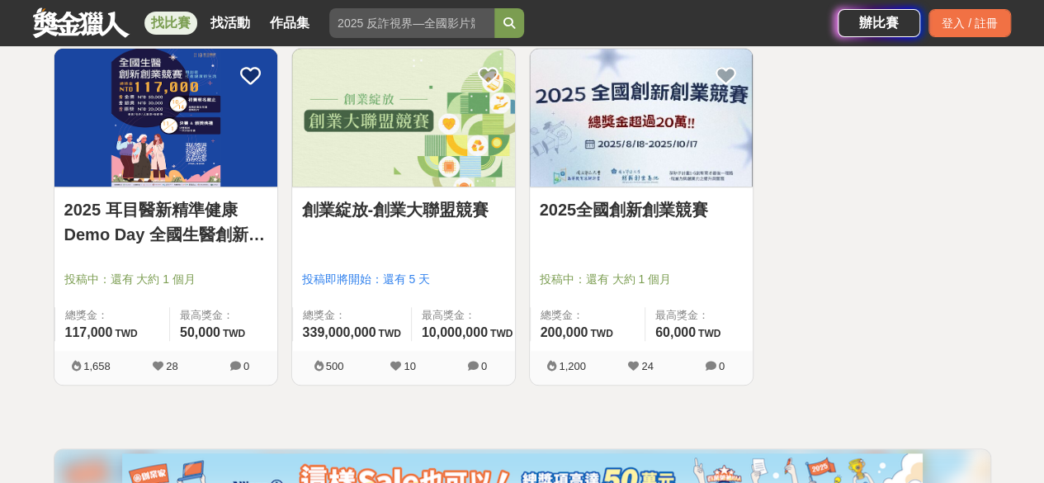
click at [628, 209] on link "2025全國創新創業競賽" at bounding box center [641, 209] width 203 height 25
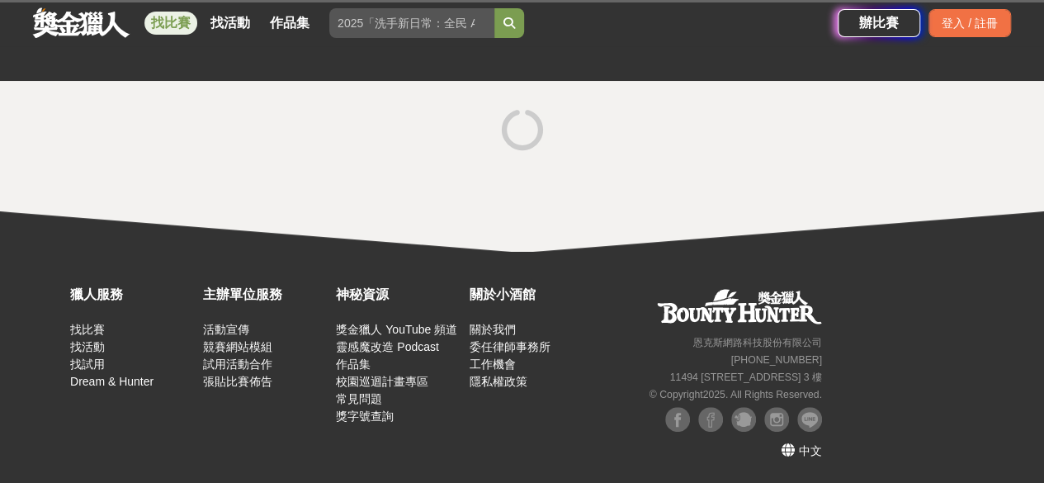
click at [628, 209] on div at bounding box center [522, 166] width 1044 height 171
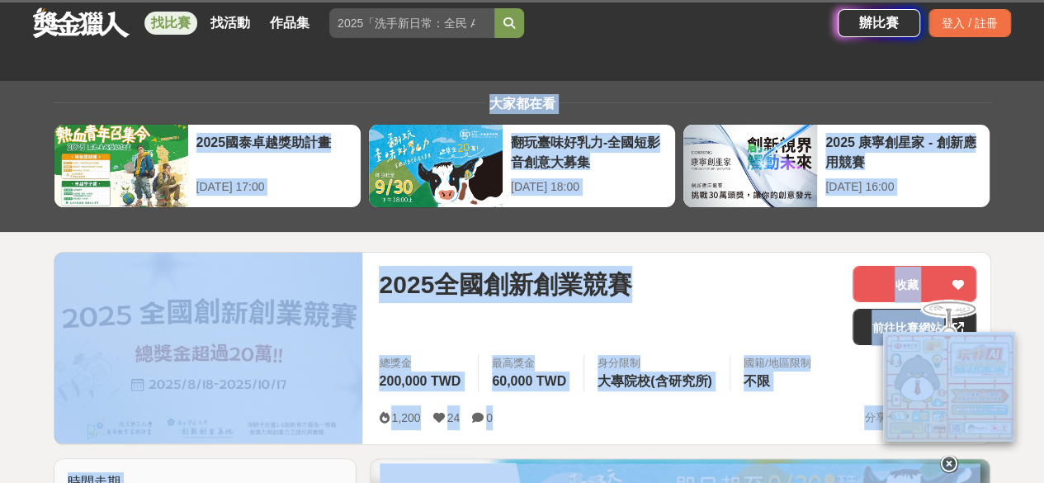
click at [558, 331] on div "2025全國創新創業競賽" at bounding box center [609, 305] width 460 height 79
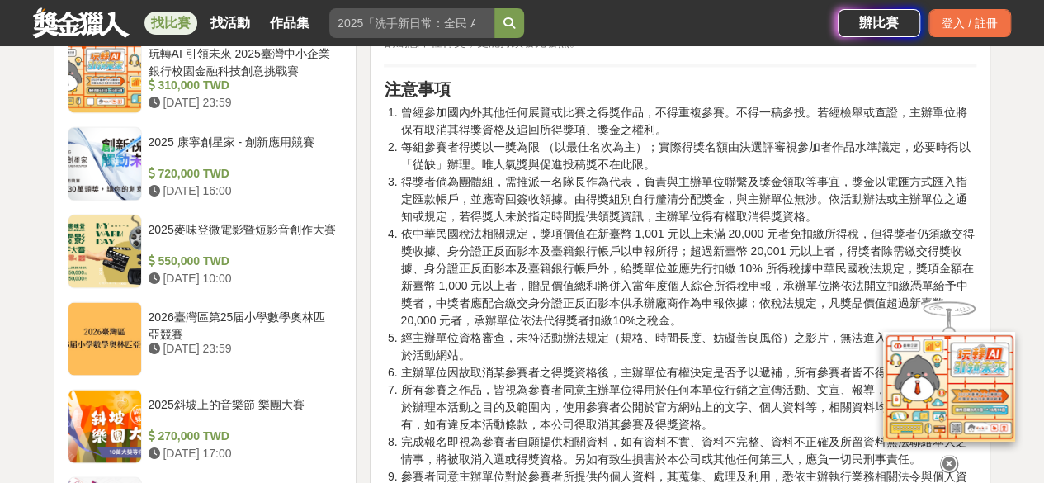
scroll to position [1884, 0]
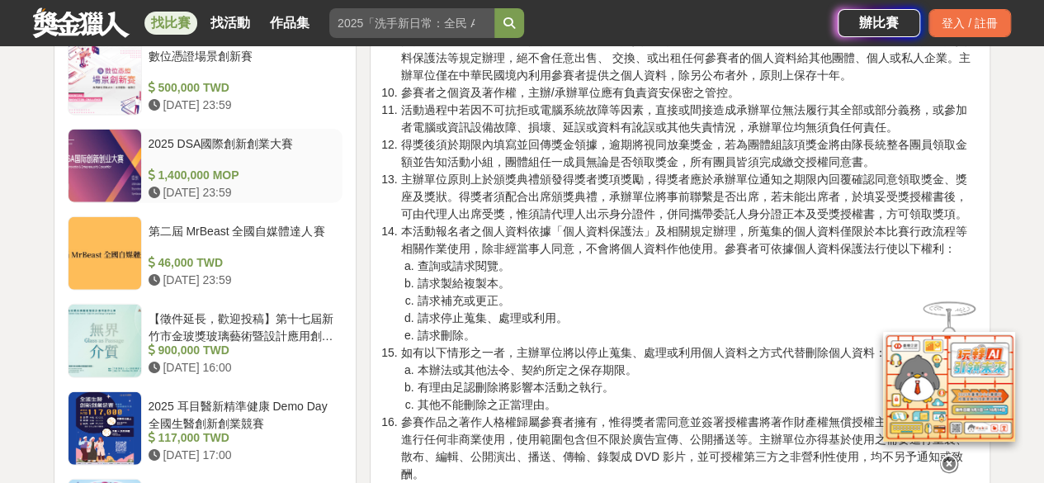
click at [118, 144] on div at bounding box center [104, 166] width 73 height 73
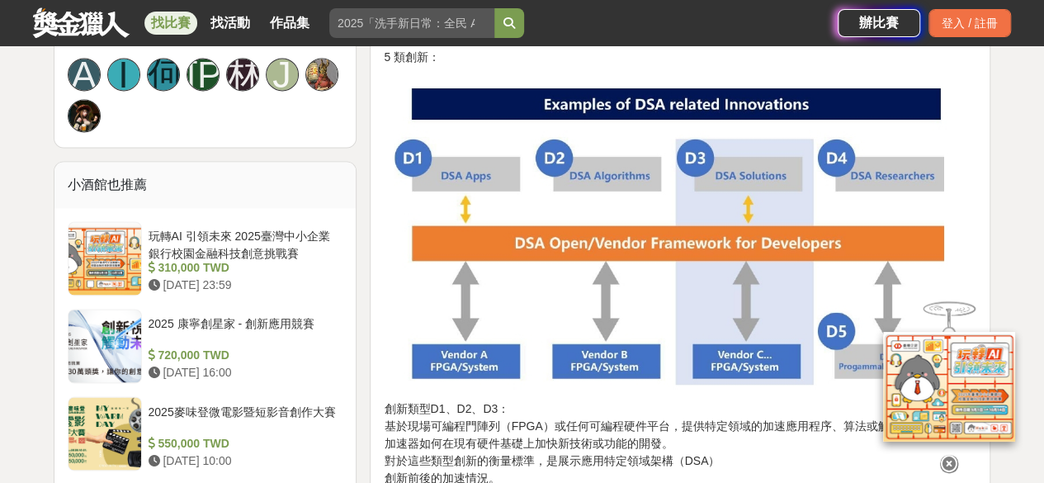
scroll to position [1154, 0]
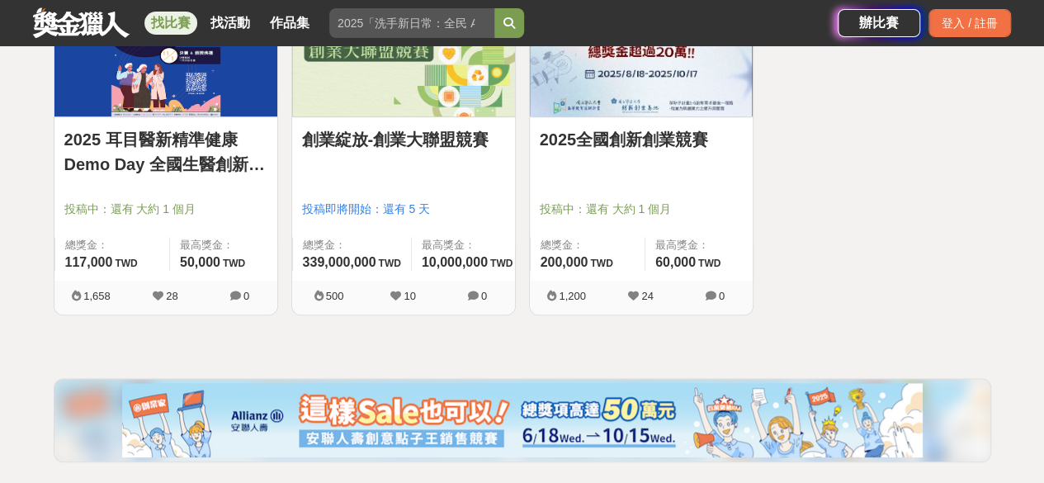
scroll to position [313, 0]
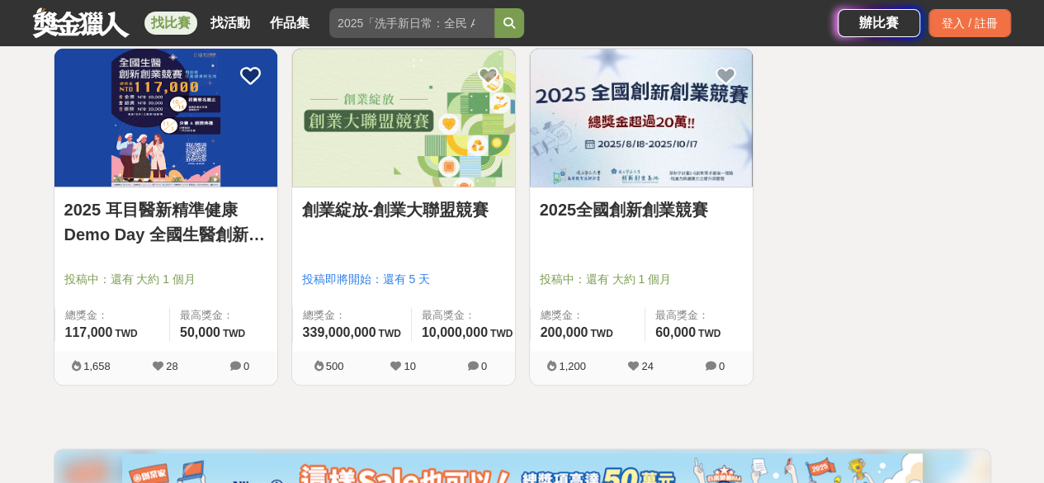
click at [172, 186] on img at bounding box center [165, 118] width 223 height 138
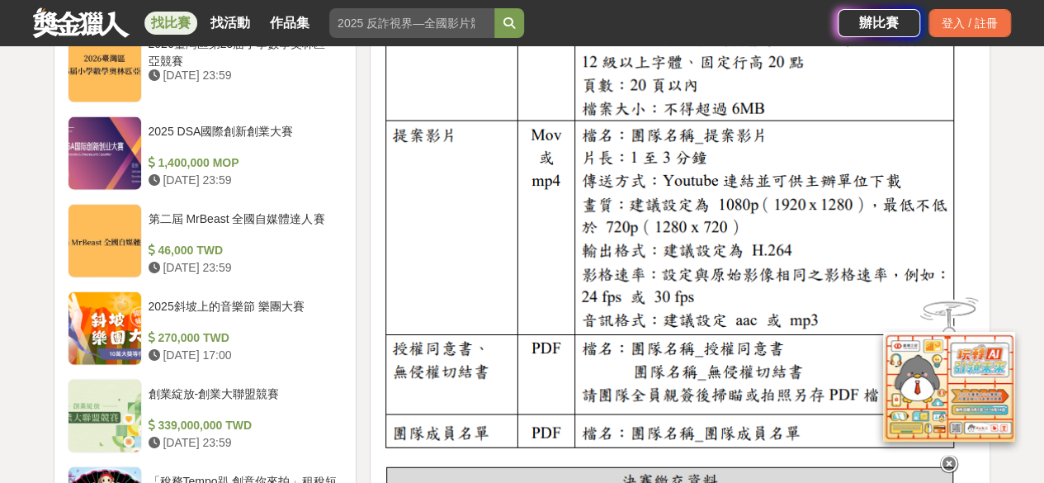
scroll to position [1819, 0]
click at [189, 384] on div "創業綻放-創業大聯盟競賽" at bounding box center [243, 399] width 188 height 31
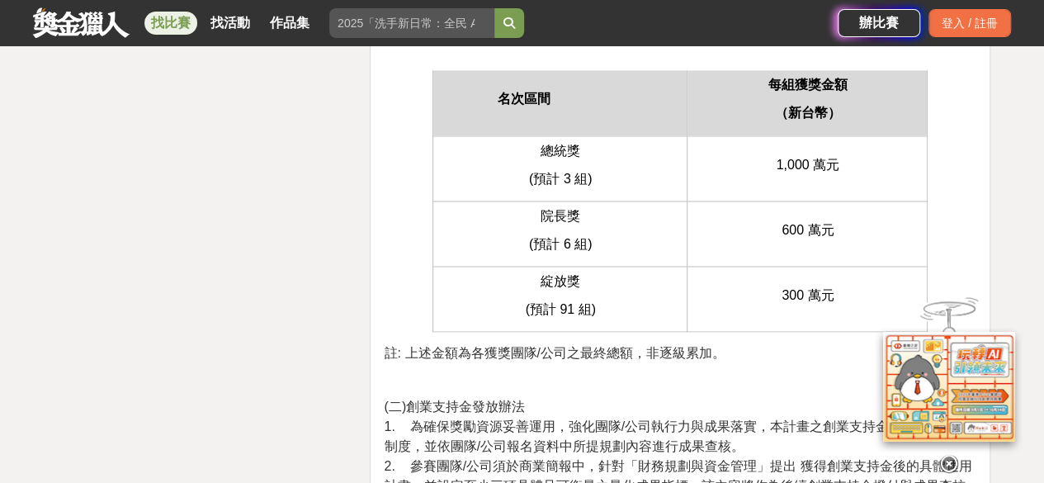
scroll to position [4547, 0]
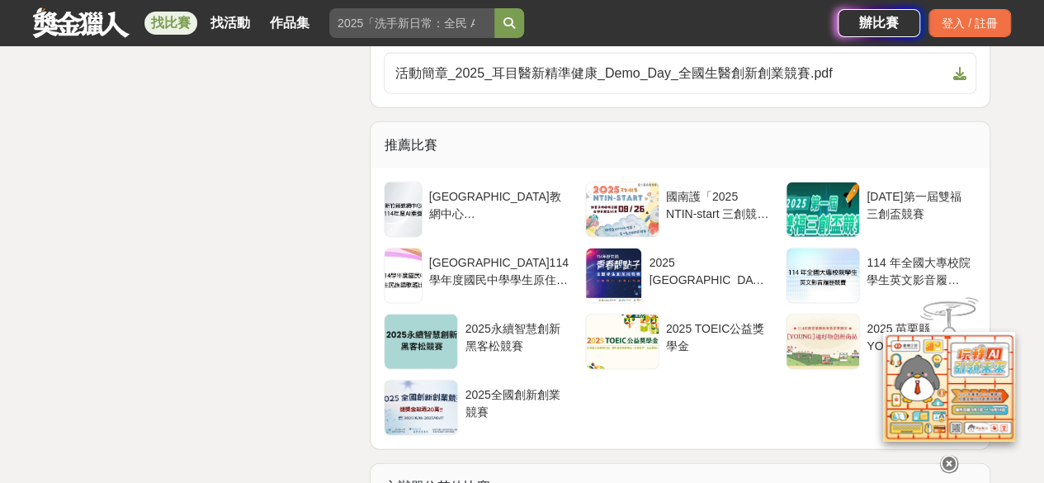
scroll to position [5035, 0]
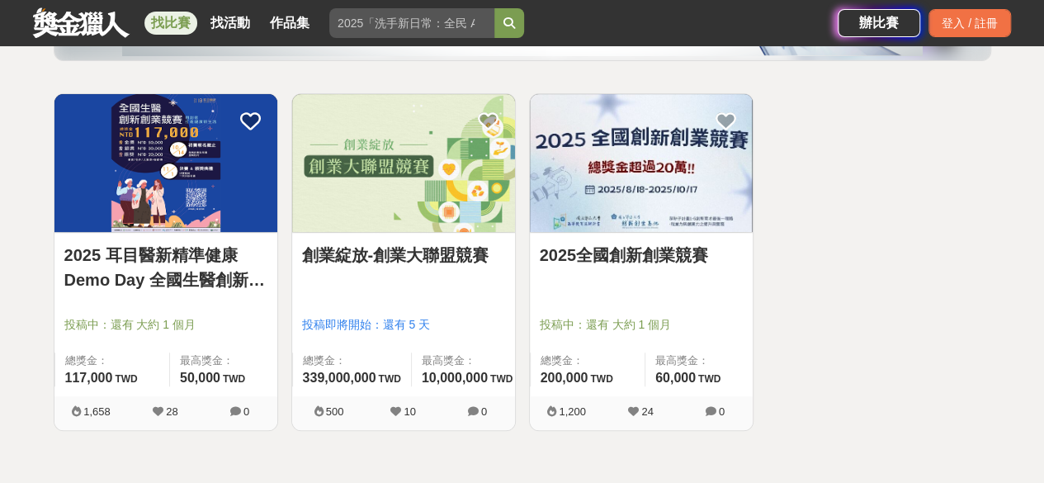
scroll to position [271, 0]
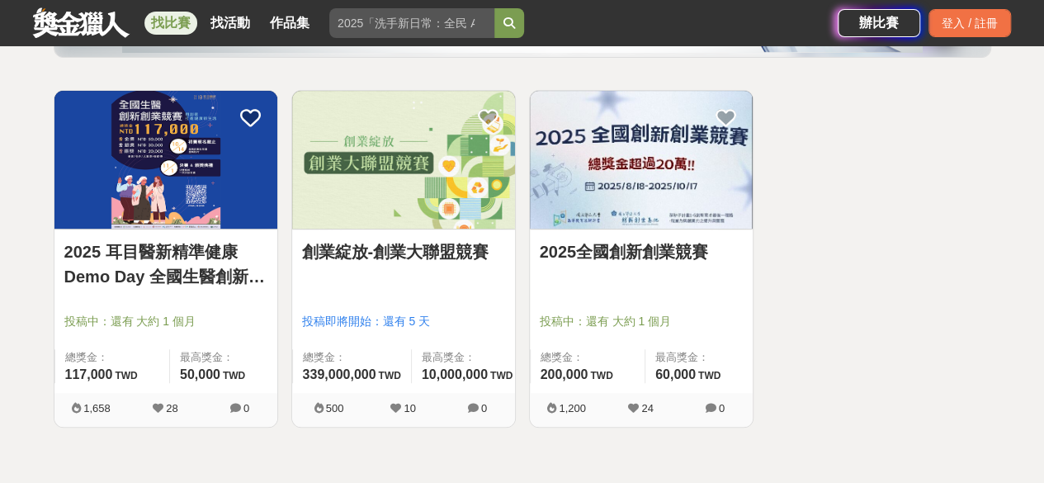
click at [615, 262] on link "2025全國創新創業競賽" at bounding box center [641, 251] width 203 height 25
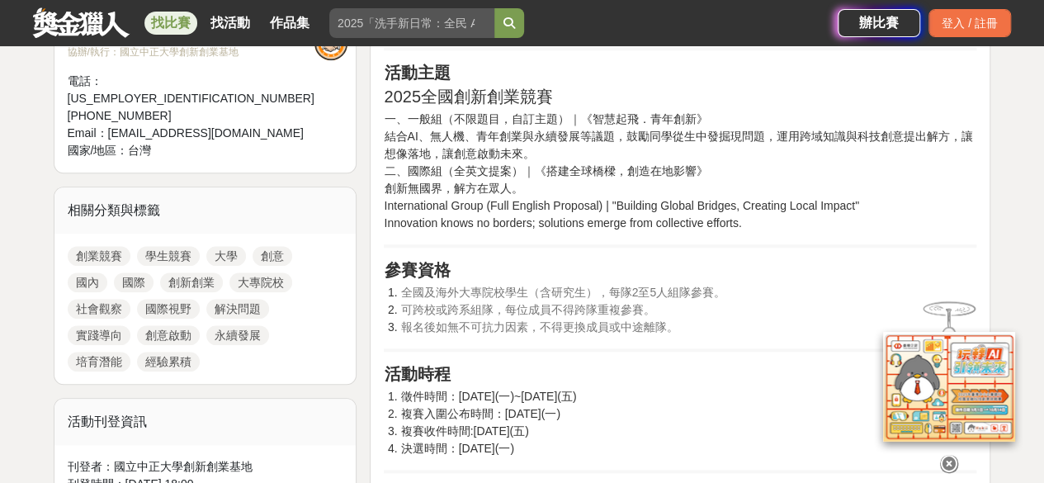
scroll to position [648, 0]
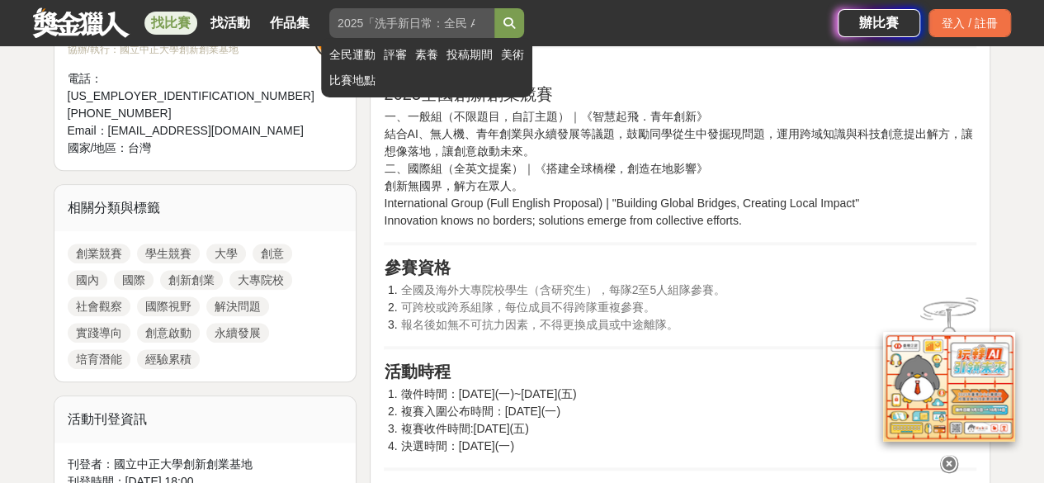
click at [344, 20] on input "search" at bounding box center [411, 23] width 165 height 30
paste input "「行銷競賽」、「創業競賽」、「企劃競賽」"
type input "「行銷競賽」、「創業競賽」、「企劃競賽」"
click at [494, 8] on button "submit" at bounding box center [509, 23] width 30 height 30
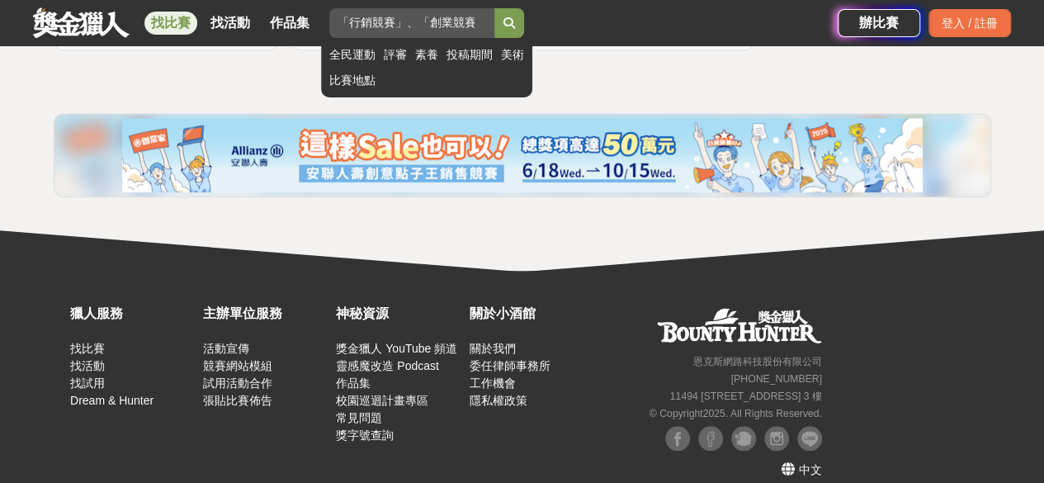
click at [514, 21] on icon "submit" at bounding box center [509, 23] width 12 height 12
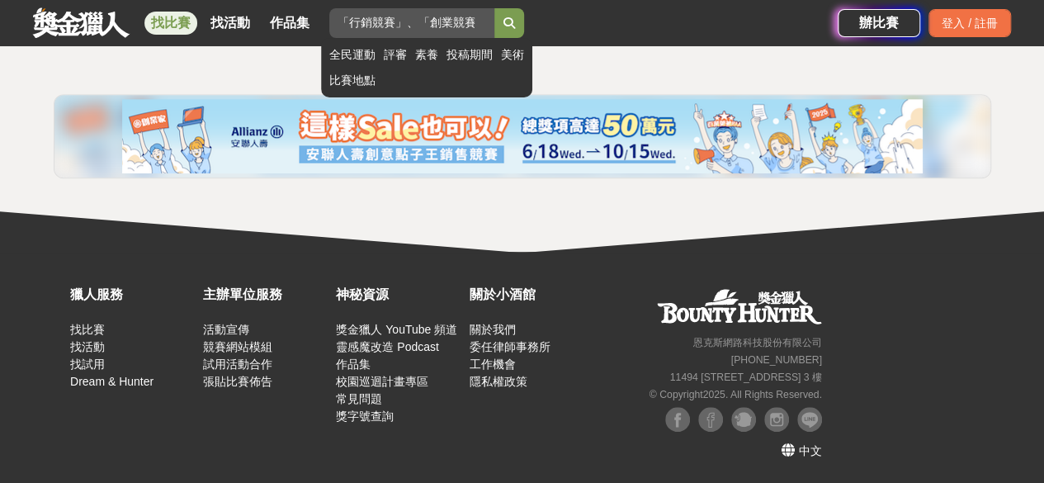
scroll to position [315, 0]
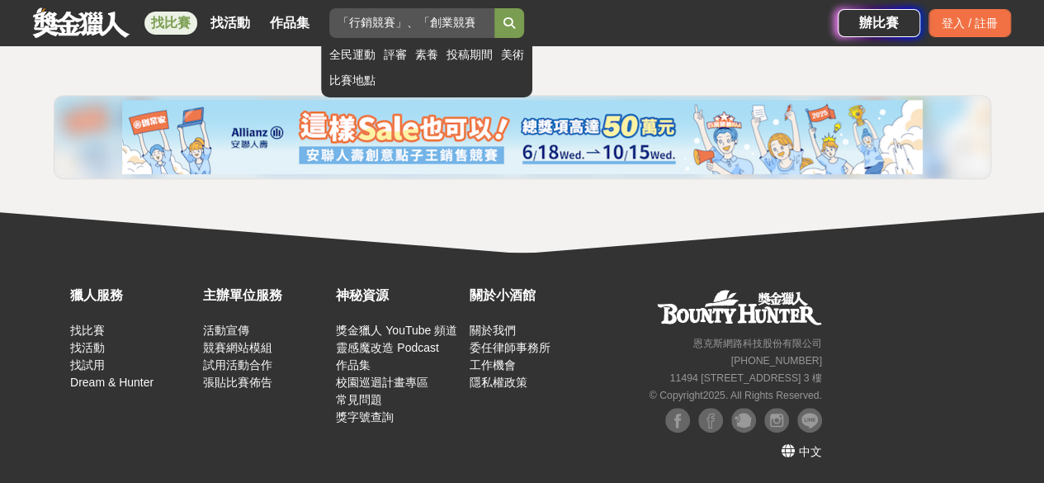
click at [514, 21] on icon "submit" at bounding box center [509, 23] width 12 height 12
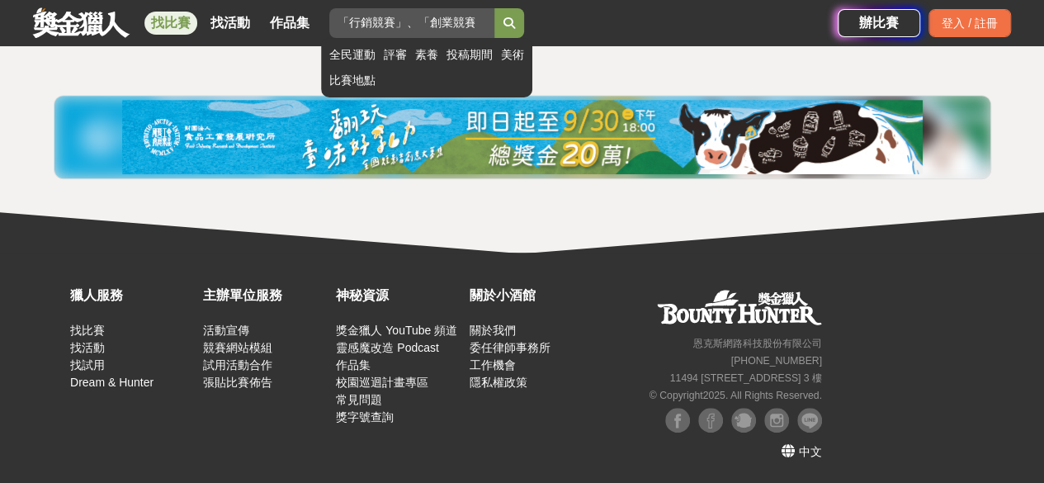
click at [514, 21] on icon "submit" at bounding box center [509, 23] width 12 height 12
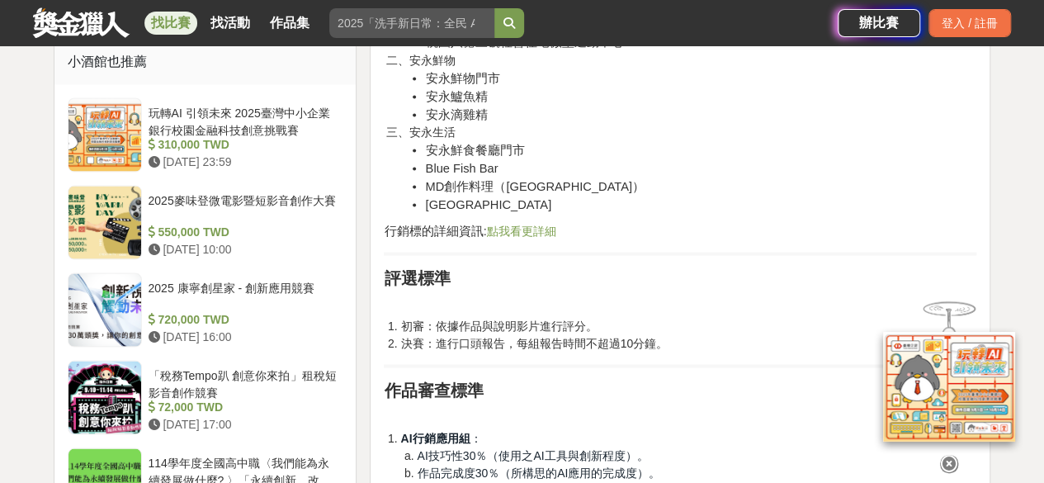
scroll to position [1304, 0]
